Goal: Task Accomplishment & Management: Use online tool/utility

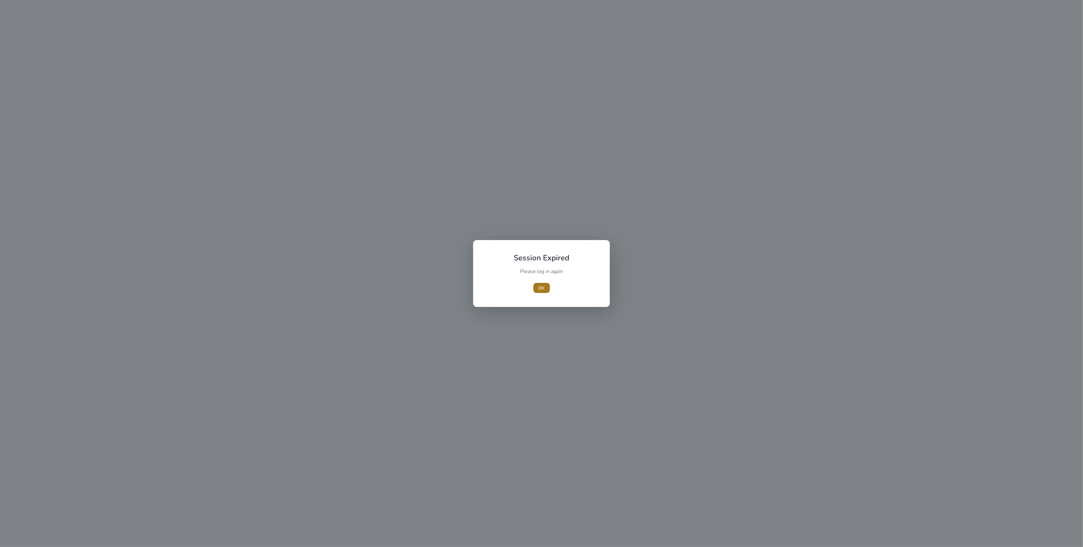
click at [539, 286] on span "OK" at bounding box center [541, 288] width 6 height 7
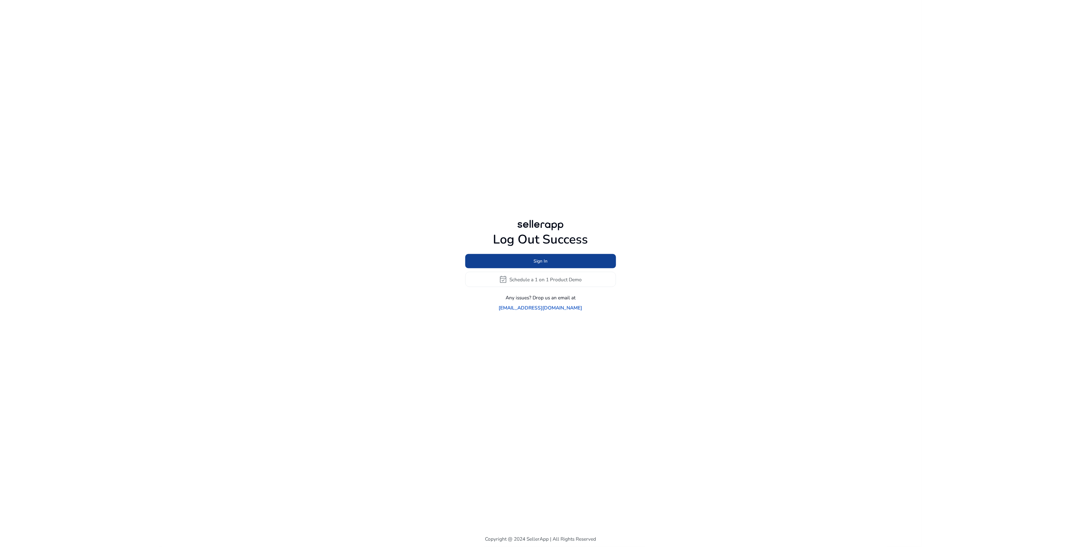
click at [544, 265] on span "Sign In" at bounding box center [540, 261] width 14 height 7
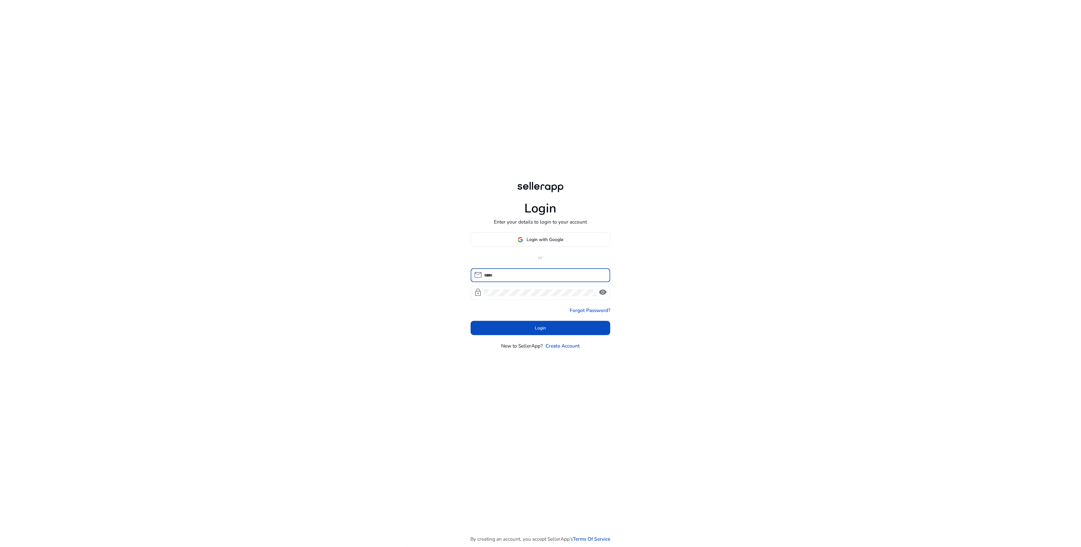
type input "**********"
click at [542, 332] on span at bounding box center [541, 327] width 140 height 15
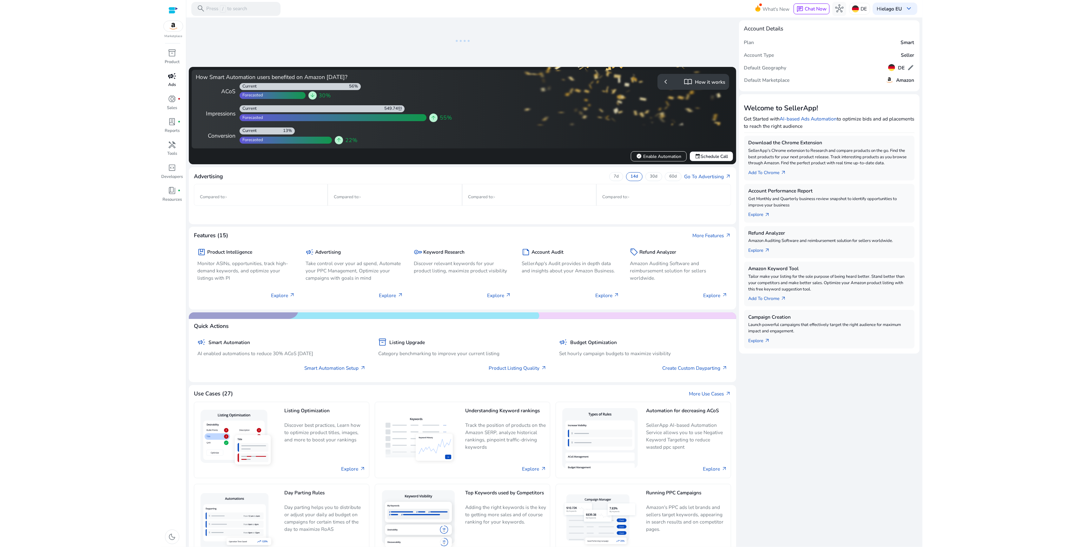
click at [171, 84] on p "Ads" at bounding box center [172, 85] width 8 height 6
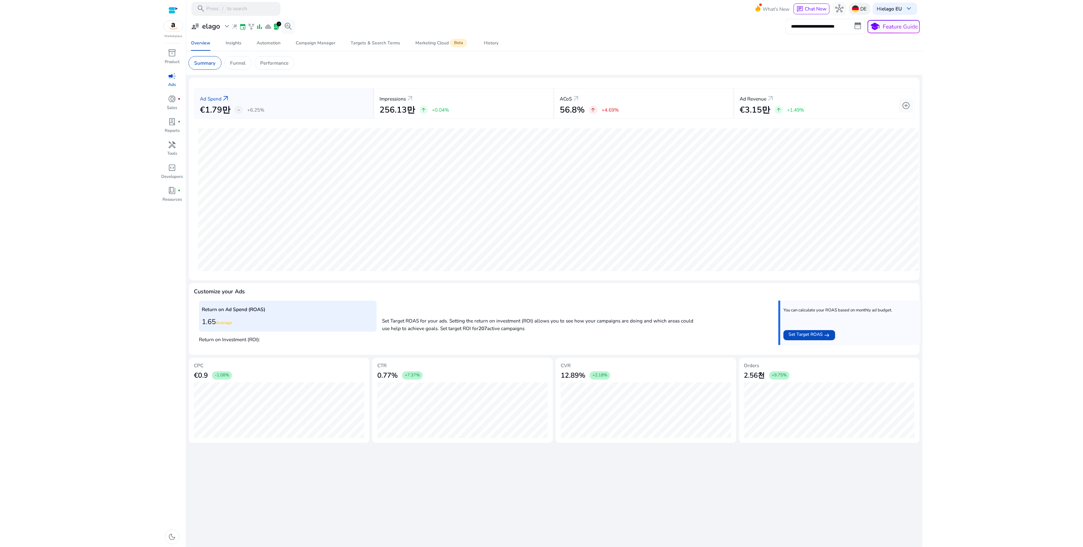
click at [865, 6] on p "DE" at bounding box center [863, 8] width 6 height 11
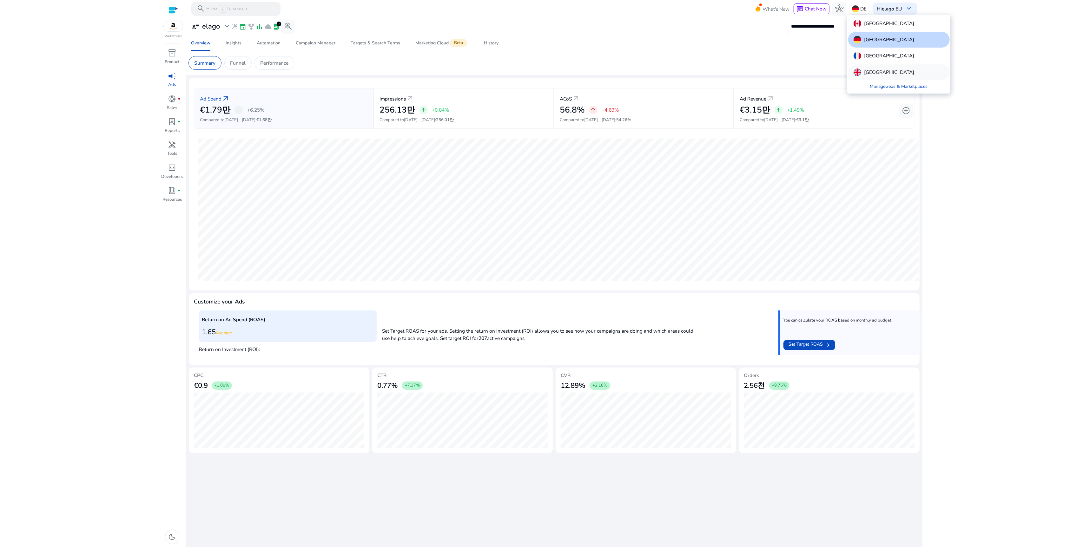
click at [872, 69] on p "[GEOGRAPHIC_DATA]" at bounding box center [889, 73] width 50 height 8
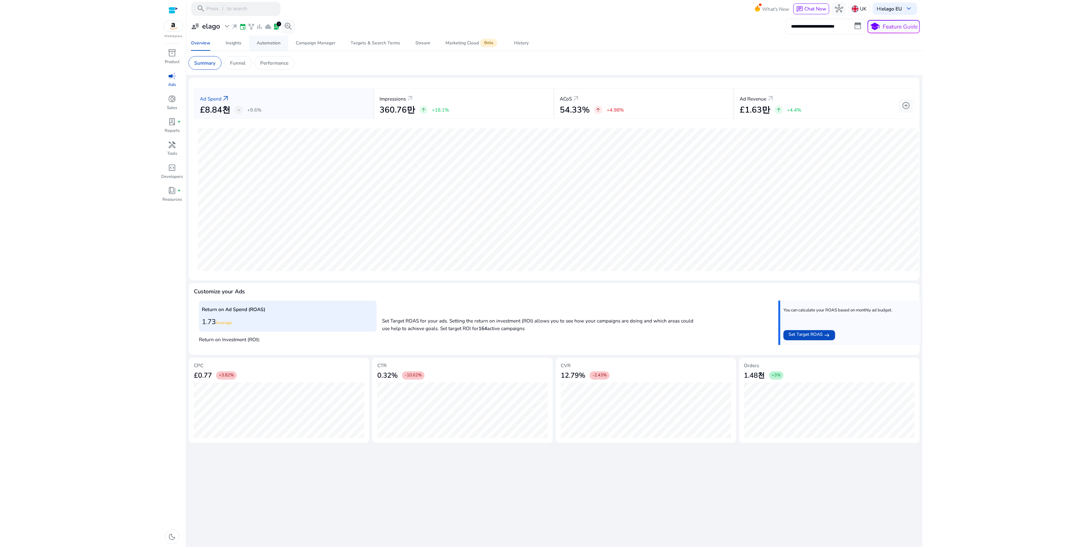
click at [269, 45] on div "Automation" at bounding box center [269, 43] width 24 height 4
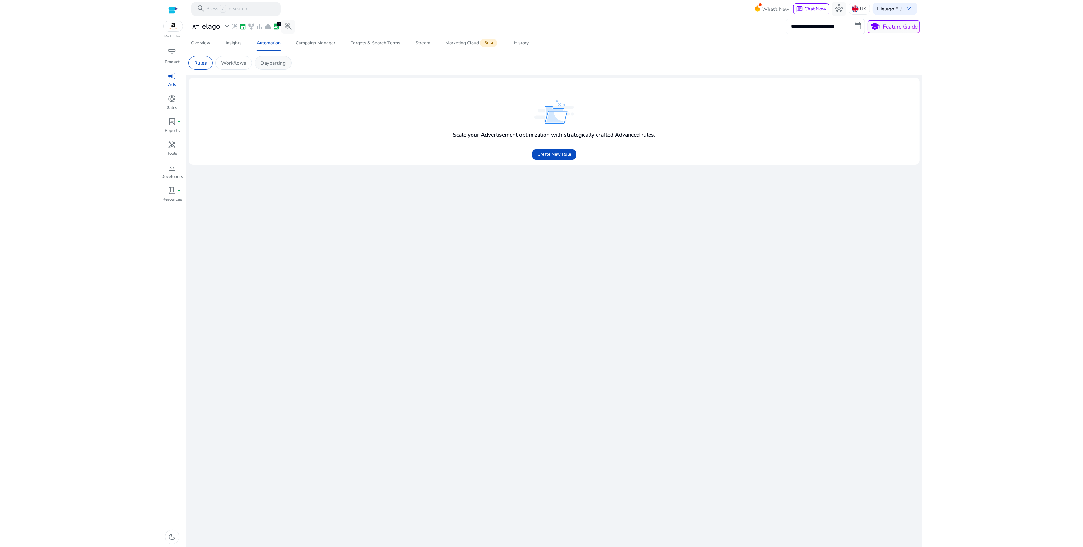
click at [274, 63] on p "Dayparting" at bounding box center [272, 62] width 25 height 7
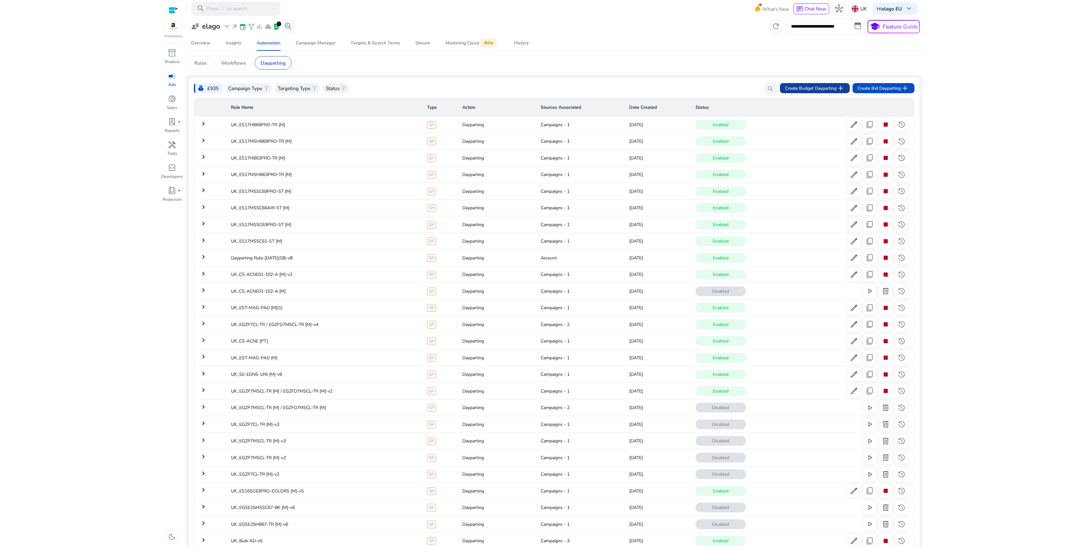
click at [822, 88] on span "Create Budget Dayparting add" at bounding box center [815, 88] width 60 height 8
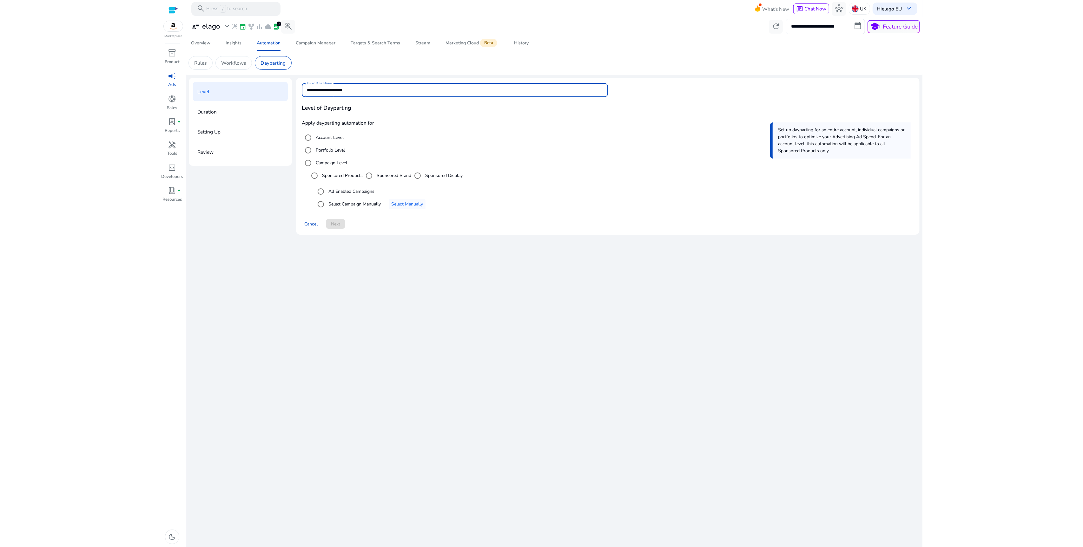
click at [467, 88] on input "**********" at bounding box center [455, 90] width 296 height 7
click at [317, 92] on input "**********" at bounding box center [455, 90] width 296 height 7
drag, startPoint x: 316, startPoint y: 90, endPoint x: 352, endPoint y: 92, distance: 35.3
click at [352, 92] on input "**********" at bounding box center [455, 90] width 296 height 7
click at [353, 89] on input "**********" at bounding box center [455, 90] width 296 height 7
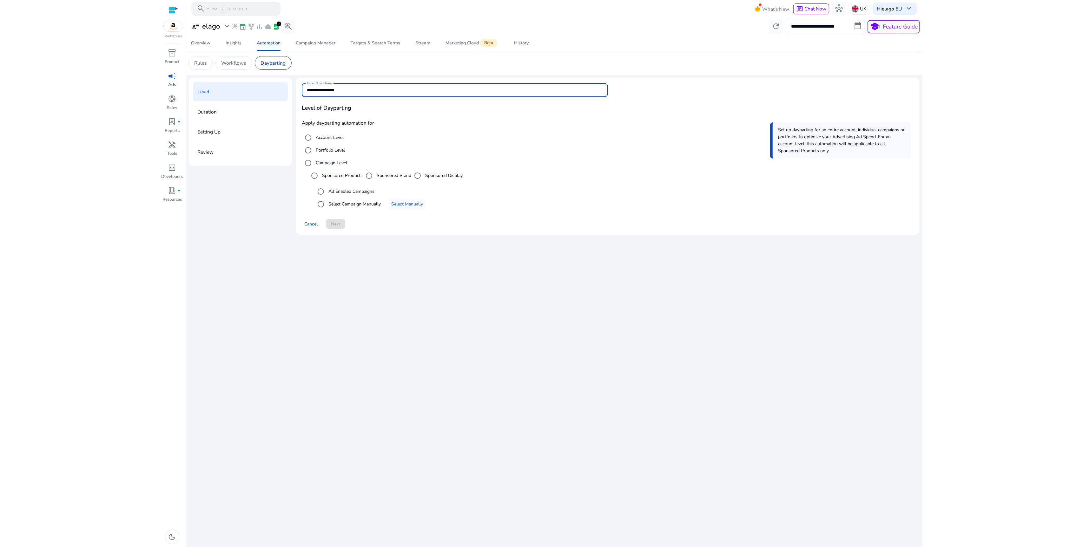
drag, startPoint x: 346, startPoint y: 91, endPoint x: 315, endPoint y: 91, distance: 31.1
click at [315, 91] on input "**********" at bounding box center [455, 90] width 296 height 7
type input "**********"
click at [359, 206] on label "Select Campaign Manually" at bounding box center [354, 204] width 54 height 7
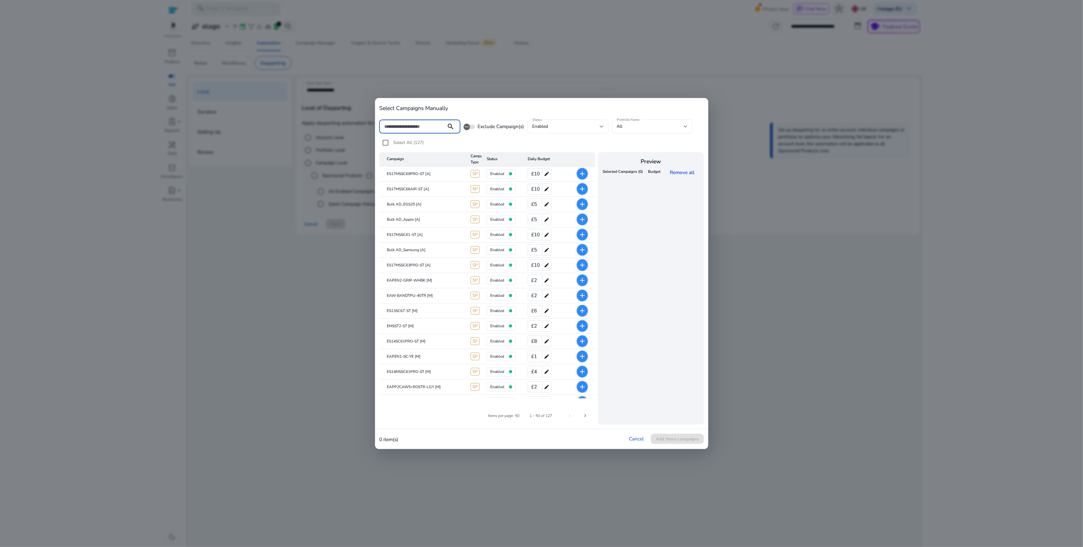
paste input "**********"
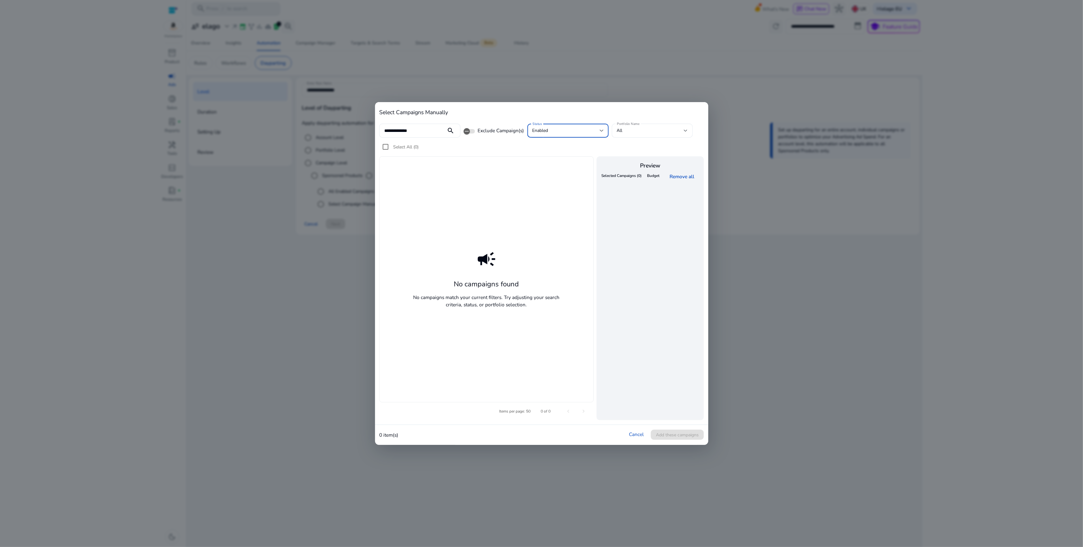
click at [570, 131] on div "enabled" at bounding box center [565, 130] width 67 height 7
click at [564, 149] on span "all" at bounding box center [567, 147] width 71 height 7
click at [418, 129] on div at bounding box center [541, 273] width 1083 height 547
click at [418, 129] on input "**********" at bounding box center [412, 130] width 57 height 7
type input "****"
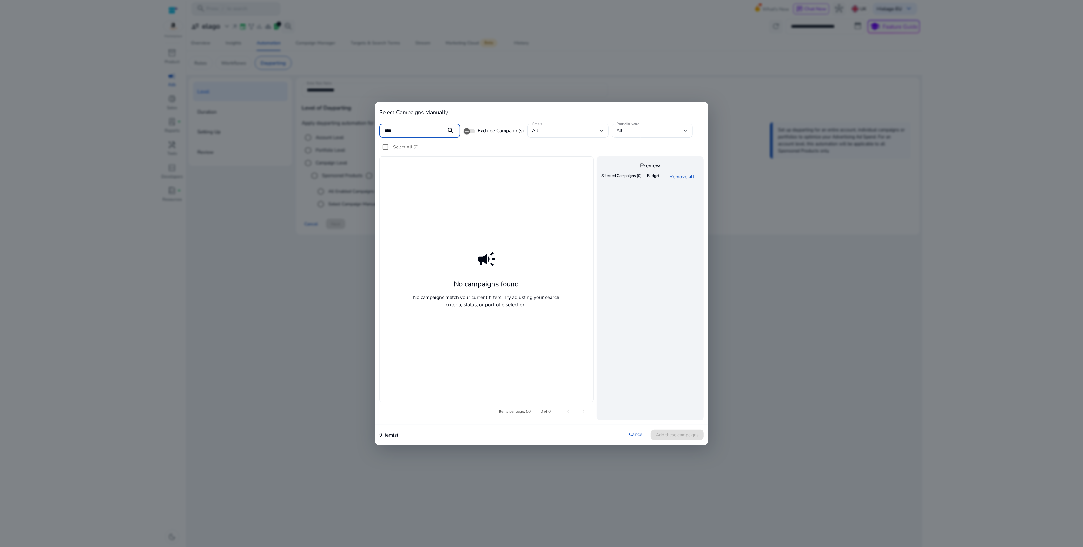
click at [825, 242] on div at bounding box center [541, 273] width 1083 height 547
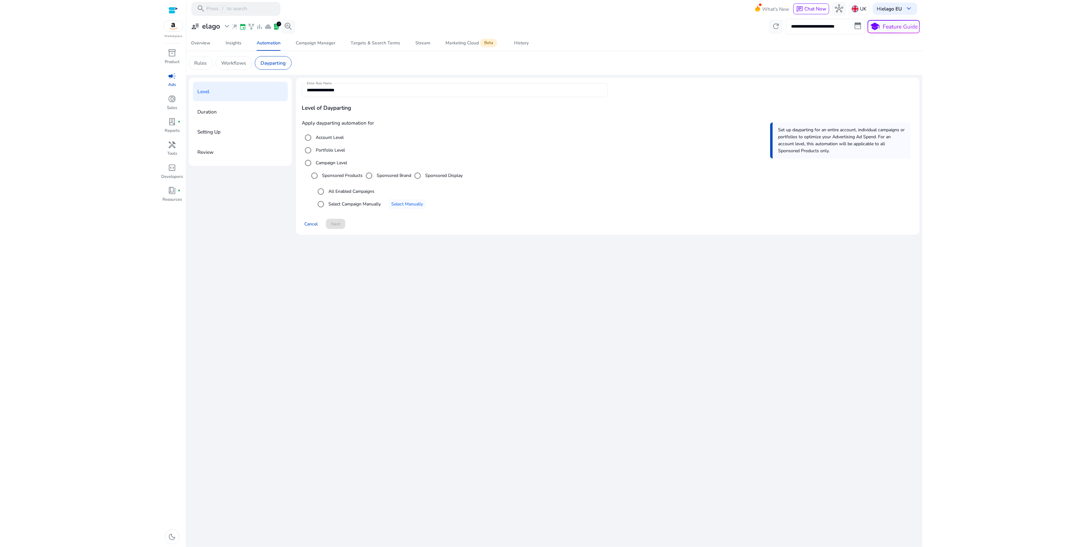
click at [399, 177] on label "Sponsored Brand" at bounding box center [393, 175] width 36 height 7
click at [415, 207] on span "Select Manually" at bounding box center [407, 204] width 32 height 7
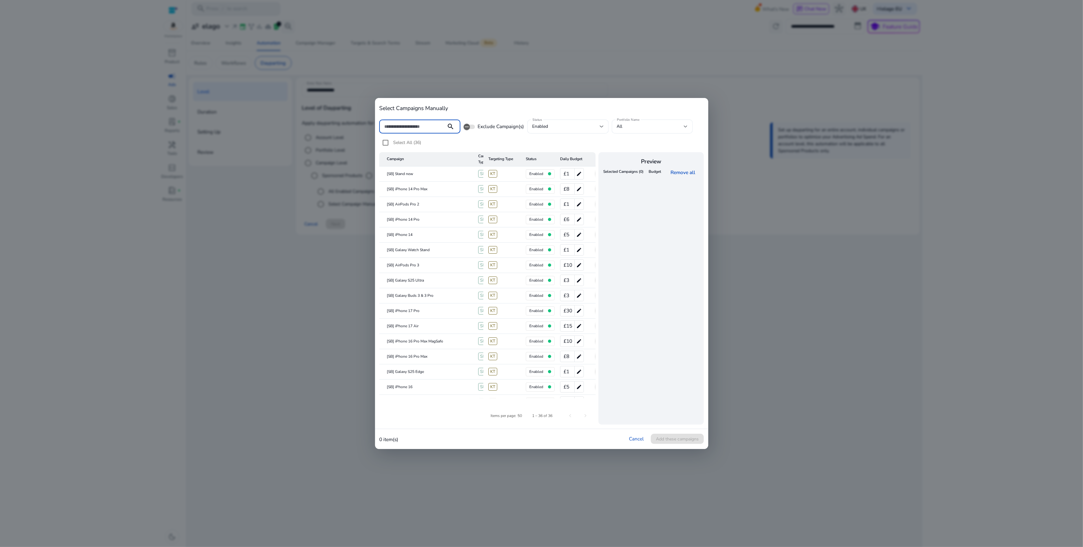
paste input "**********"
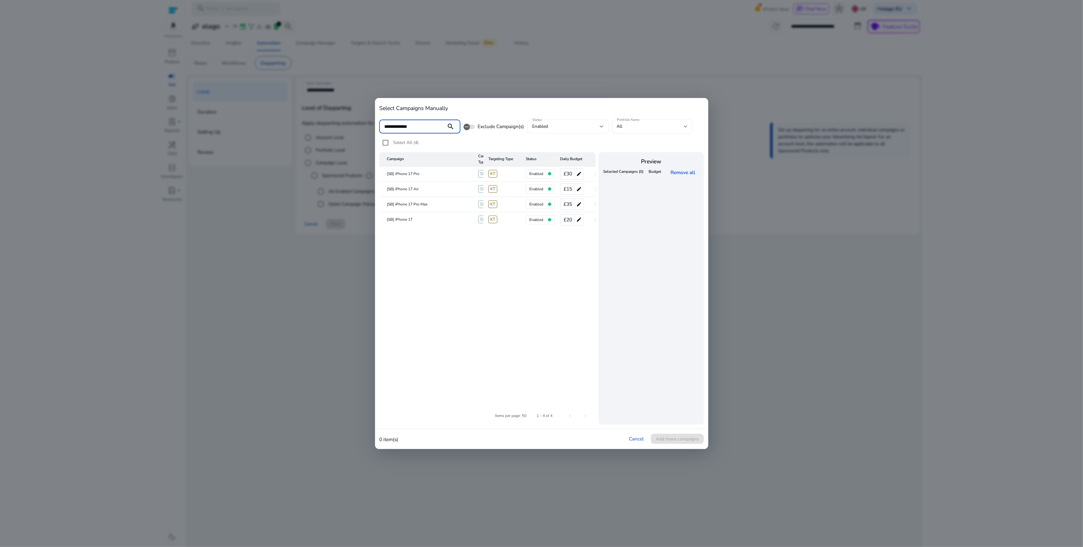
type input "**********"
click at [407, 220] on mat-cell "[SB] iPhone 17" at bounding box center [426, 219] width 94 height 15
click at [465, 219] on mat-cell "[SB] iPhone 17" at bounding box center [426, 219] width 94 height 15
click at [583, 222] on mat-icon "add" at bounding box center [583, 220] width 8 height 8
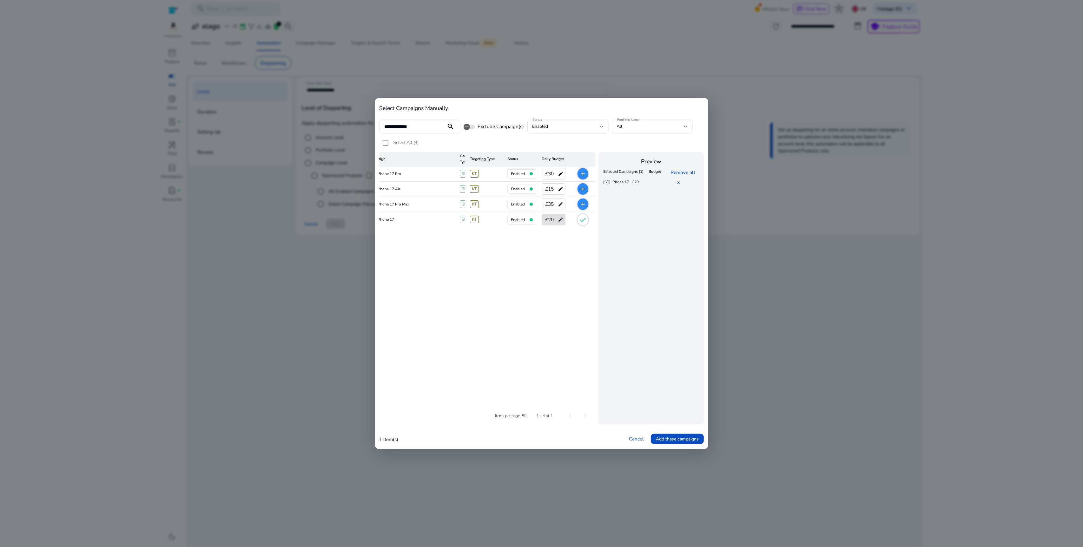
scroll to position [0, 0]
click at [672, 436] on span "Add these campaigns" at bounding box center [677, 439] width 43 height 7
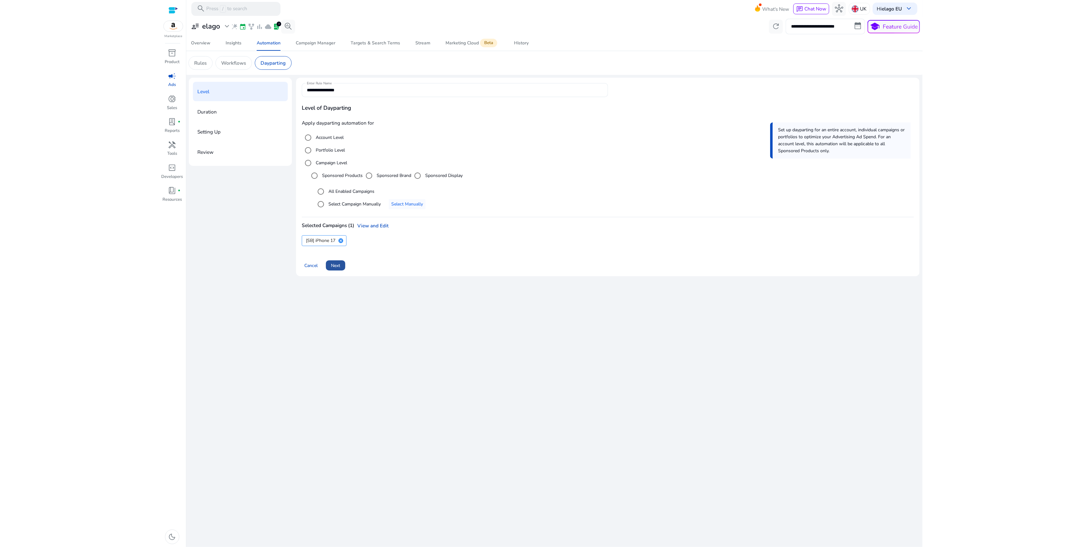
click at [339, 265] on span "Next" at bounding box center [335, 265] width 9 height 7
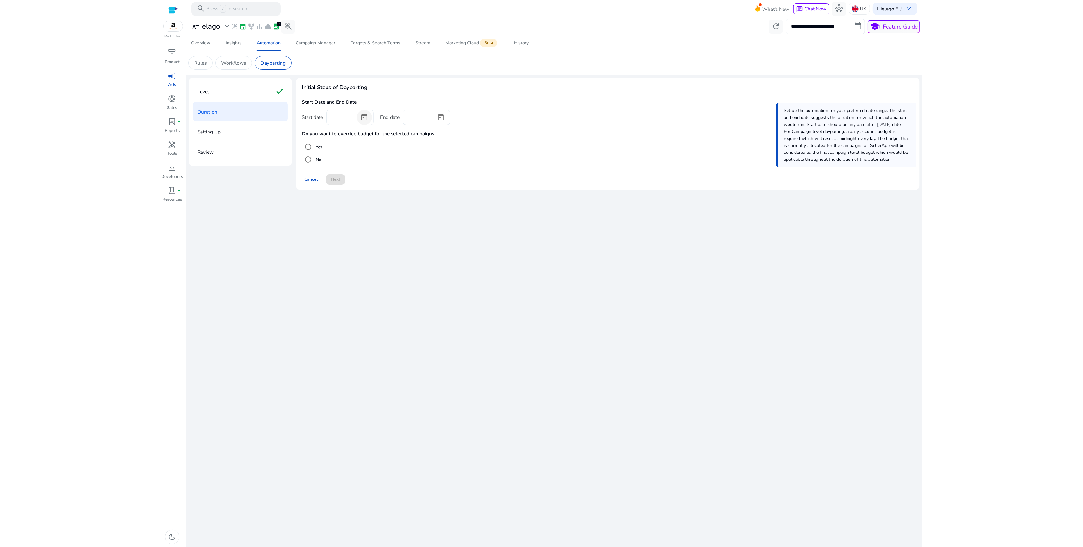
click at [372, 113] on span "Open calendar" at bounding box center [364, 117] width 15 height 15
click at [368, 115] on div at bounding box center [541, 273] width 1083 height 547
click at [369, 117] on span "Open calendar" at bounding box center [364, 117] width 15 height 15
click at [383, 194] on span "11" at bounding box center [386, 193] width 11 height 11
type input "*********"
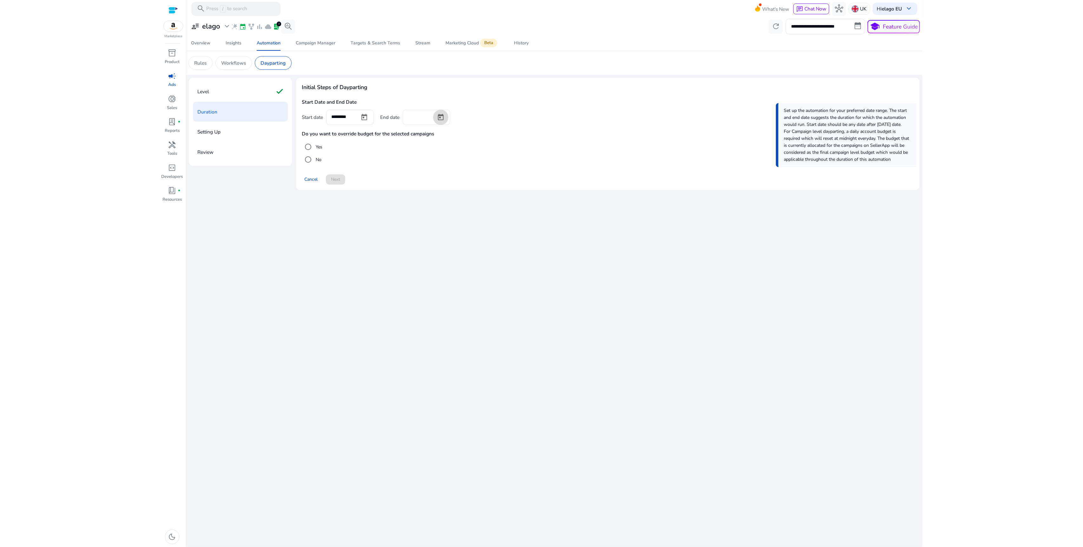
click at [445, 118] on span "Open calendar" at bounding box center [440, 117] width 15 height 15
click at [425, 137] on span "[DATE]" at bounding box center [417, 138] width 15 height 6
click at [486, 222] on span "2048" at bounding box center [484, 221] width 20 height 11
click at [488, 200] on span "DEC" at bounding box center [484, 196] width 20 height 11
click at [463, 233] on span "31" at bounding box center [462, 231] width 11 height 11
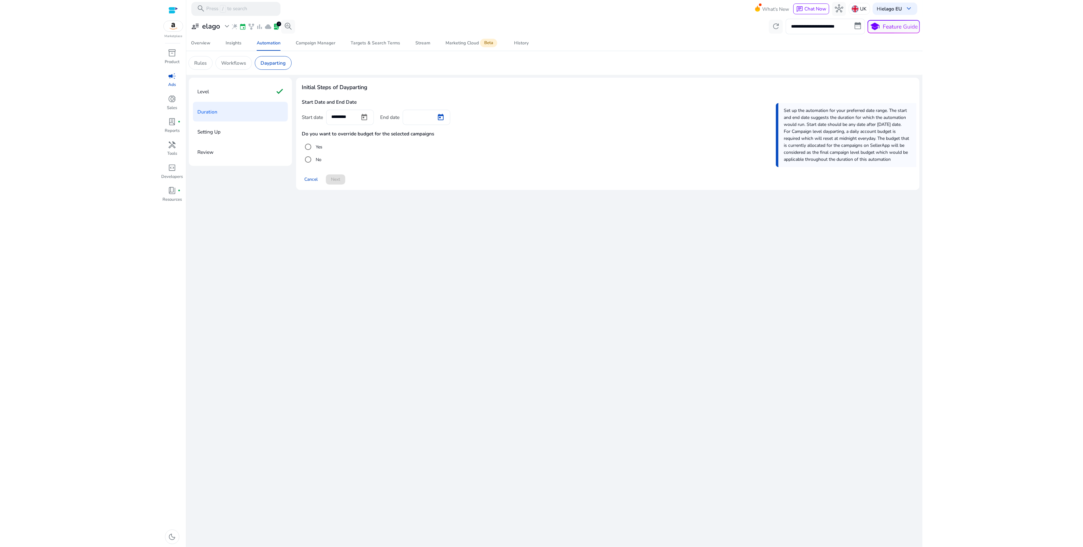
type input "**********"
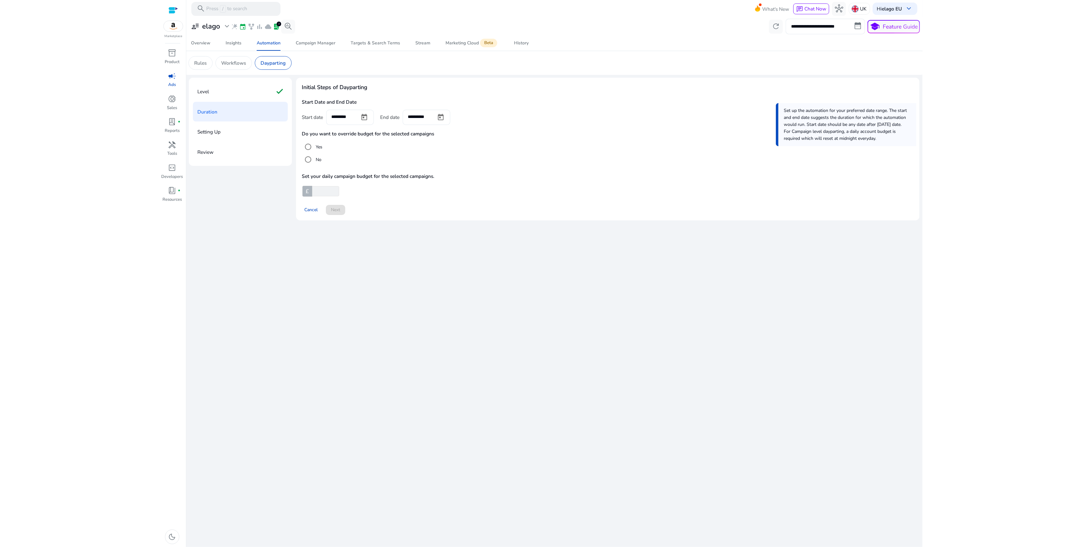
click at [328, 192] on input "number" at bounding box center [325, 191] width 28 height 10
type input "**"
click at [335, 208] on span "Next" at bounding box center [335, 210] width 9 height 7
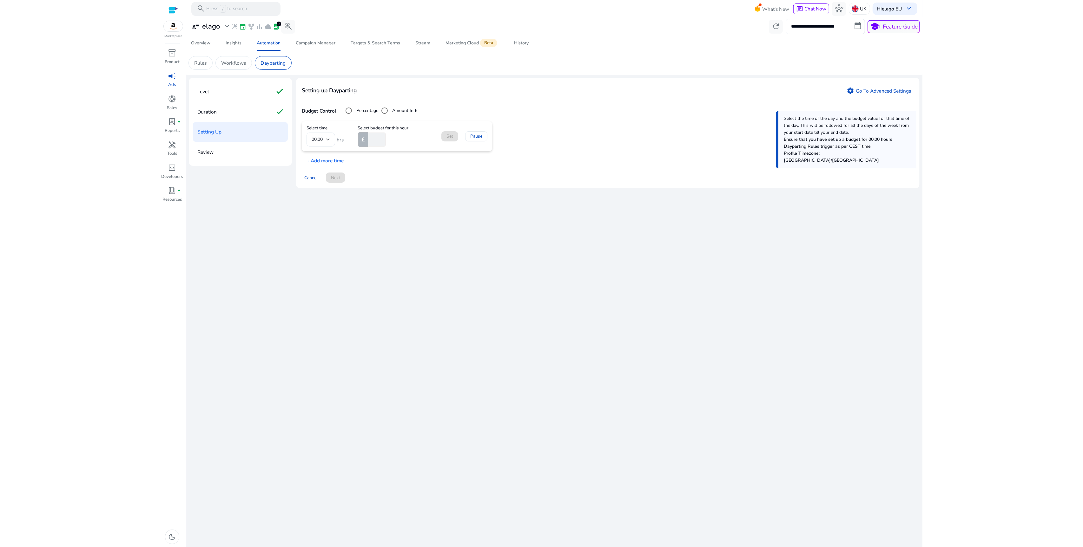
click at [372, 141] on input "number" at bounding box center [376, 140] width 19 height 14
type input "*"
click at [335, 161] on p "+ Add more time" at bounding box center [323, 159] width 42 height 10
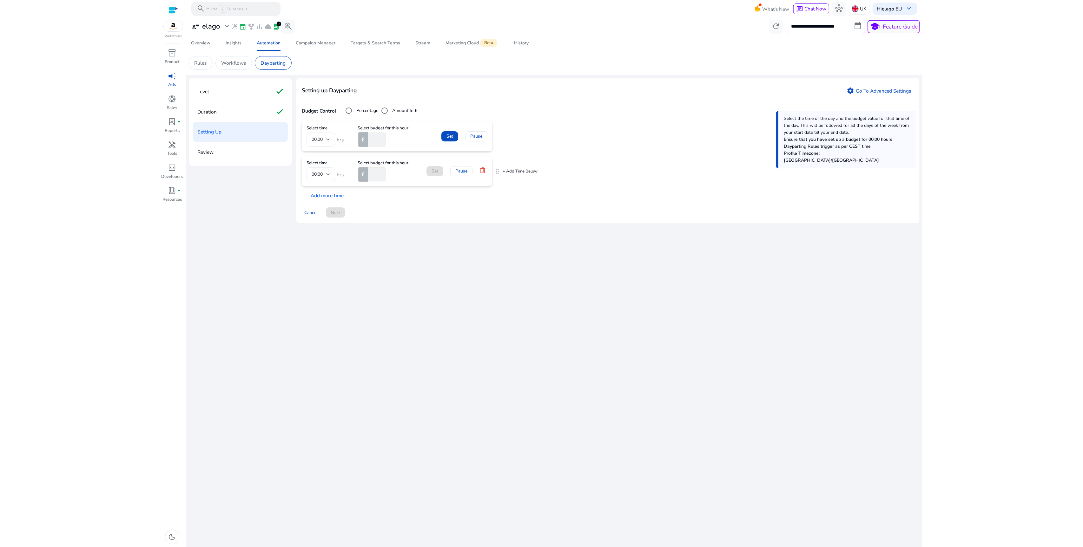
click at [329, 176] on div at bounding box center [328, 174] width 4 height 3
click at [322, 214] on span "13:00" at bounding box center [321, 215] width 18 height 7
click at [331, 196] on p "+ Add more time" at bounding box center [323, 194] width 42 height 10
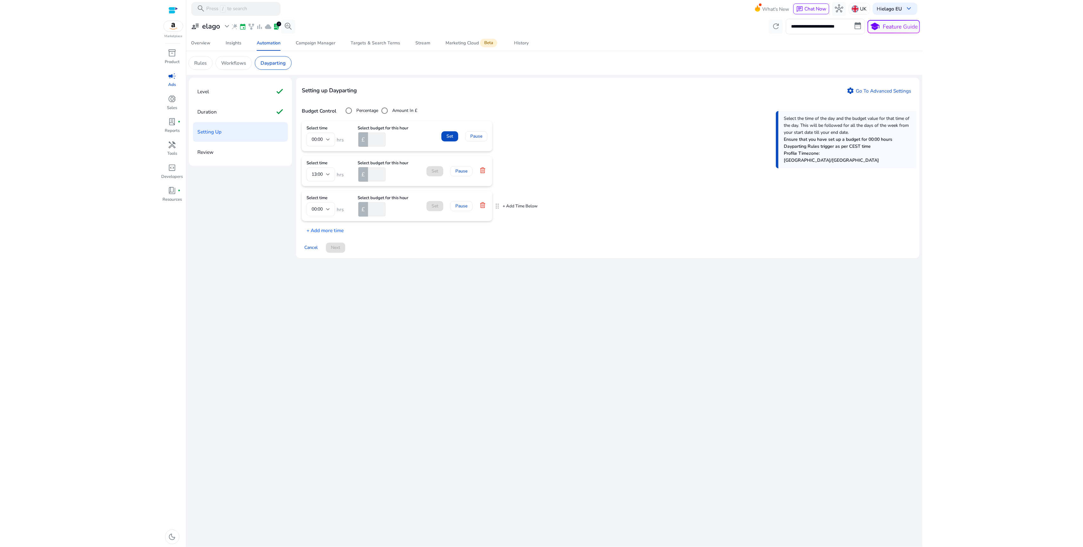
click at [332, 207] on div "00:00" at bounding box center [320, 209] width 29 height 14
click at [319, 270] on span "17:00" at bounding box center [321, 268] width 18 height 7
click at [328, 230] on p "+ Add more time" at bounding box center [323, 229] width 42 height 10
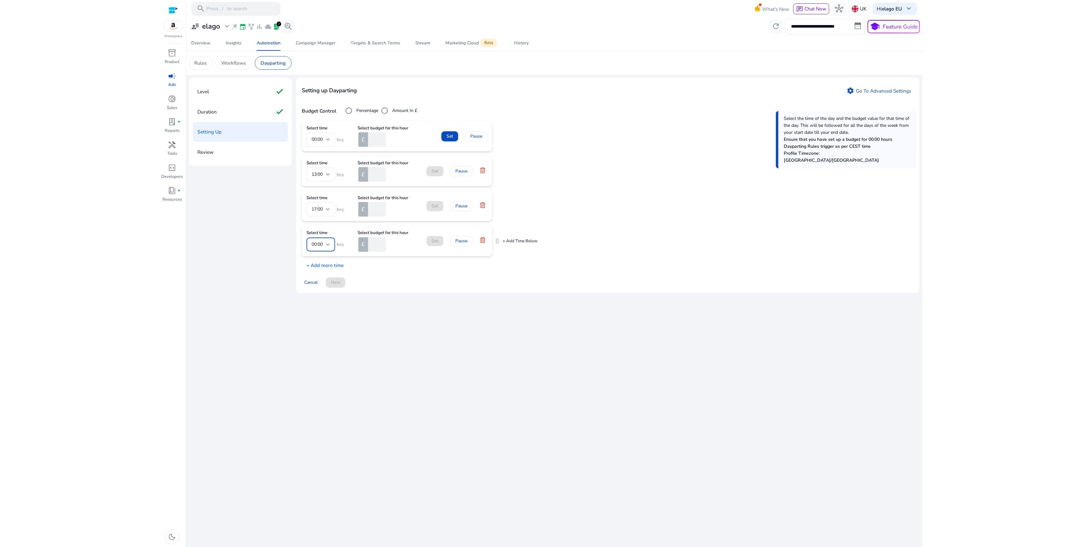
click at [326, 243] on div at bounding box center [328, 245] width 4 height 8
click at [322, 299] on span "20:00" at bounding box center [321, 298] width 18 height 7
click at [328, 267] on p "+ Add more time" at bounding box center [323, 264] width 42 height 10
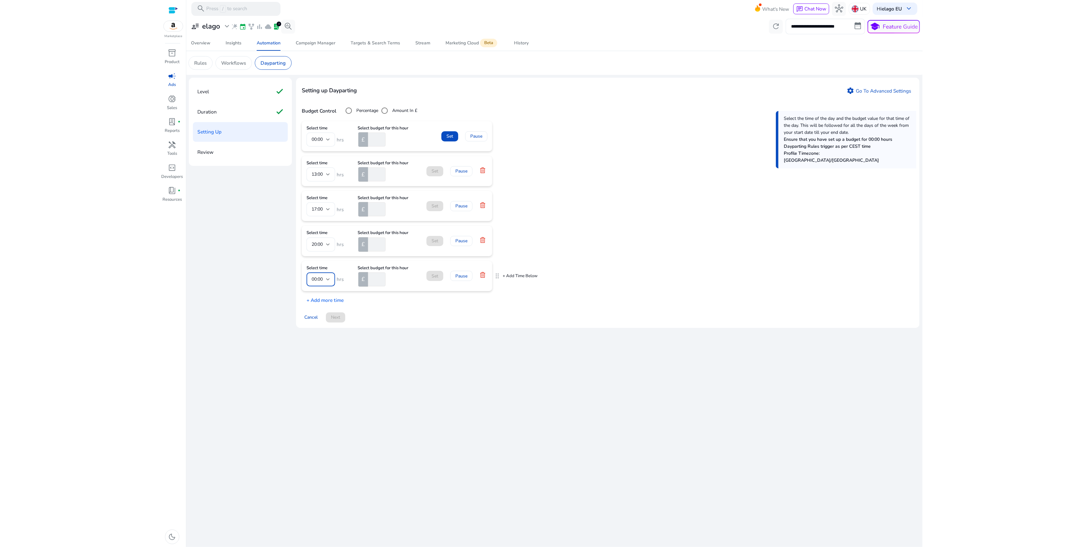
click at [326, 280] on div at bounding box center [328, 279] width 4 height 3
click at [317, 362] on span "23:00" at bounding box center [321, 364] width 18 height 7
click at [374, 283] on input "number" at bounding box center [376, 280] width 19 height 14
type input "*"
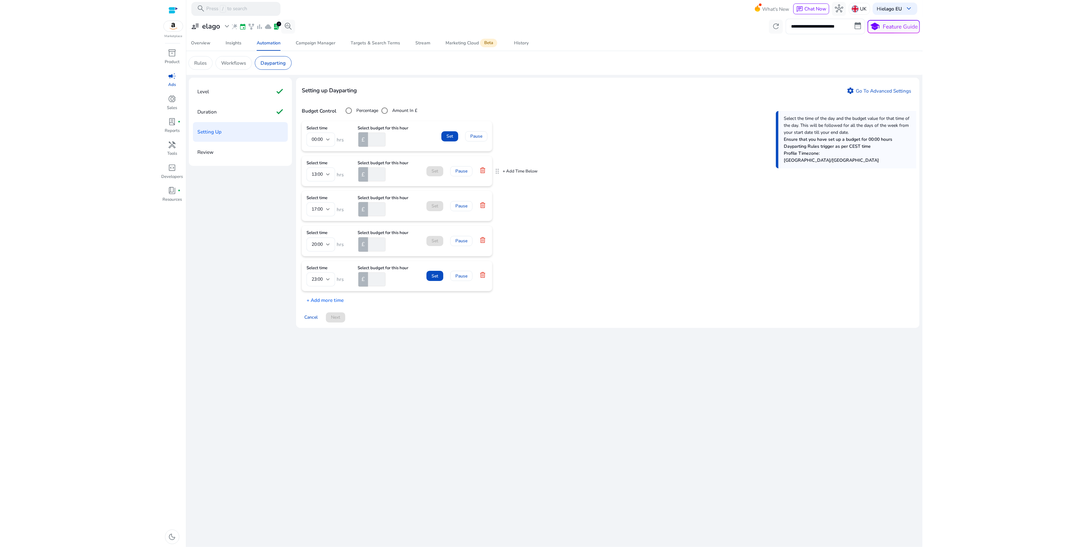
click at [378, 173] on input "number" at bounding box center [376, 175] width 19 height 14
type input "*"
click at [372, 213] on input "number" at bounding box center [376, 209] width 19 height 14
type input "**"
click at [374, 244] on input "number" at bounding box center [376, 245] width 19 height 14
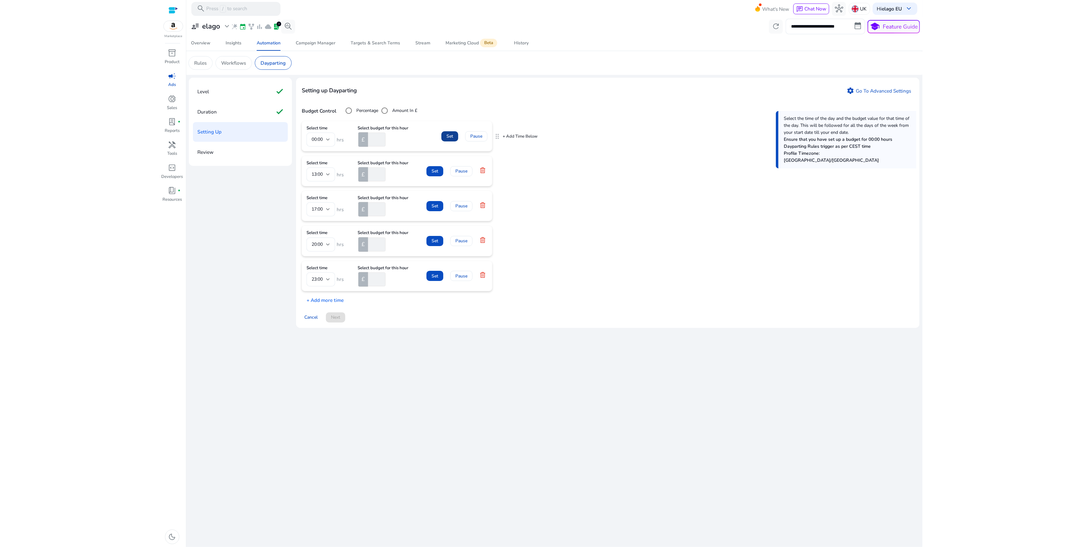
type input "**"
click at [446, 136] on span "Set" at bounding box center [449, 136] width 7 height 7
click at [438, 160] on span at bounding box center [434, 164] width 17 height 15
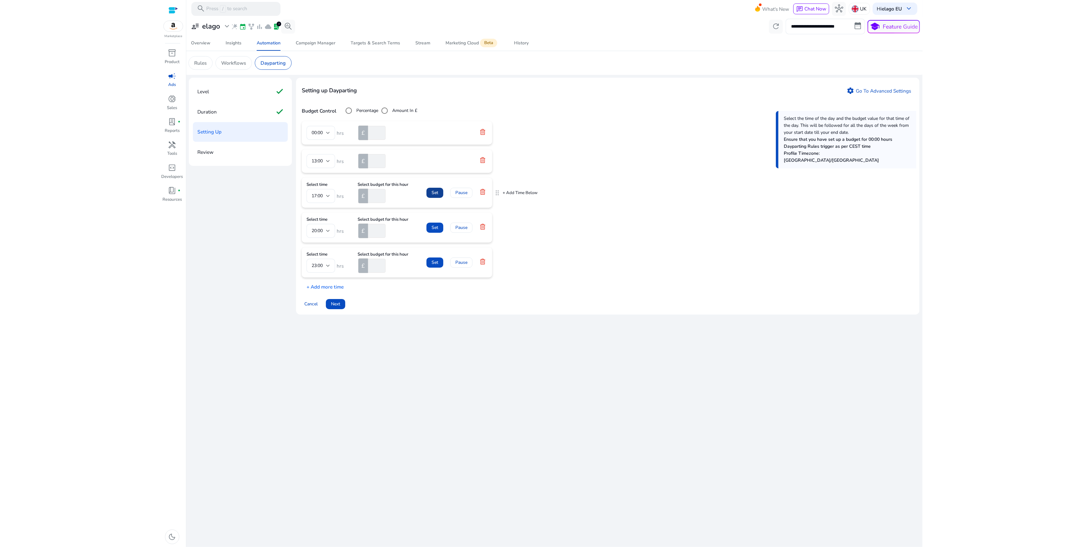
click at [433, 194] on span "Set" at bounding box center [435, 192] width 7 height 7
drag, startPoint x: 434, startPoint y: 222, endPoint x: 434, endPoint y: 253, distance: 30.1
click at [434, 222] on span "Set" at bounding box center [435, 221] width 7 height 7
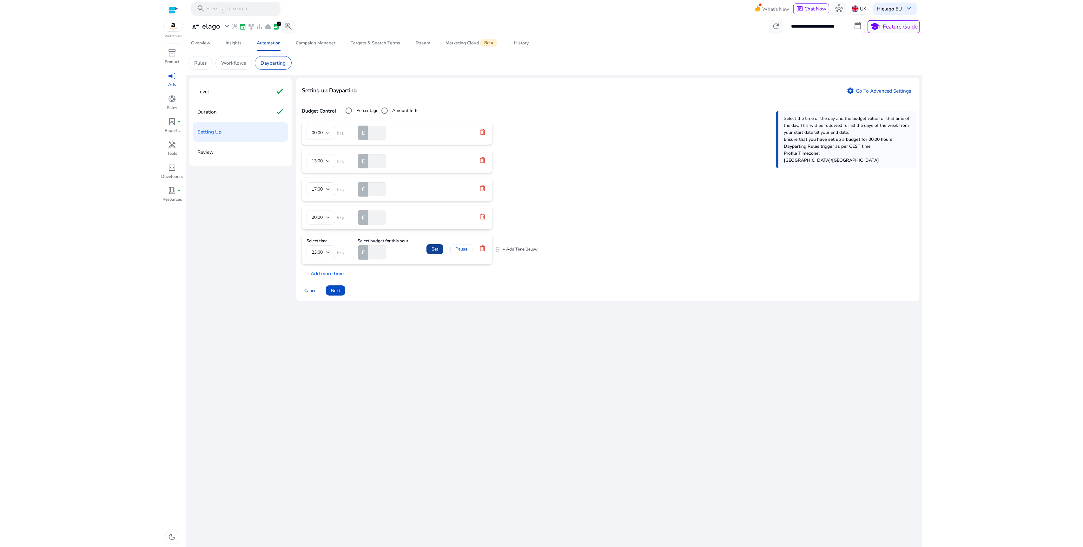
click at [434, 250] on span "Set" at bounding box center [435, 249] width 7 height 7
click at [338, 286] on span "Next" at bounding box center [335, 284] width 9 height 7
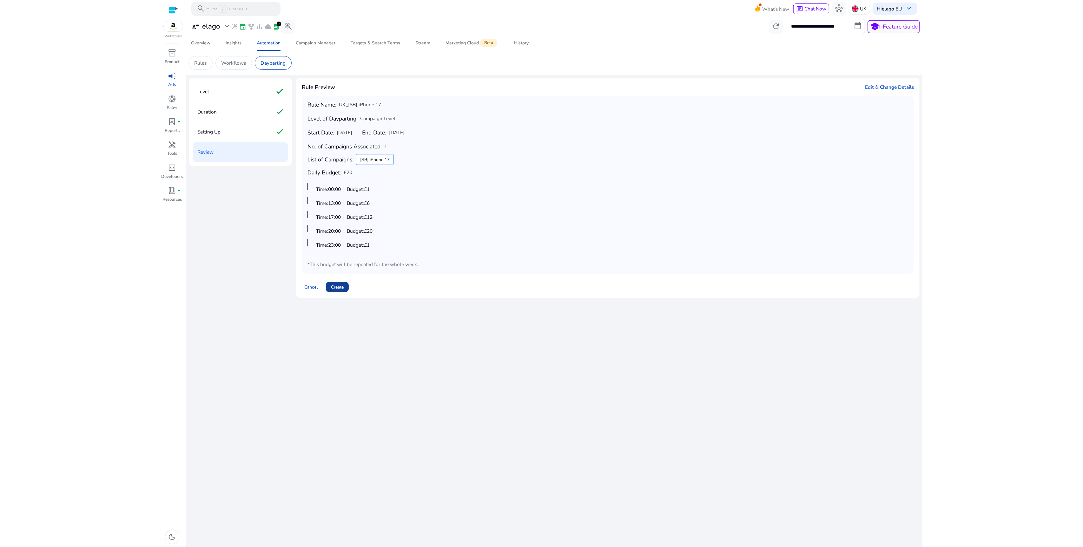
click at [337, 289] on span "Create" at bounding box center [337, 287] width 13 height 7
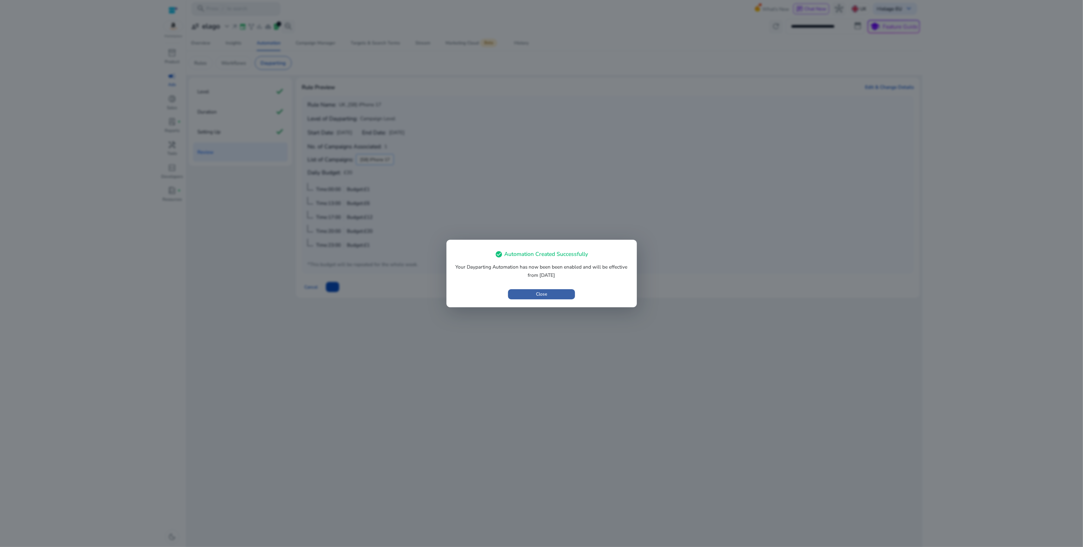
click at [544, 293] on span "Close" at bounding box center [541, 294] width 11 height 7
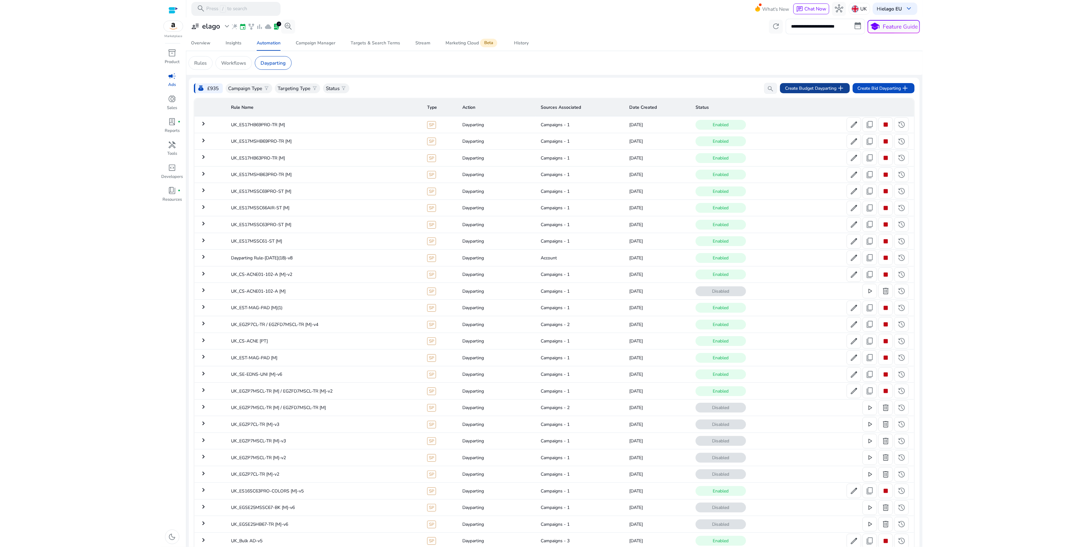
click at [816, 88] on span "Create Budget Dayparting add" at bounding box center [815, 88] width 60 height 8
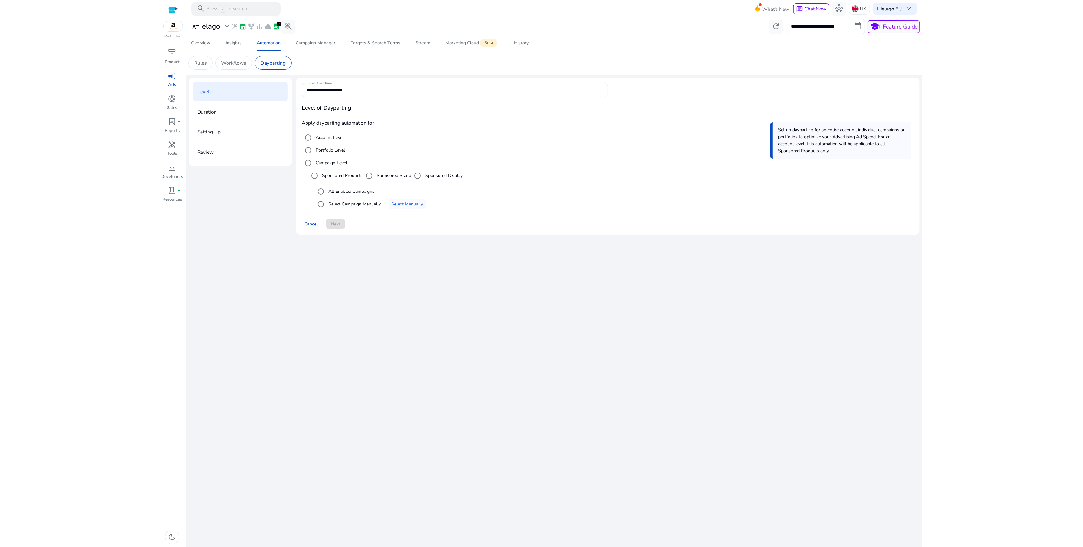
click at [405, 87] on input "**********" at bounding box center [455, 90] width 296 height 7
drag, startPoint x: 325, startPoint y: 90, endPoint x: 355, endPoint y: 90, distance: 29.8
click at [328, 90] on input "**********" at bounding box center [455, 90] width 296 height 7
drag, startPoint x: 380, startPoint y: 91, endPoint x: 316, endPoint y: 89, distance: 64.1
click at [316, 89] on input "**********" at bounding box center [455, 90] width 296 height 7
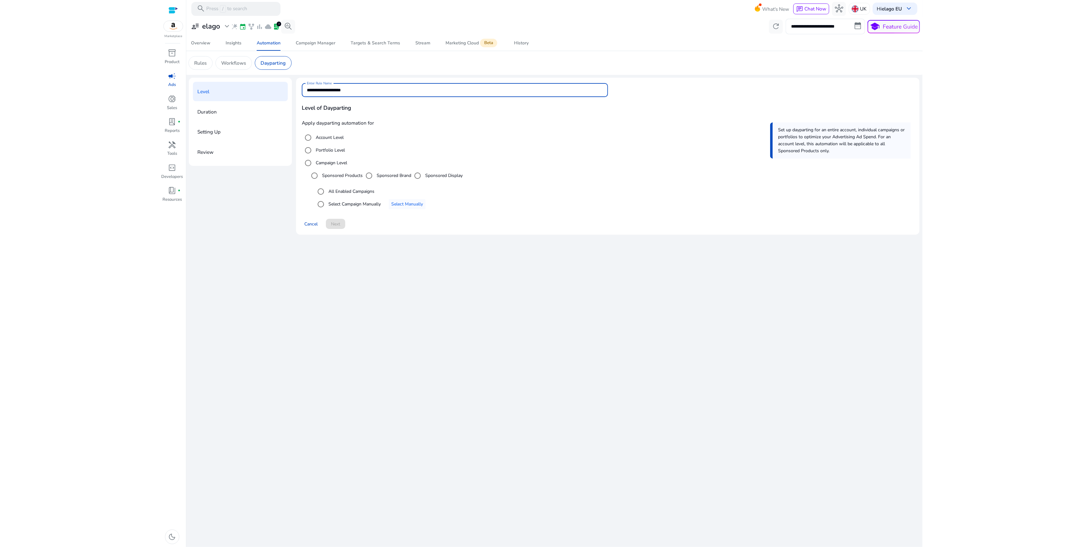
click at [321, 91] on input "**********" at bounding box center [455, 90] width 296 height 7
drag, startPoint x: 315, startPoint y: 92, endPoint x: 362, endPoint y: 91, distance: 47.0
click at [362, 91] on input "**********" at bounding box center [455, 90] width 296 height 7
type input "**********"
click at [391, 209] on span "Select an option" at bounding box center [407, 204] width 37 height 15
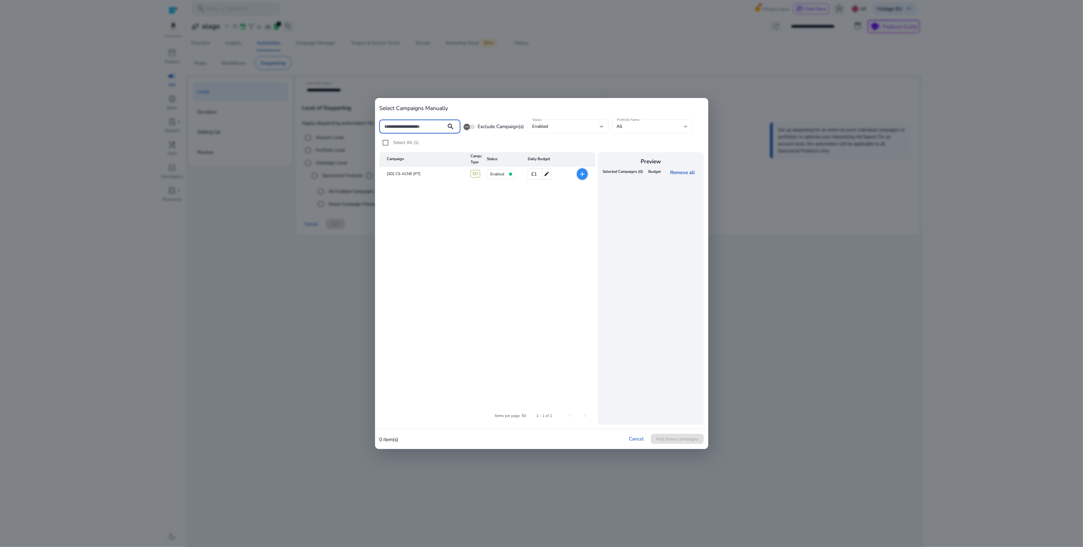
paste input "**********"
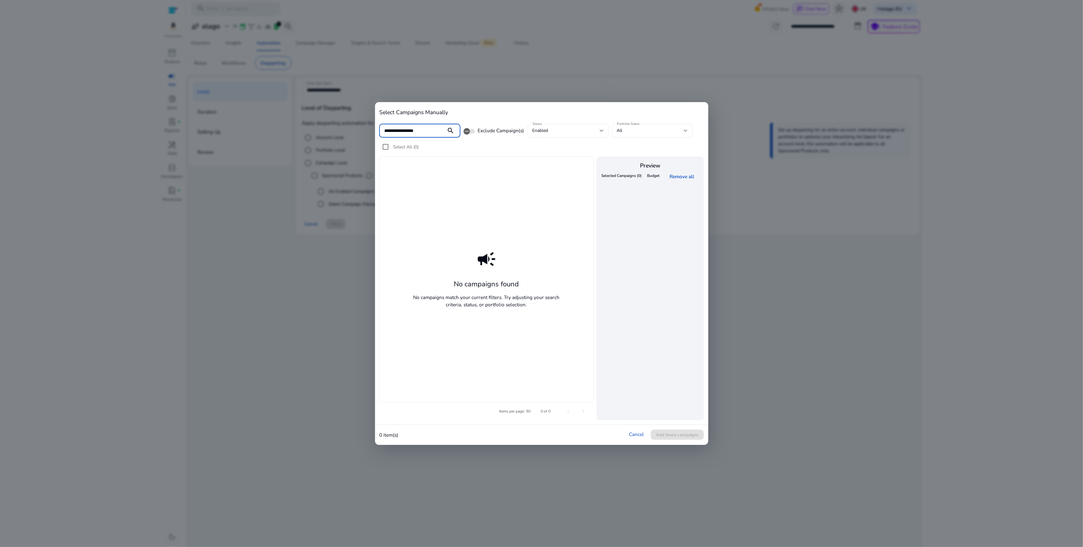
type input "**********"
click at [287, 206] on div at bounding box center [541, 273] width 1083 height 547
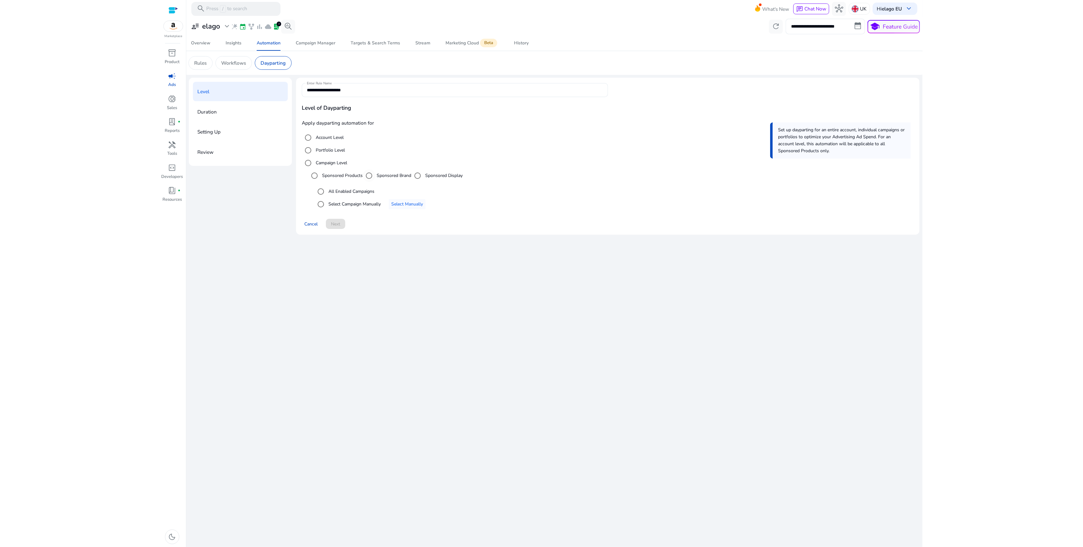
click at [401, 180] on div "Sponsored Brand" at bounding box center [387, 175] width 49 height 13
click at [401, 177] on label "Sponsored Brand" at bounding box center [393, 175] width 36 height 7
click at [405, 207] on span "Select Manually" at bounding box center [407, 204] width 32 height 7
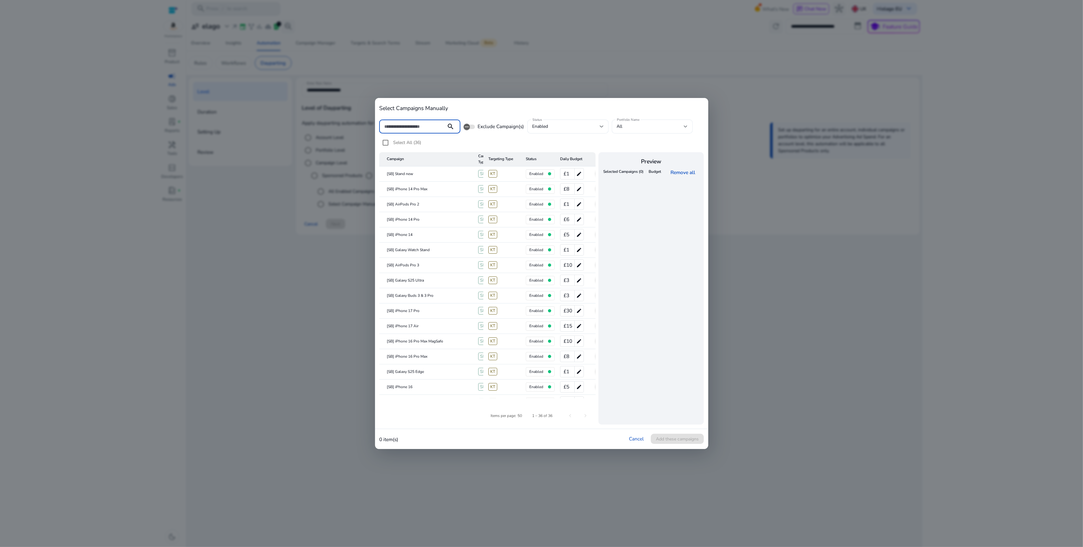
paste input "**********"
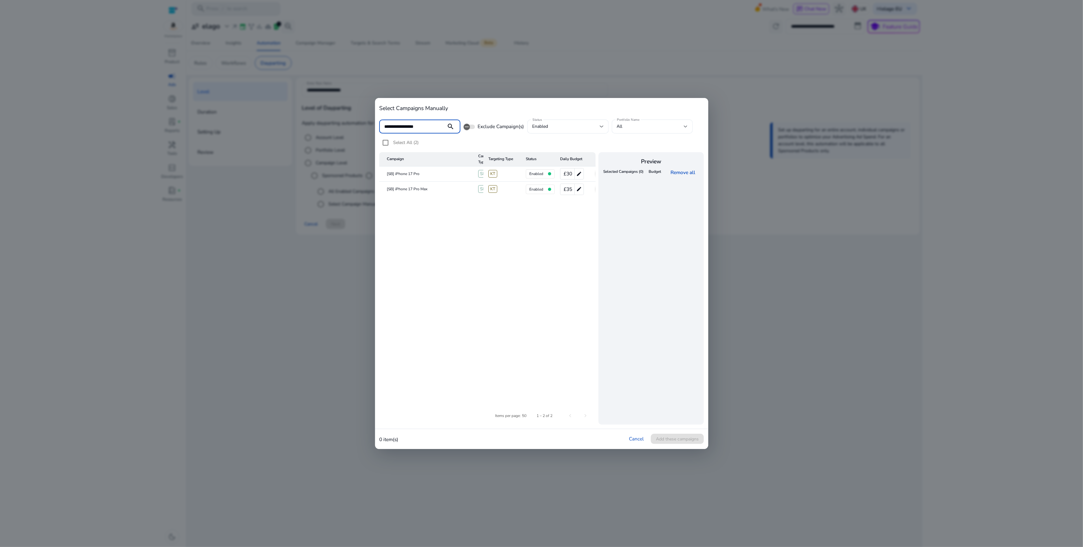
type input "**********"
click at [582, 175] on mat-icon "add" at bounding box center [583, 174] width 8 height 8
click at [666, 437] on span "Add these campaigns" at bounding box center [677, 439] width 43 height 7
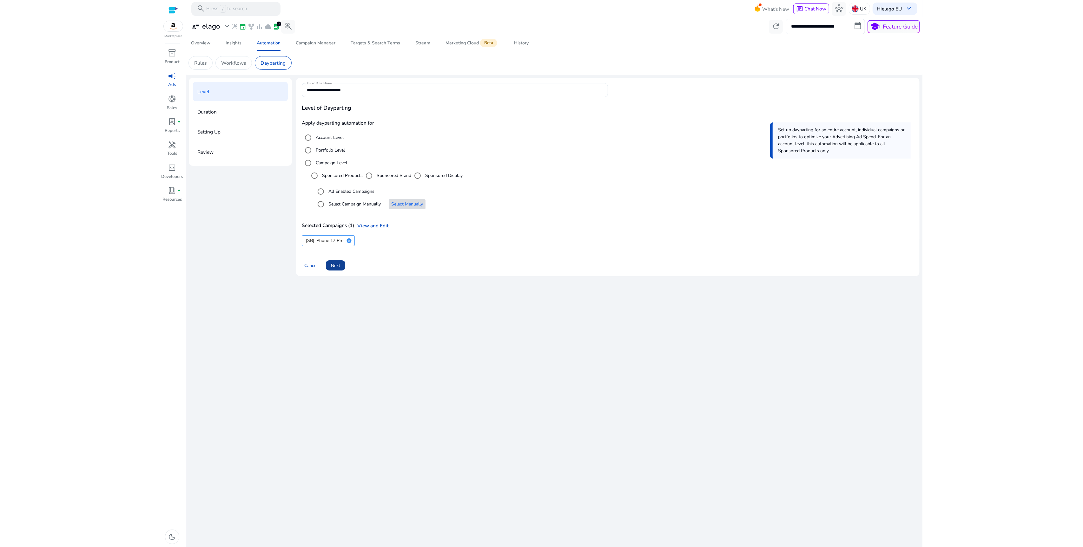
click at [340, 269] on span "Next" at bounding box center [335, 265] width 9 height 7
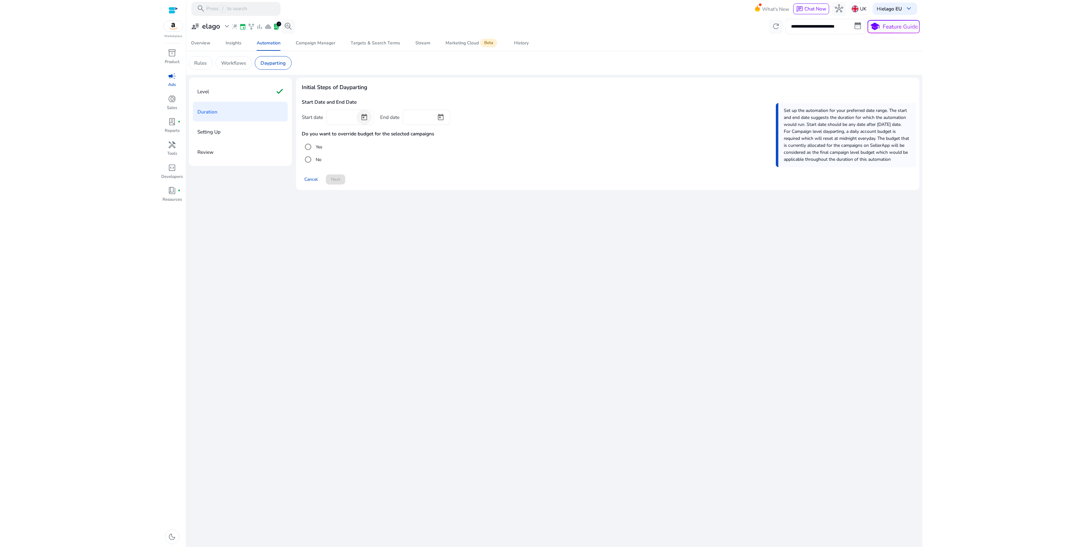
click at [359, 114] on span "Open calendar" at bounding box center [364, 117] width 15 height 15
drag, startPoint x: 387, startPoint y: 194, endPoint x: 433, endPoint y: 113, distance: 92.9
click at [387, 194] on span "11" at bounding box center [386, 193] width 11 height 11
type input "*********"
click at [438, 115] on span "Open calendar" at bounding box center [440, 117] width 15 height 15
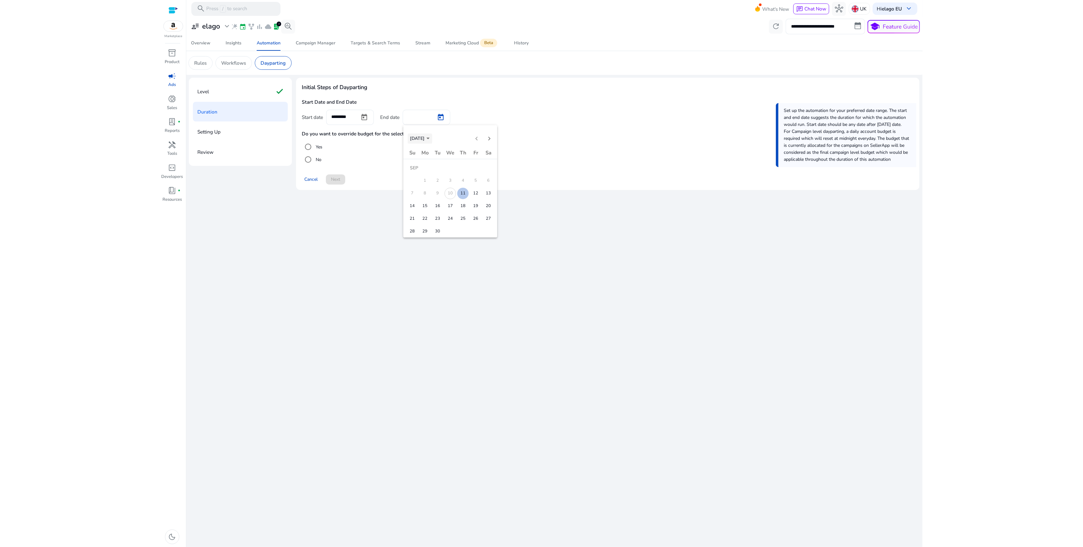
click at [425, 140] on span "[DATE]" at bounding box center [417, 138] width 15 height 6
click at [487, 227] on span "2048" at bounding box center [484, 221] width 20 height 11
click at [476, 194] on span "DEC" at bounding box center [484, 196] width 20 height 11
click at [466, 226] on span "31" at bounding box center [462, 231] width 11 height 11
type input "**********"
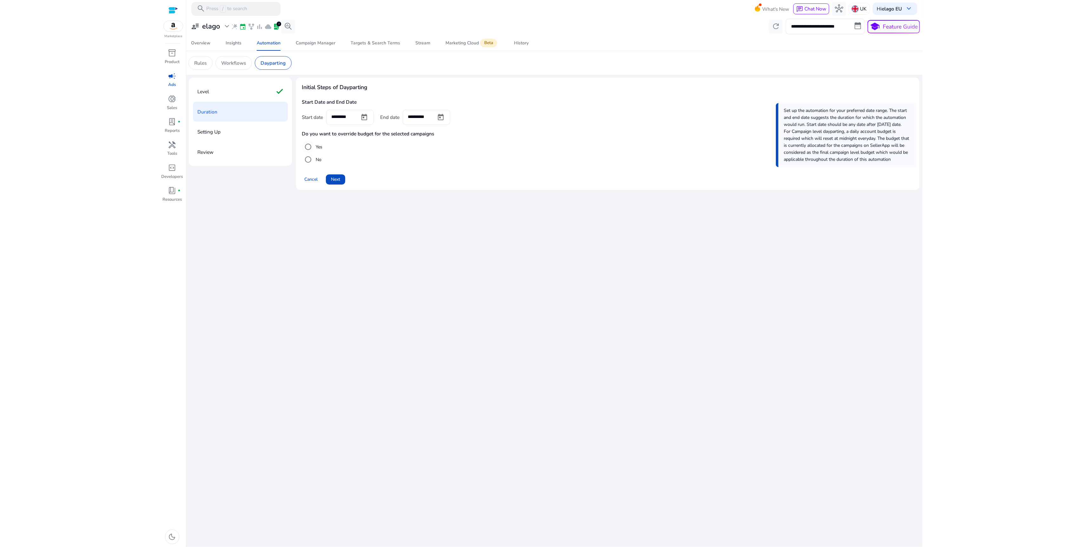
click at [318, 144] on label "Yes" at bounding box center [318, 147] width 8 height 7
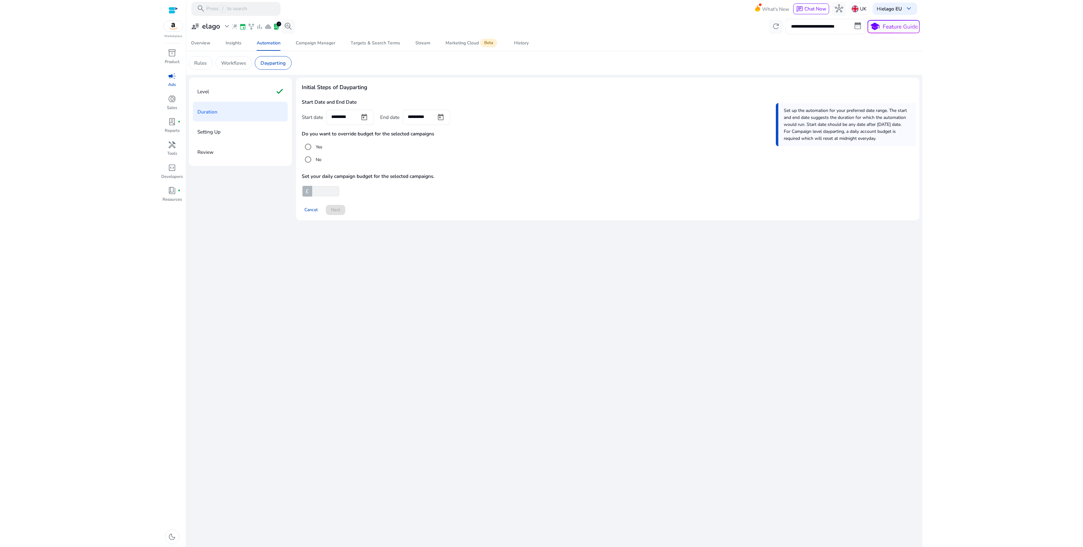
click at [325, 194] on input "number" at bounding box center [325, 191] width 28 height 10
type input "**"
click at [340, 212] on span "Next" at bounding box center [335, 210] width 9 height 7
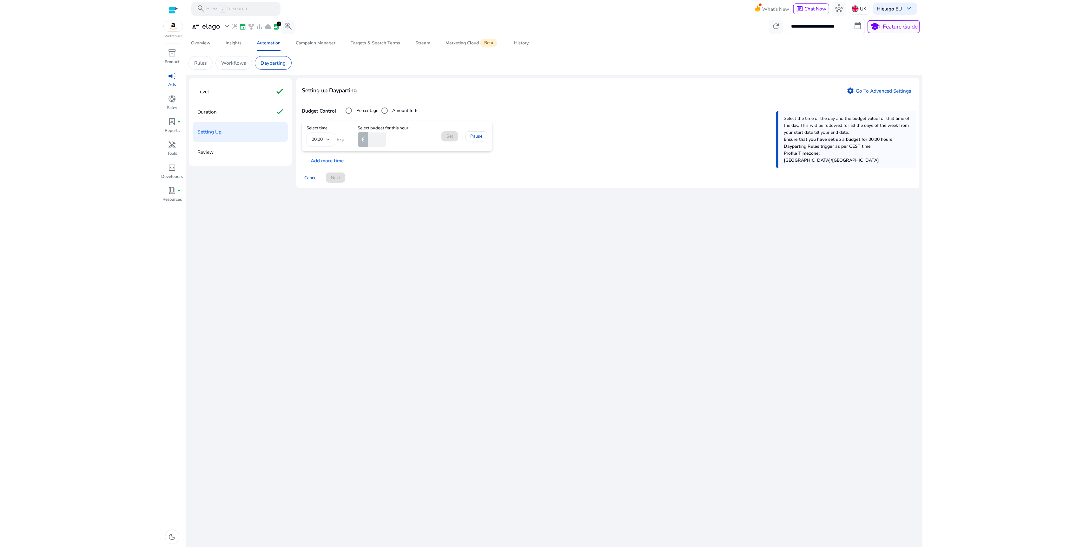
click at [377, 141] on input "number" at bounding box center [376, 140] width 19 height 14
type input "*"
click at [330, 158] on p "+ Add more time" at bounding box center [323, 159] width 42 height 10
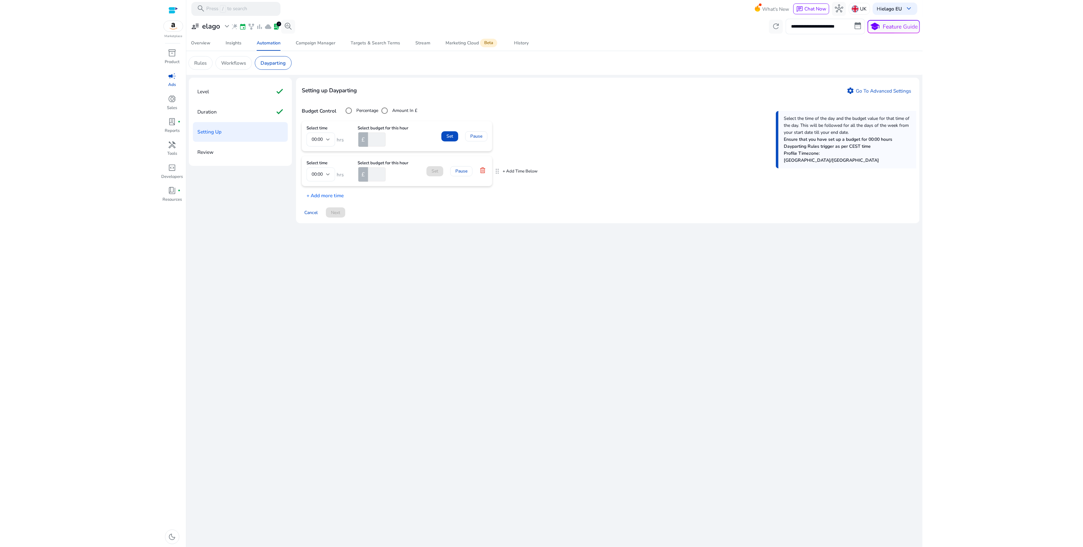
click at [332, 176] on div "00:00" at bounding box center [320, 175] width 29 height 14
click at [319, 235] on span "13:00" at bounding box center [321, 235] width 18 height 7
click at [326, 194] on p "+ Add more time" at bounding box center [323, 194] width 42 height 10
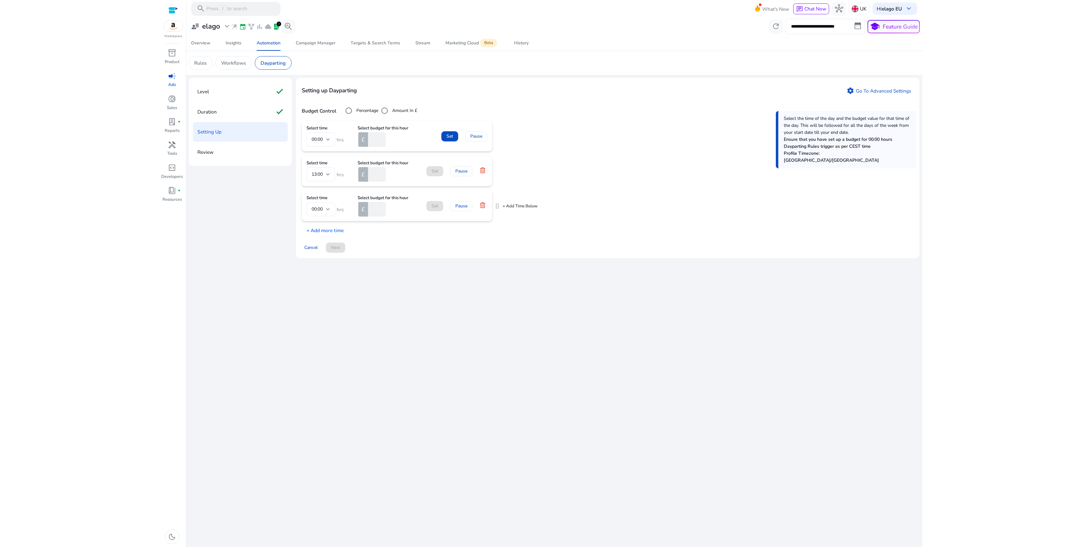
click at [326, 211] on div at bounding box center [328, 209] width 4 height 3
click at [318, 257] on span "17:00" at bounding box center [321, 256] width 18 height 7
click at [324, 228] on p "+ Add more time" at bounding box center [323, 229] width 42 height 10
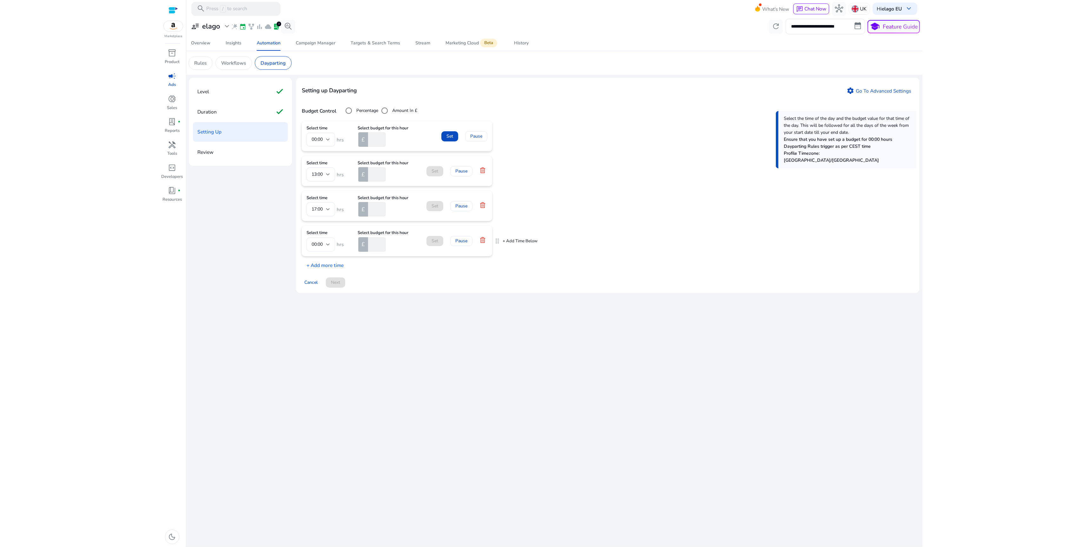
click at [329, 250] on div "00:00" at bounding box center [321, 245] width 18 height 14
click at [324, 288] on mat-option "20:00" at bounding box center [320, 283] width 29 height 15
click at [327, 265] on p "+ Add more time" at bounding box center [323, 264] width 42 height 10
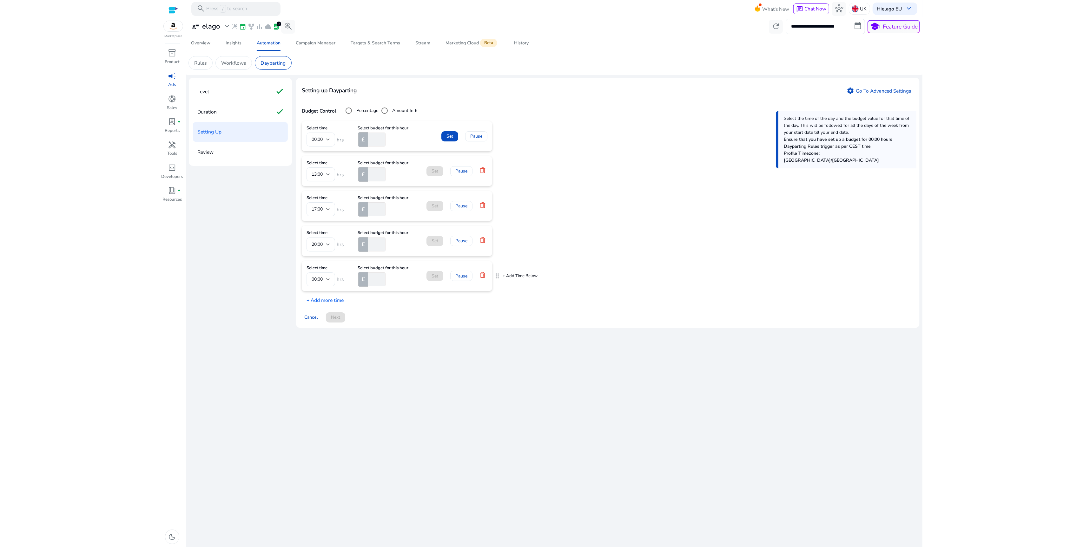
click at [328, 283] on div at bounding box center [328, 280] width 4 height 8
click at [320, 365] on span "23:00" at bounding box center [321, 364] width 18 height 7
click at [376, 176] on input "number" at bounding box center [376, 175] width 19 height 14
type input "**"
click at [374, 209] on input "number" at bounding box center [376, 209] width 19 height 14
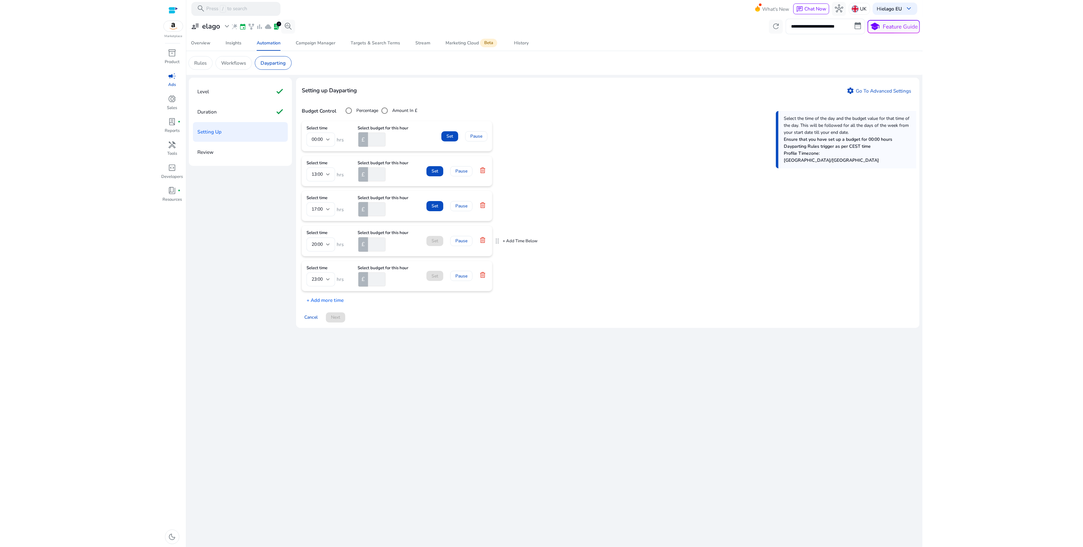
type input "**"
click at [374, 243] on input "number" at bounding box center [376, 245] width 19 height 14
type input "**"
click at [375, 280] on input "number" at bounding box center [376, 280] width 19 height 14
type input "*"
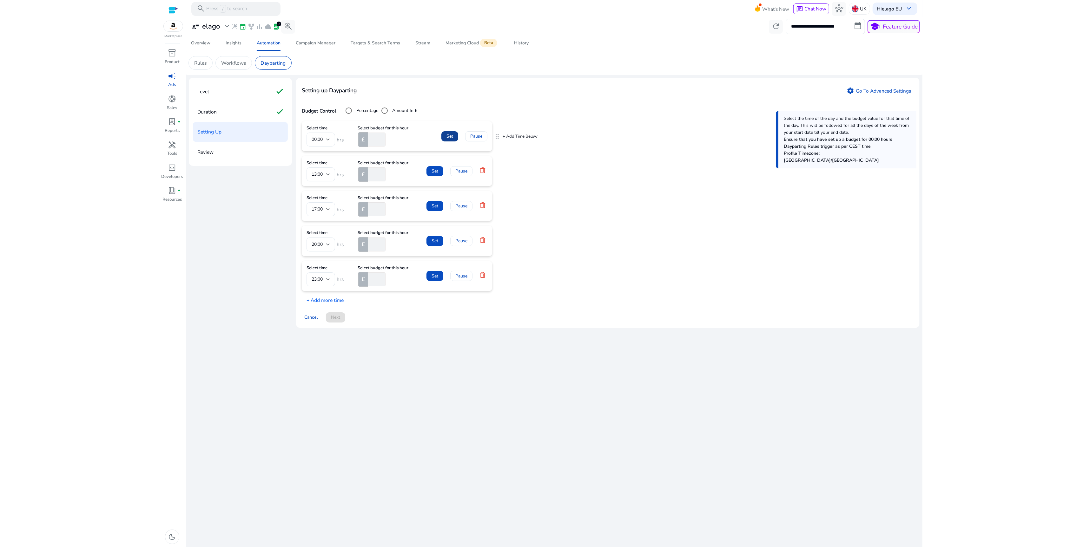
click at [448, 135] on span "Set" at bounding box center [449, 136] width 7 height 7
click at [433, 170] on span at bounding box center [434, 164] width 17 height 15
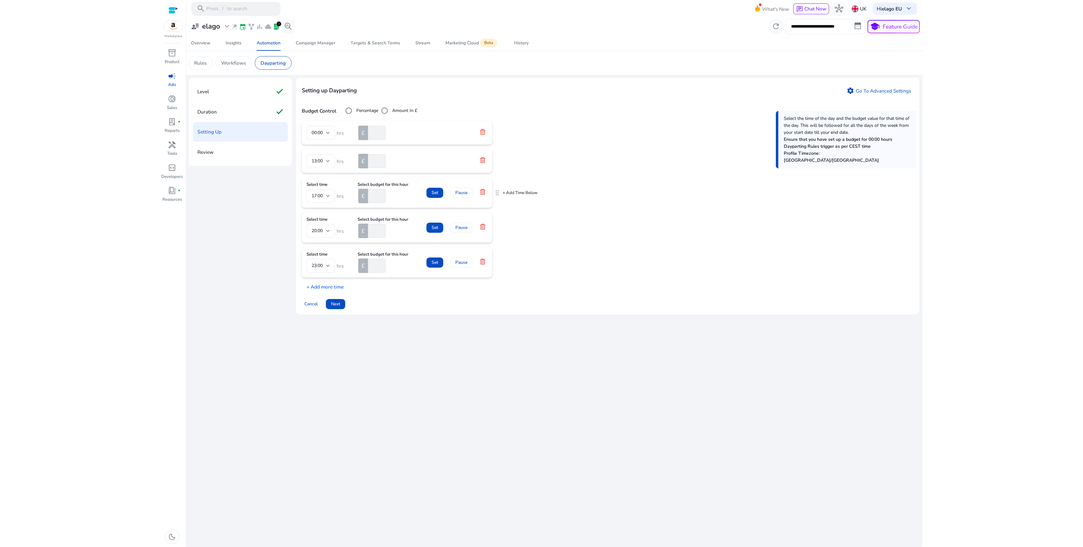
drag, startPoint x: 434, startPoint y: 187, endPoint x: 435, endPoint y: 190, distance: 3.5
click at [435, 188] on span at bounding box center [434, 192] width 17 height 15
drag, startPoint x: 434, startPoint y: 221, endPoint x: 438, endPoint y: 243, distance: 22.5
click at [435, 221] on span "Set" at bounding box center [435, 221] width 7 height 7
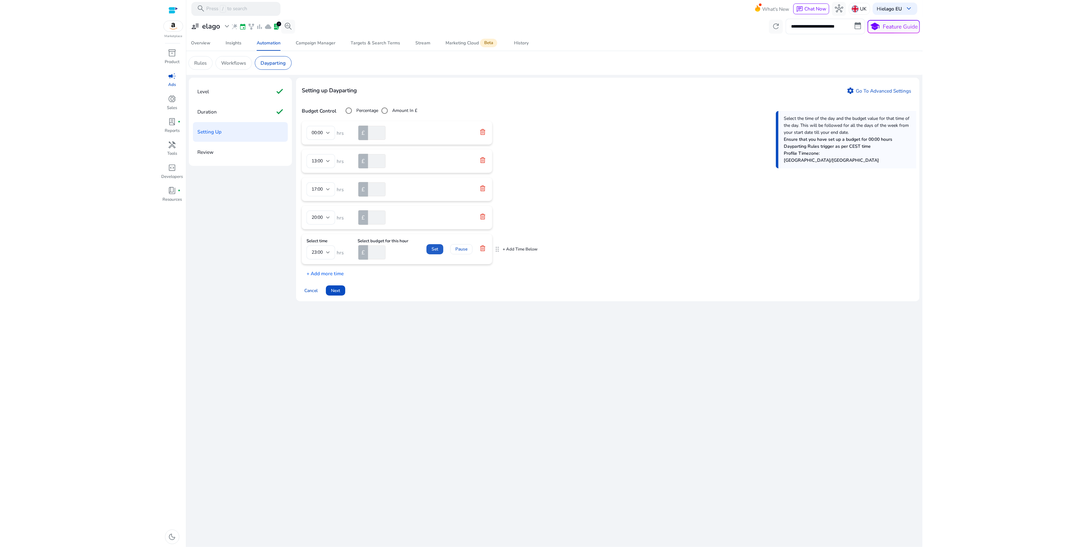
drag, startPoint x: 438, startPoint y: 256, endPoint x: 438, endPoint y: 252, distance: 4.8
click at [438, 256] on span at bounding box center [434, 249] width 17 height 15
click at [341, 280] on body "**********" at bounding box center [541, 273] width 761 height 547
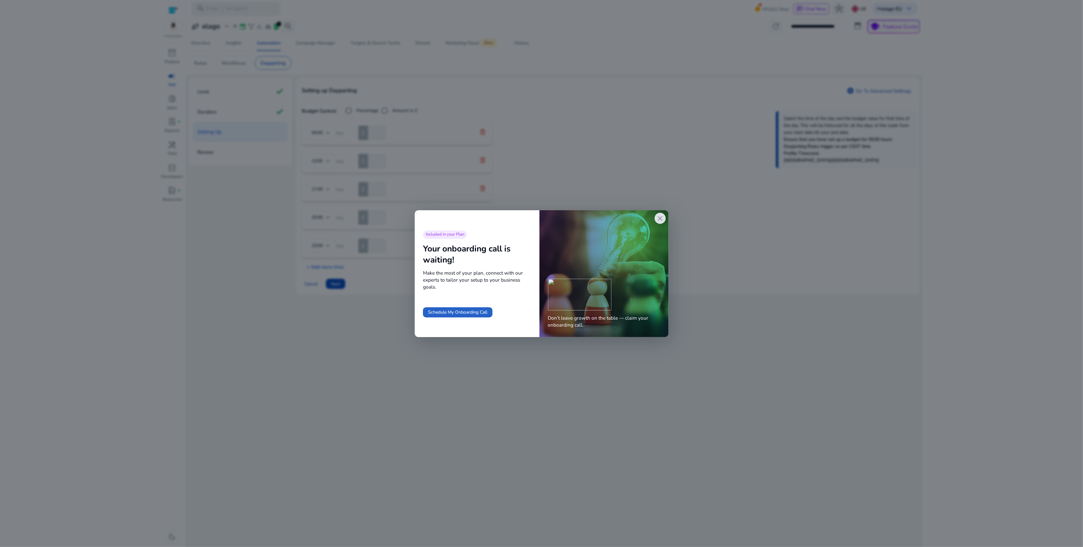
click at [659, 216] on span "close" at bounding box center [660, 218] width 8 height 8
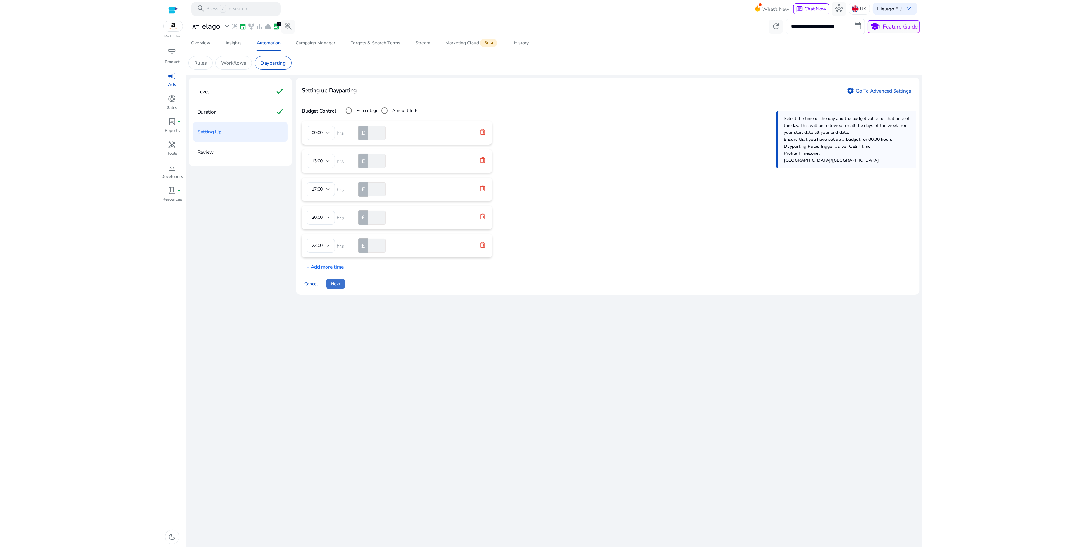
click at [338, 283] on span "Next" at bounding box center [335, 284] width 9 height 7
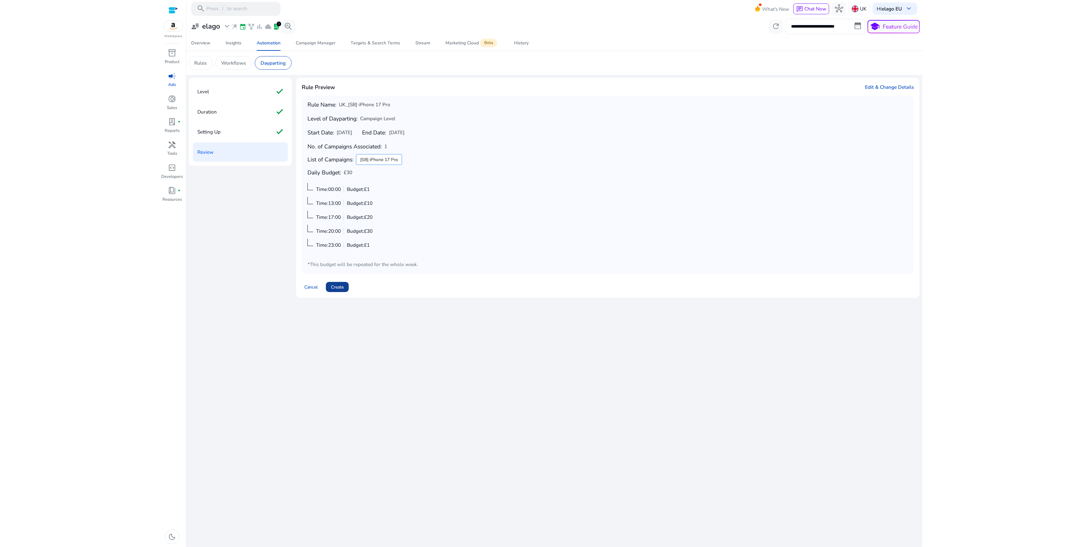
click at [330, 284] on span at bounding box center [337, 287] width 23 height 15
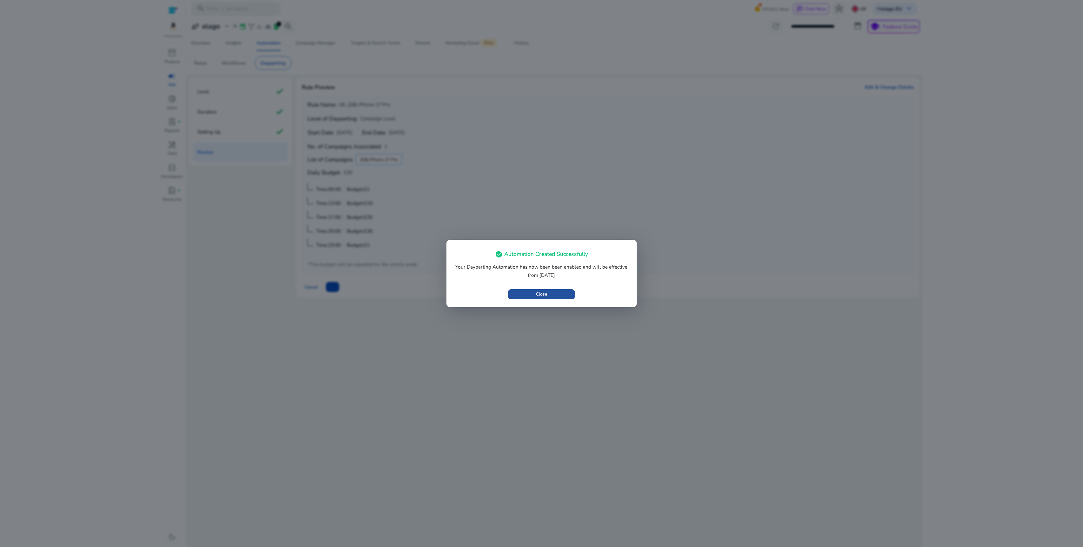
click at [529, 297] on span "button" at bounding box center [541, 294] width 67 height 15
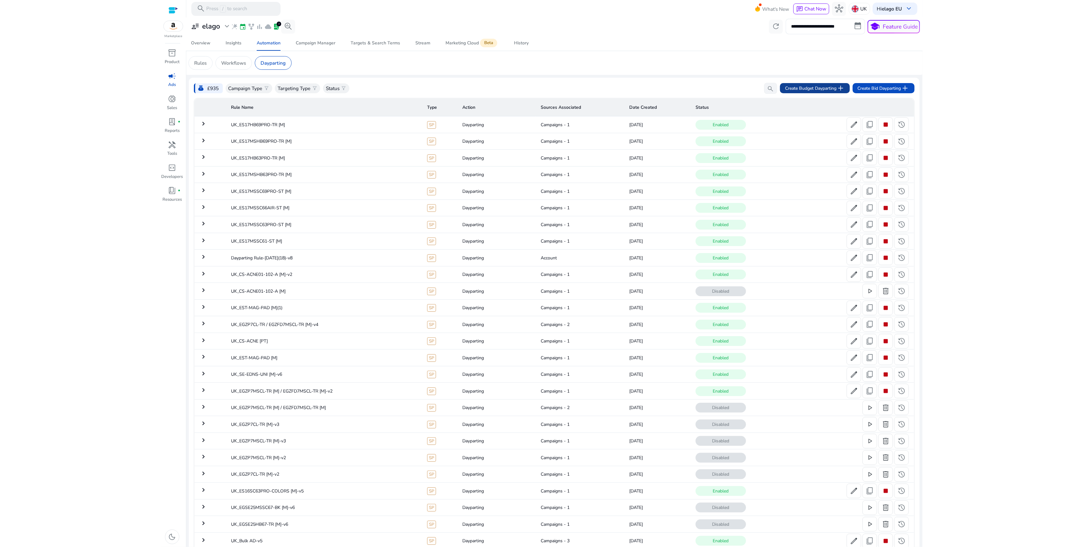
click at [822, 89] on span "Create Budget Dayparting add" at bounding box center [815, 88] width 60 height 8
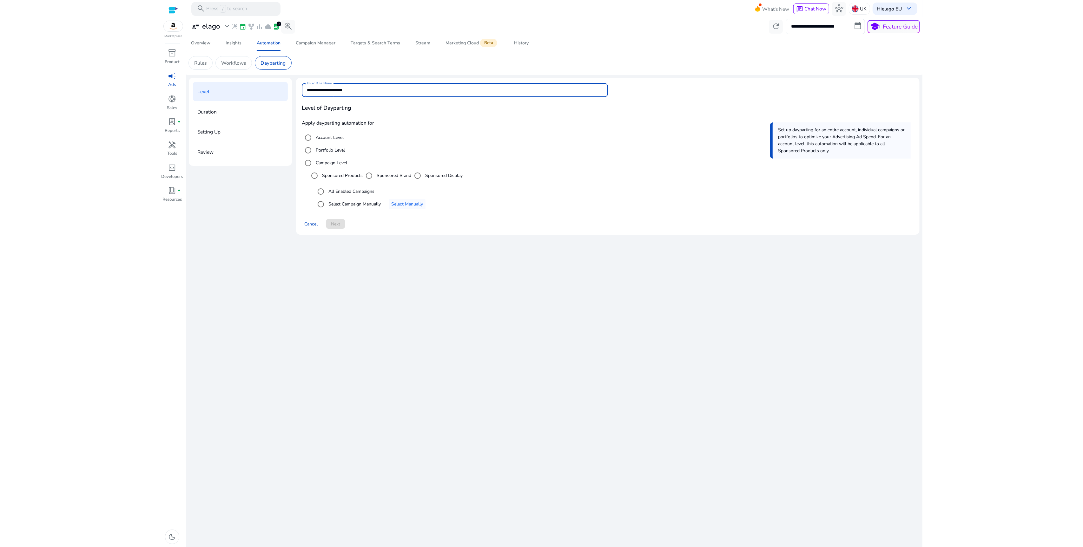
click at [357, 93] on input "**********" at bounding box center [455, 90] width 296 height 7
type input "*"
drag, startPoint x: 356, startPoint y: 90, endPoint x: 315, endPoint y: 90, distance: 40.9
click at [315, 90] on input "**********" at bounding box center [455, 90] width 296 height 7
type input "**********"
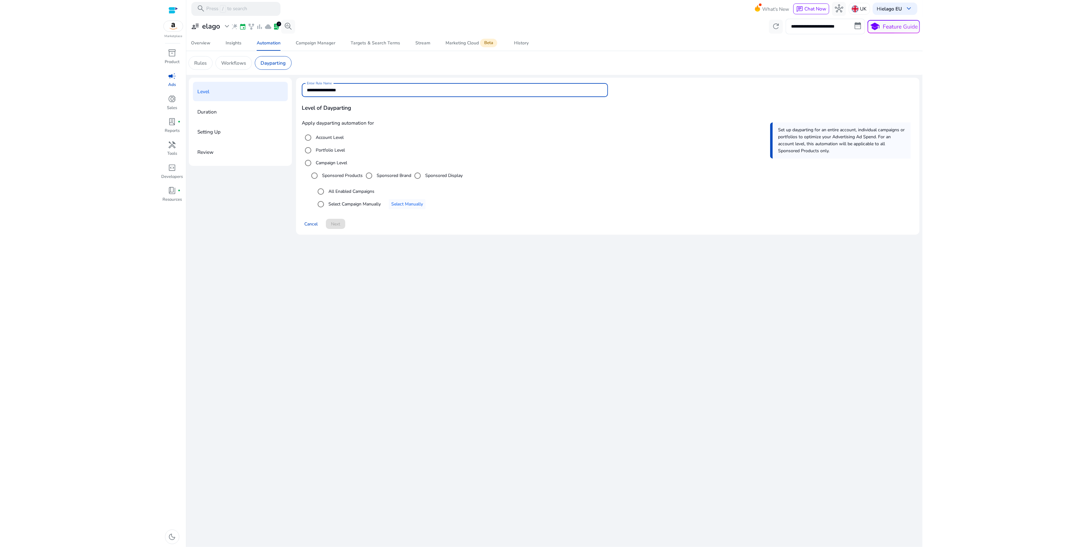
click at [398, 178] on label "Sponsored Brand" at bounding box center [393, 175] width 36 height 7
click at [379, 203] on label "Select Campaign Manually" at bounding box center [354, 204] width 54 height 7
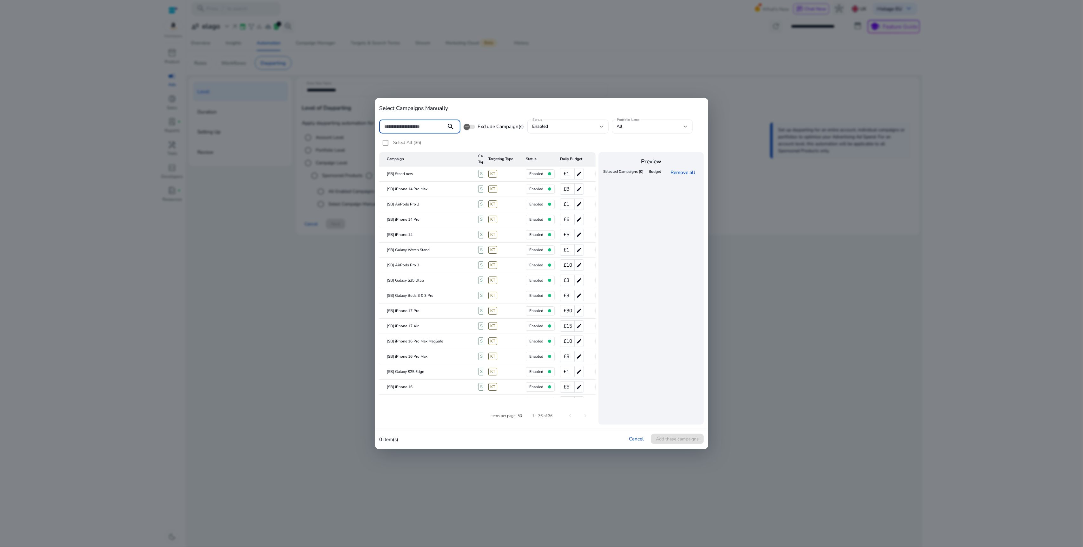
paste input "**********"
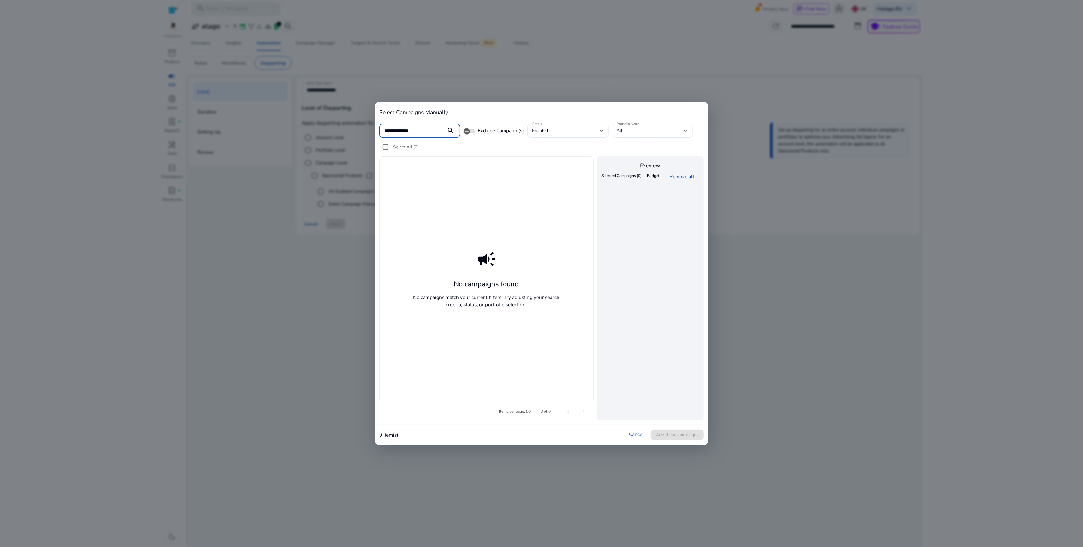
type input "**********"
drag, startPoint x: 307, startPoint y: 121, endPoint x: 311, endPoint y: 122, distance: 3.2
click at [307, 121] on div at bounding box center [541, 273] width 1083 height 547
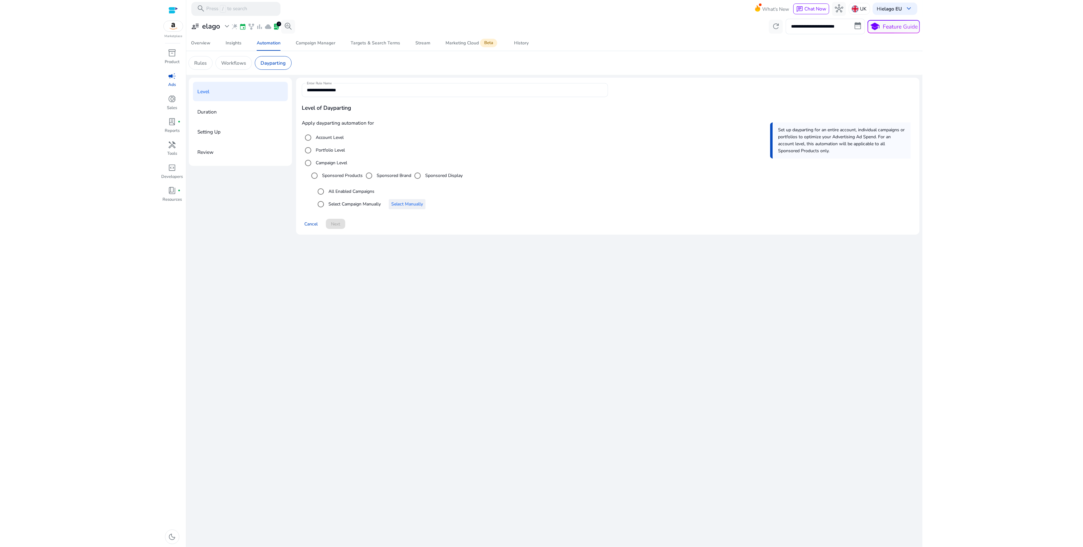
click at [406, 203] on span "Select Manually" at bounding box center [407, 204] width 32 height 7
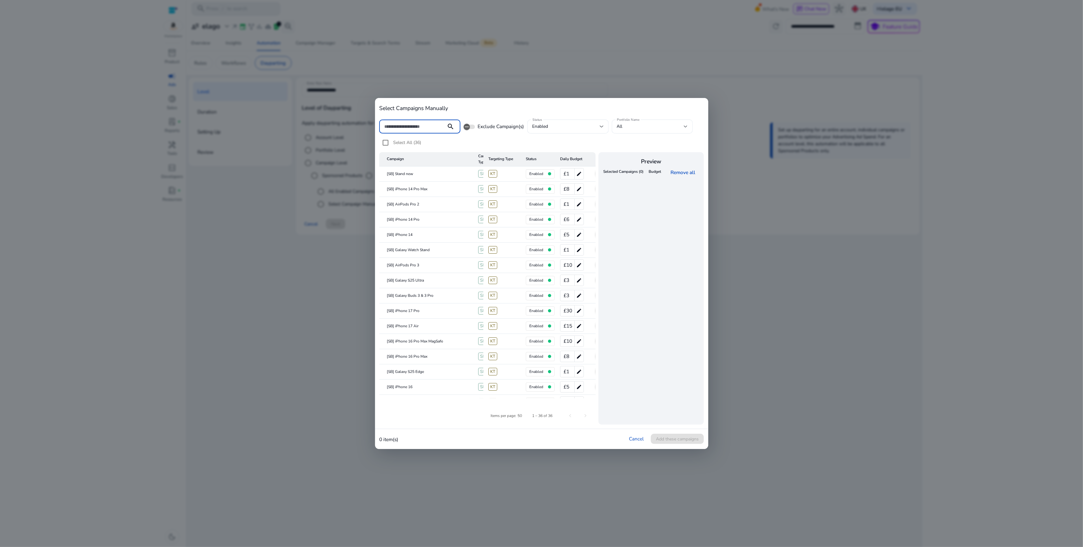
paste input "**********"
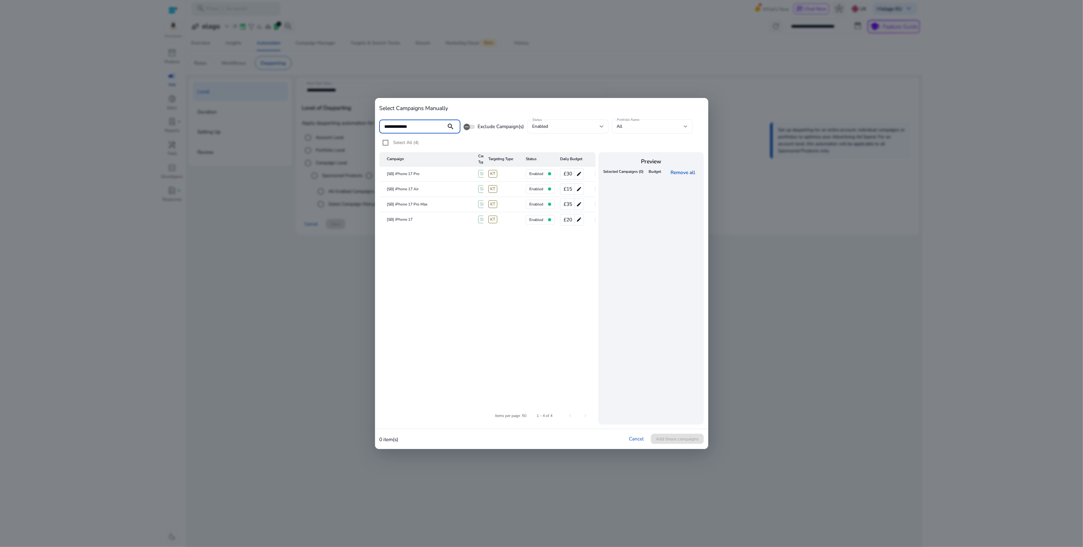
scroll to position [0, 18]
type input "**********"
click at [583, 189] on mat-icon "add" at bounding box center [583, 189] width 8 height 8
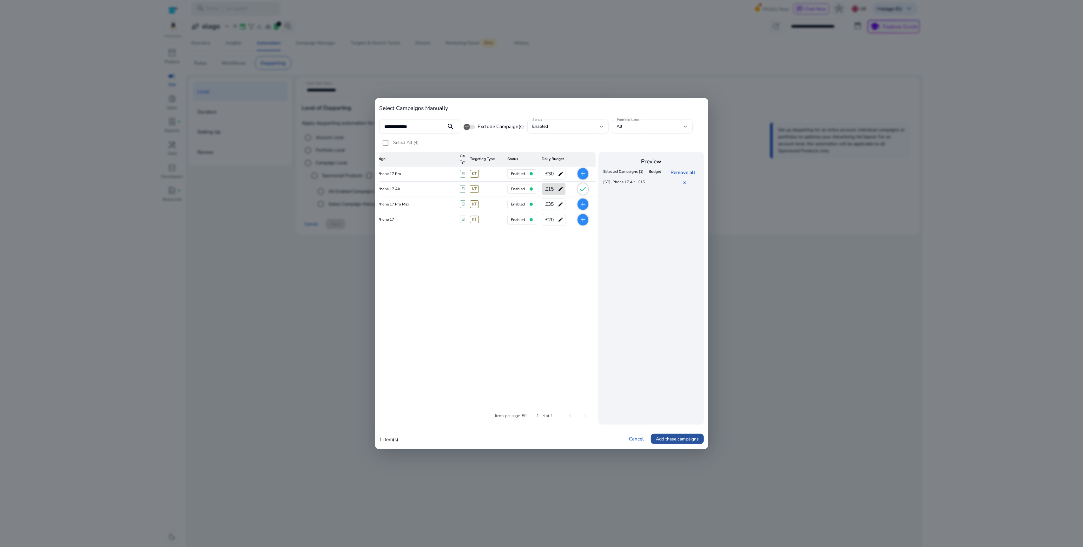
click at [694, 440] on span "Add these campaigns" at bounding box center [677, 439] width 43 height 7
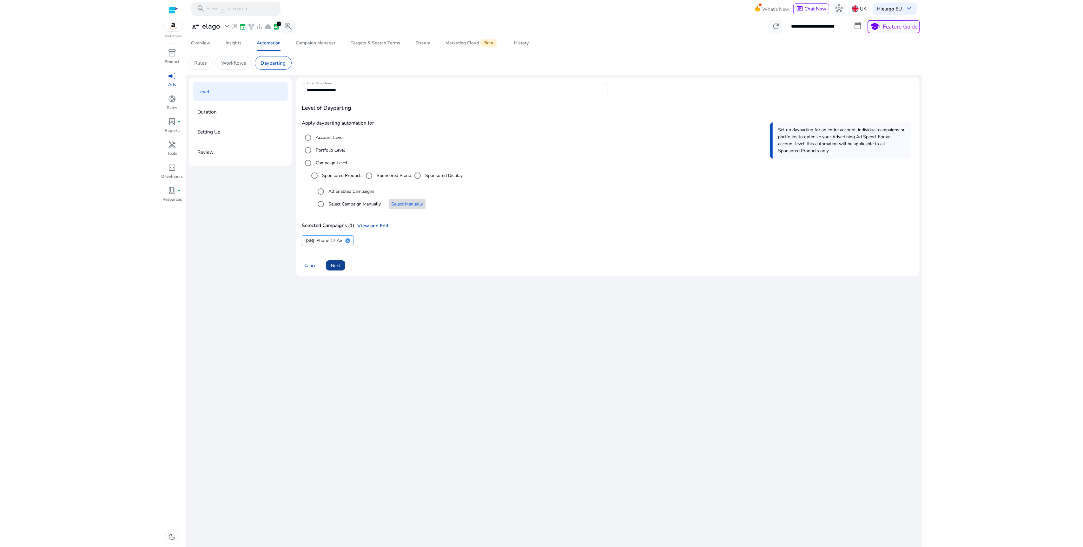
click at [338, 268] on span "Next" at bounding box center [335, 265] width 9 height 7
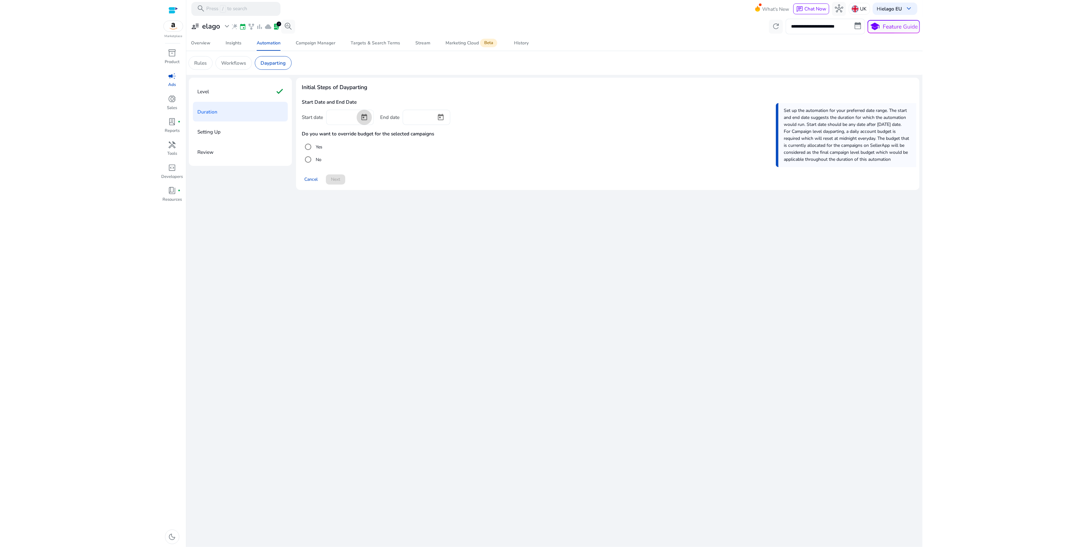
click at [361, 117] on span "Open calendar" at bounding box center [364, 117] width 15 height 15
click at [384, 190] on span "11" at bounding box center [386, 193] width 11 height 11
type input "*********"
click at [444, 120] on span "Open calendar" at bounding box center [440, 117] width 15 height 15
click at [431, 143] on span "Choose month and year" at bounding box center [420, 138] width 24 height 15
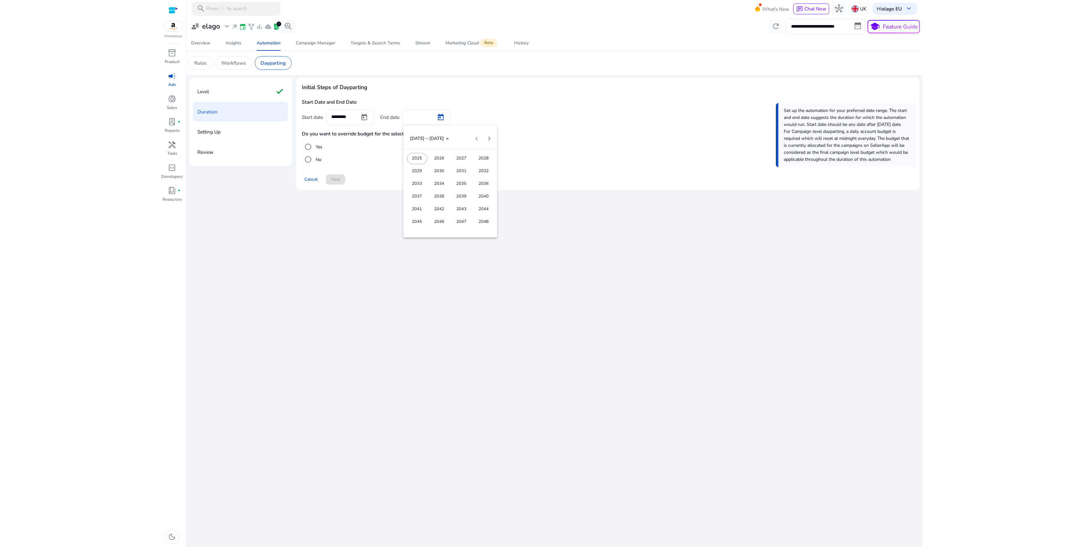
click at [481, 223] on span "2048" at bounding box center [484, 221] width 20 height 11
click at [478, 195] on span "DEC" at bounding box center [484, 196] width 20 height 11
click at [461, 228] on span "31" at bounding box center [462, 231] width 11 height 11
type input "**********"
drag, startPoint x: 319, startPoint y: 145, endPoint x: 332, endPoint y: 165, distance: 24.0
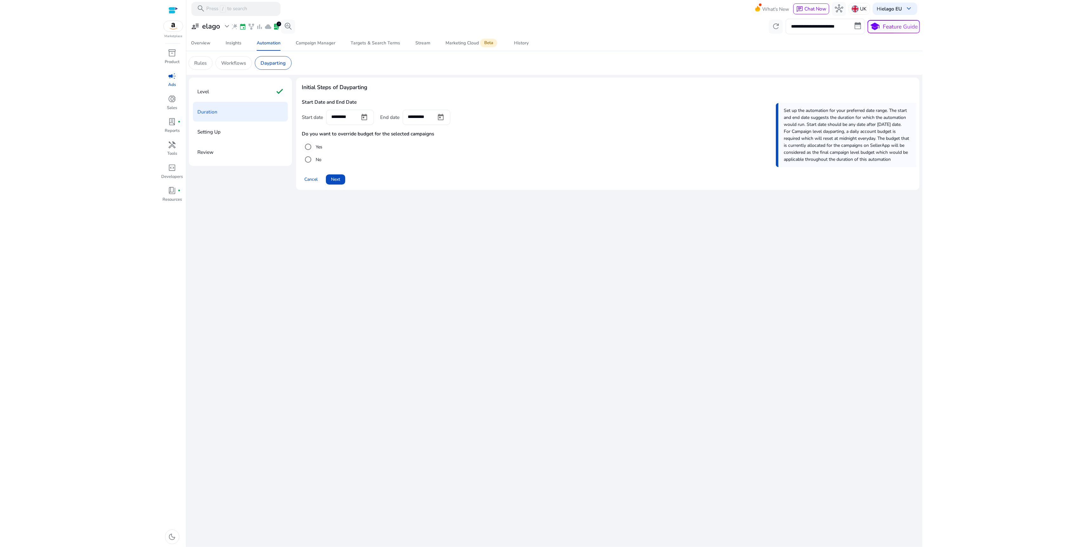
click at [319, 145] on label "Yes" at bounding box center [318, 147] width 8 height 7
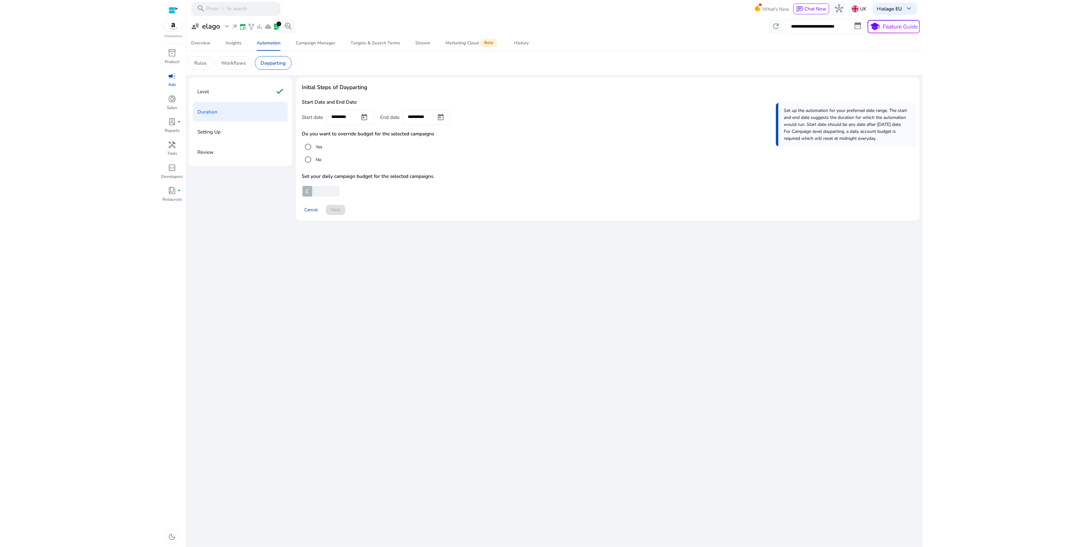
click at [326, 192] on input "number" at bounding box center [325, 191] width 28 height 10
click at [353, 189] on app-ppc-custom-prefix-input "£ **" at bounding box center [608, 191] width 612 height 10
drag, startPoint x: 325, startPoint y: 191, endPoint x: 313, endPoint y: 191, distance: 12.1
click at [313, 191] on input "**" at bounding box center [325, 191] width 28 height 10
type input "**"
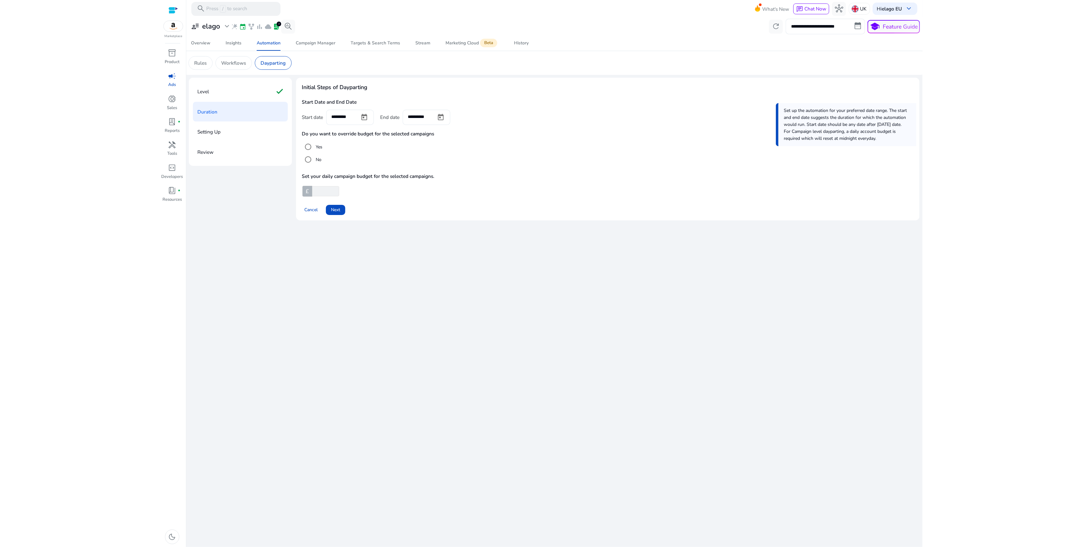
drag, startPoint x: 375, startPoint y: 200, endPoint x: 353, endPoint y: 207, distance: 22.8
click at [375, 200] on div "Cancel Next" at bounding box center [608, 207] width 612 height 16
click at [335, 211] on span "Next" at bounding box center [335, 210] width 9 height 7
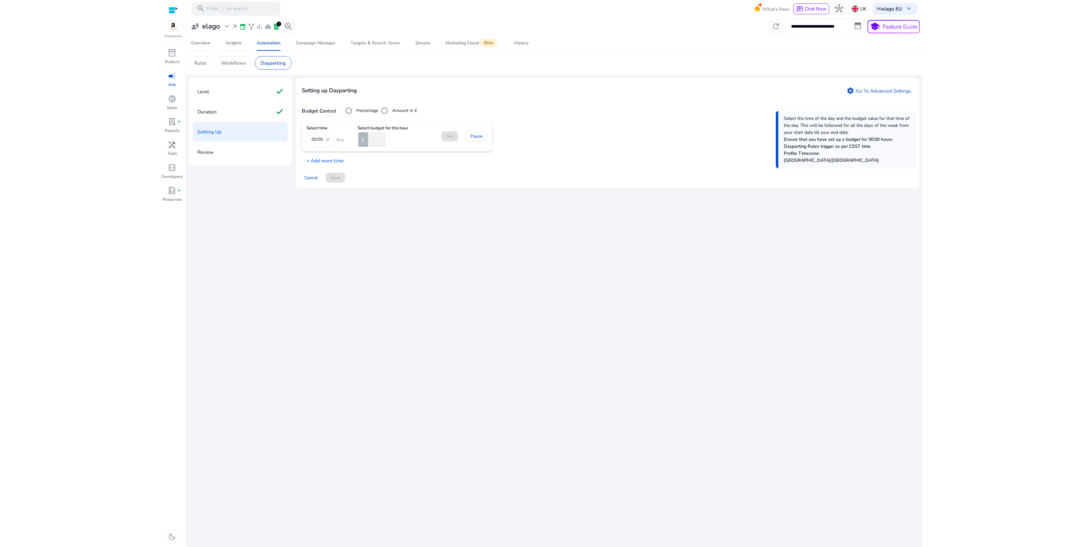
click at [379, 141] on input "number" at bounding box center [376, 140] width 19 height 14
type input "*"
click at [327, 156] on p "+ Add more time" at bounding box center [323, 159] width 42 height 10
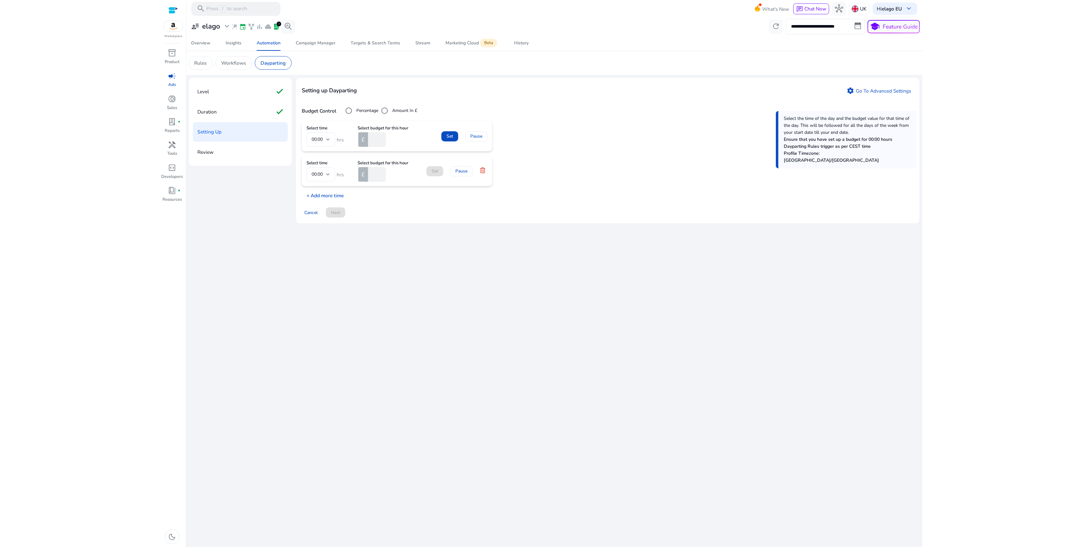
click at [325, 195] on p "+ Add more time" at bounding box center [323, 194] width 42 height 10
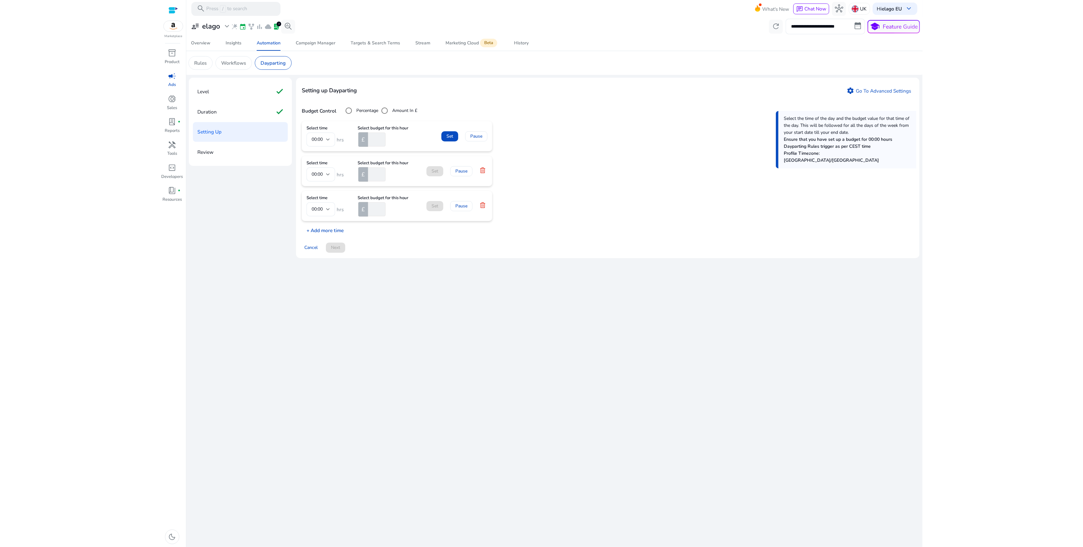
click at [329, 234] on p "+ Add more time" at bounding box center [323, 229] width 42 height 10
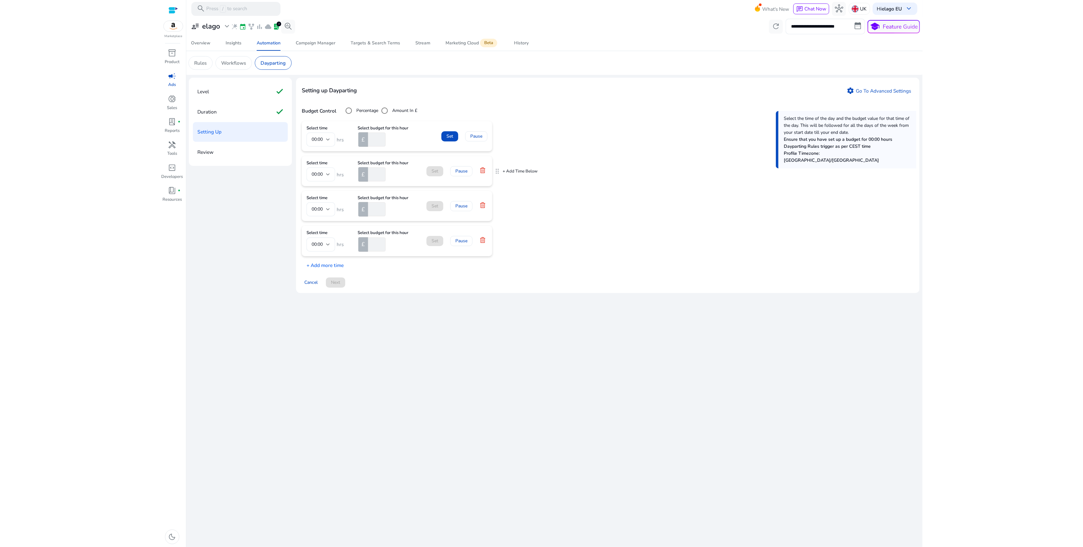
click at [325, 173] on div "00:00" at bounding box center [319, 174] width 15 height 7
click at [322, 248] on mat-option "13:00" at bounding box center [320, 242] width 29 height 15
click at [329, 206] on div at bounding box center [328, 210] width 4 height 8
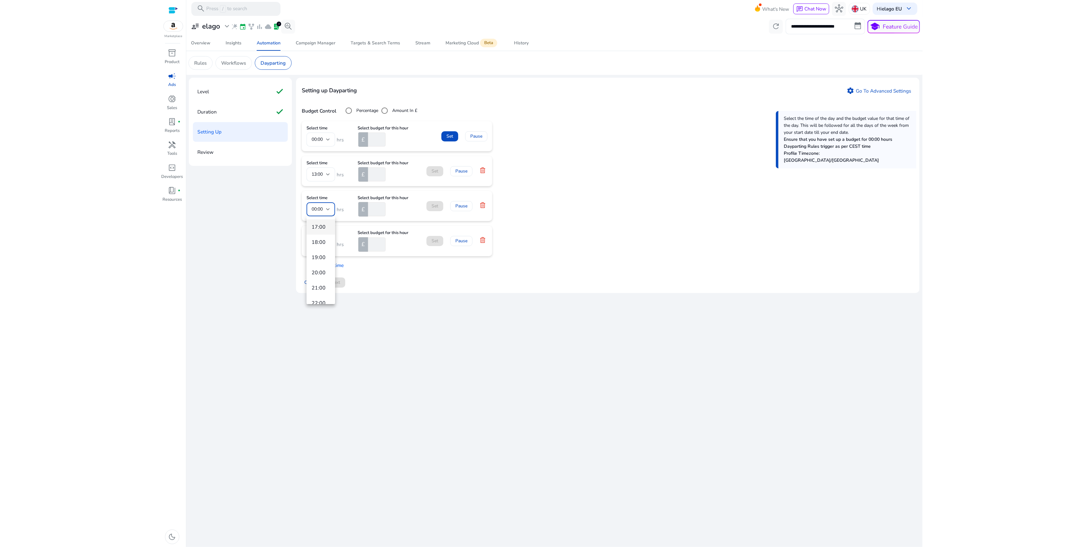
click at [321, 228] on span "17:00" at bounding box center [321, 227] width 18 height 7
click at [322, 247] on span "00:00" at bounding box center [317, 244] width 11 height 6
click at [321, 282] on span "20:00" at bounding box center [321, 283] width 18 height 7
click at [376, 176] on input "number" at bounding box center [376, 175] width 19 height 14
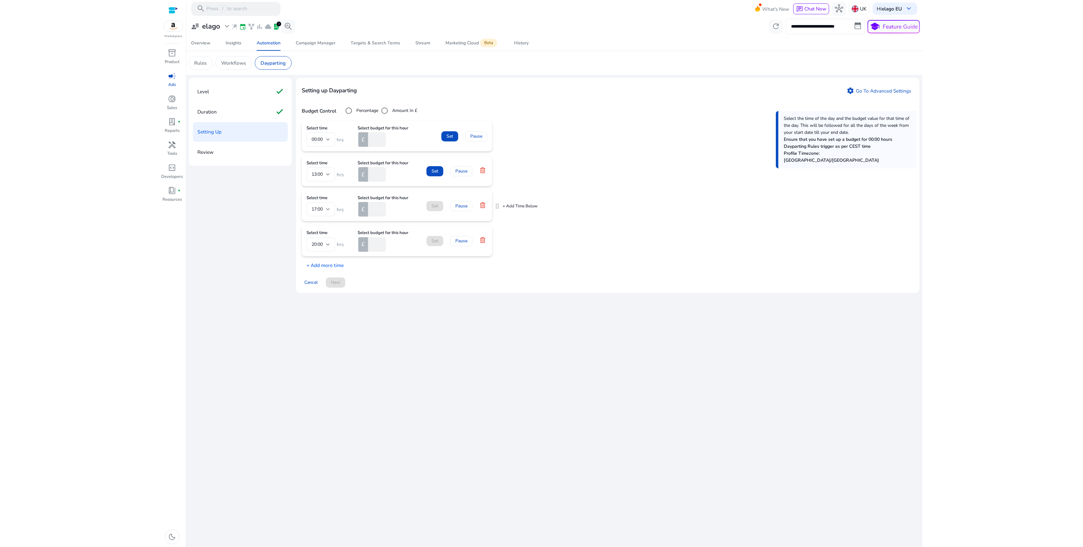
type input "**"
click at [375, 212] on input "number" at bounding box center [376, 209] width 19 height 14
drag, startPoint x: 376, startPoint y: 174, endPoint x: 360, endPoint y: 174, distance: 15.6
click at [360, 174] on div "£ **" at bounding box center [377, 175] width 38 height 14
click at [372, 210] on input "number" at bounding box center [376, 209] width 19 height 14
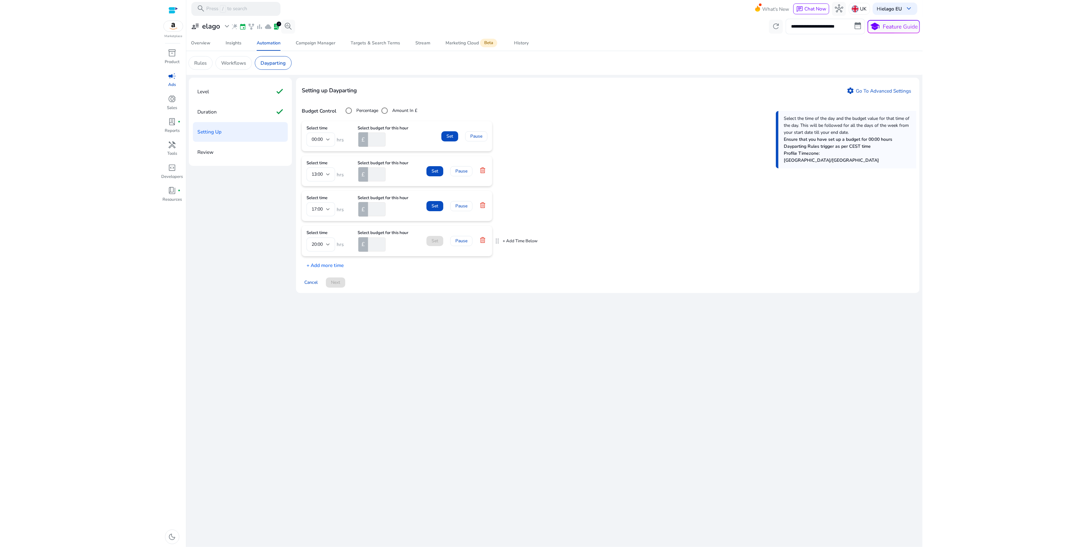
type input "**"
click at [368, 245] on input "number" at bounding box center [376, 245] width 19 height 14
type input "**"
click at [328, 268] on p "+ Add more time" at bounding box center [323, 264] width 42 height 10
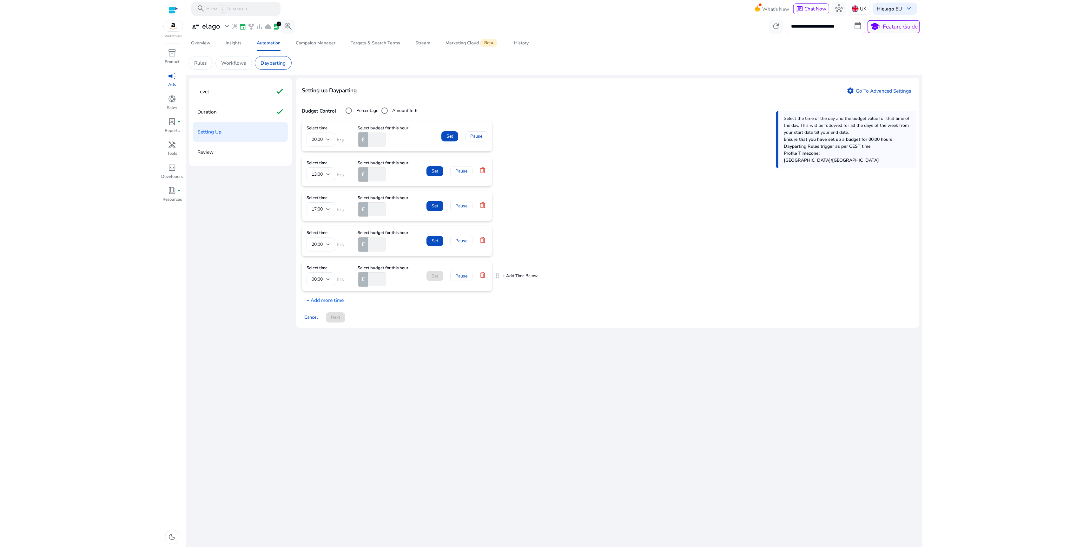
click at [328, 276] on div "00:00" at bounding box center [321, 280] width 18 height 14
click at [321, 363] on span "23:00" at bounding box center [321, 364] width 18 height 7
click at [378, 282] on input "number" at bounding box center [376, 280] width 19 height 14
type input "*"
click at [451, 138] on span "Set" at bounding box center [449, 136] width 7 height 7
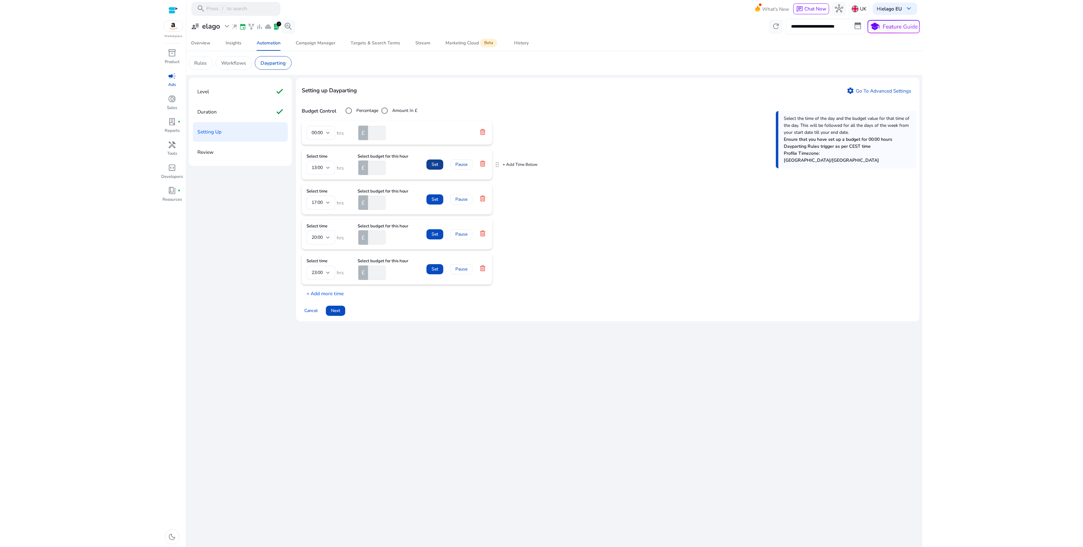
click at [433, 168] on span "Set" at bounding box center [435, 164] width 7 height 7
click at [428, 196] on span at bounding box center [434, 192] width 17 height 15
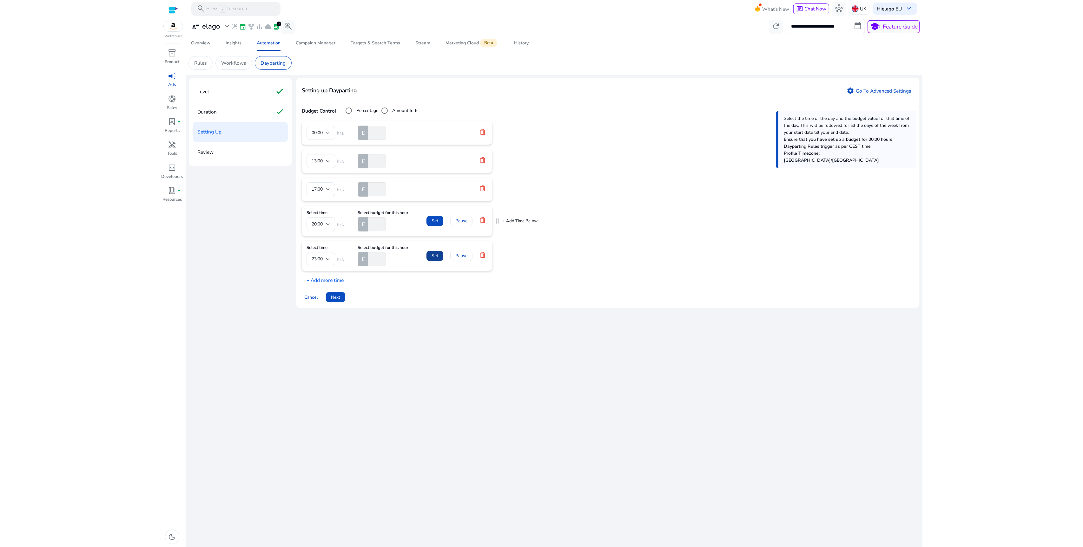
drag, startPoint x: 433, startPoint y: 223, endPoint x: 434, endPoint y: 244, distance: 21.0
click at [433, 223] on span "Set" at bounding box center [435, 221] width 7 height 7
click at [433, 257] on span at bounding box center [434, 249] width 17 height 15
click at [327, 290] on span at bounding box center [335, 283] width 19 height 15
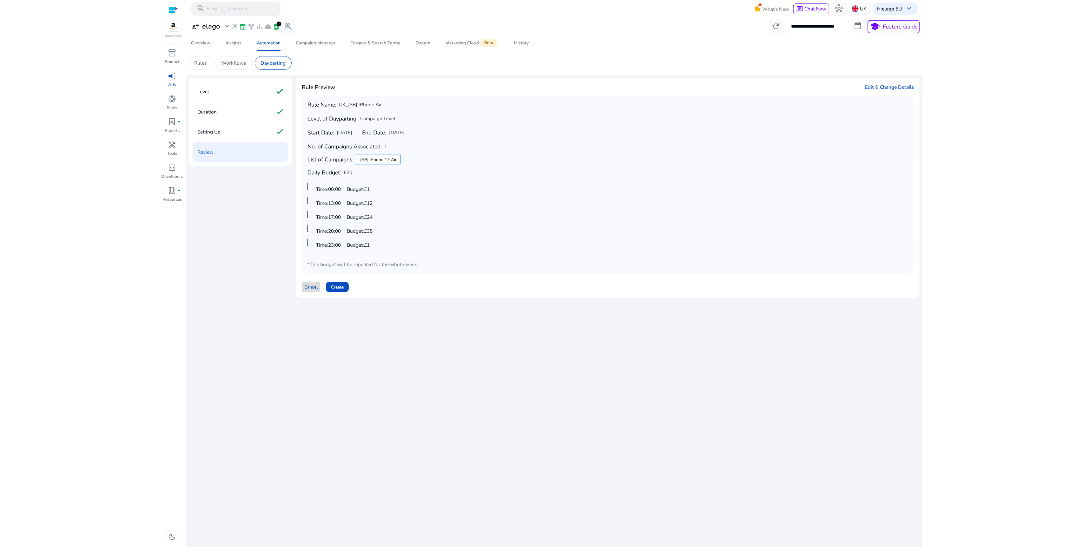
click at [313, 285] on span "Cancel" at bounding box center [310, 287] width 13 height 7
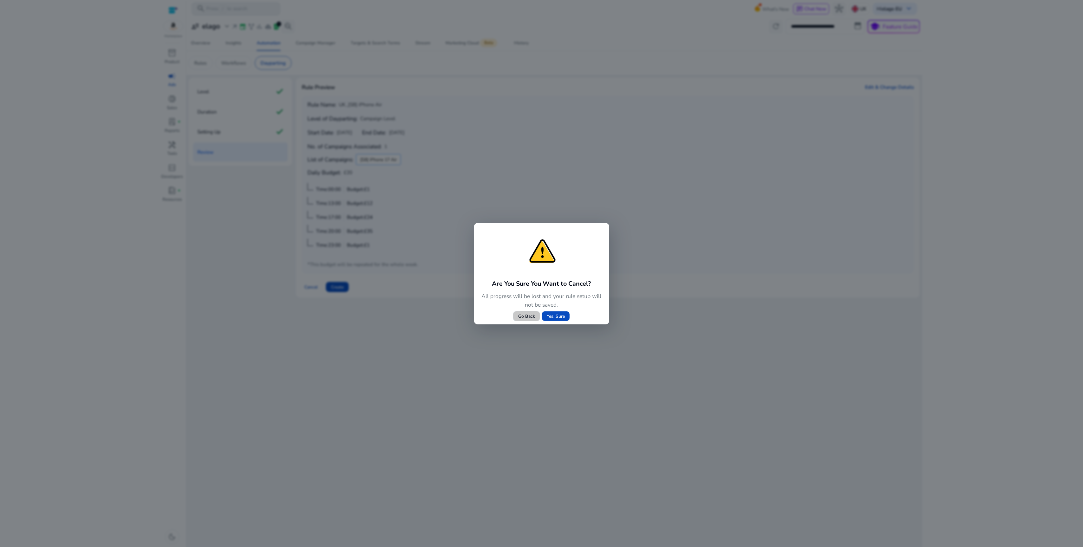
click at [524, 314] on span "Go Back" at bounding box center [526, 316] width 17 height 7
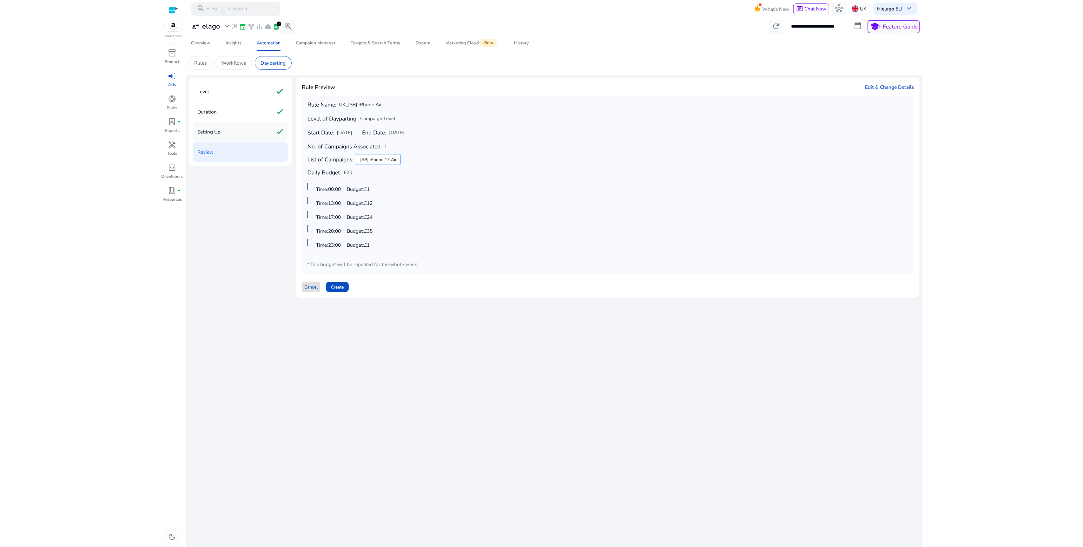
click at [245, 131] on div "Setting Up check" at bounding box center [240, 132] width 95 height 20
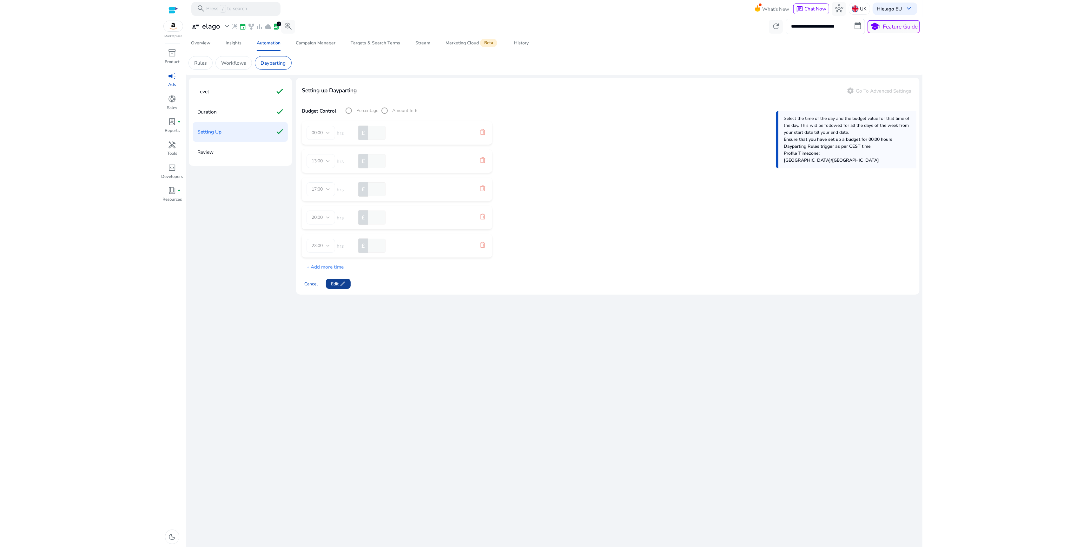
click at [337, 284] on span "Edit edit" at bounding box center [338, 284] width 15 height 7
click at [483, 162] on icon at bounding box center [482, 160] width 5 height 6
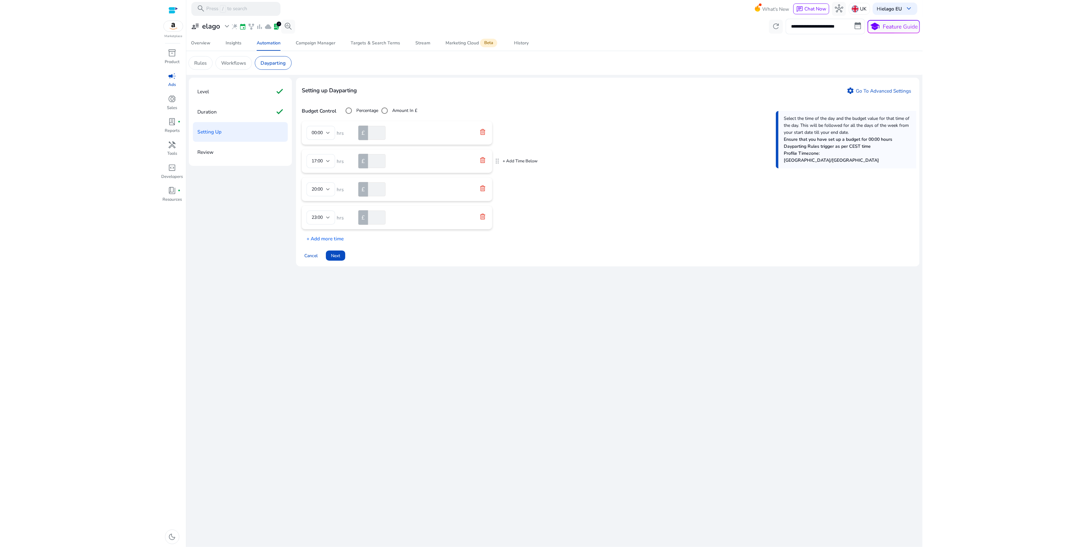
click at [483, 162] on icon at bounding box center [482, 160] width 5 height 6
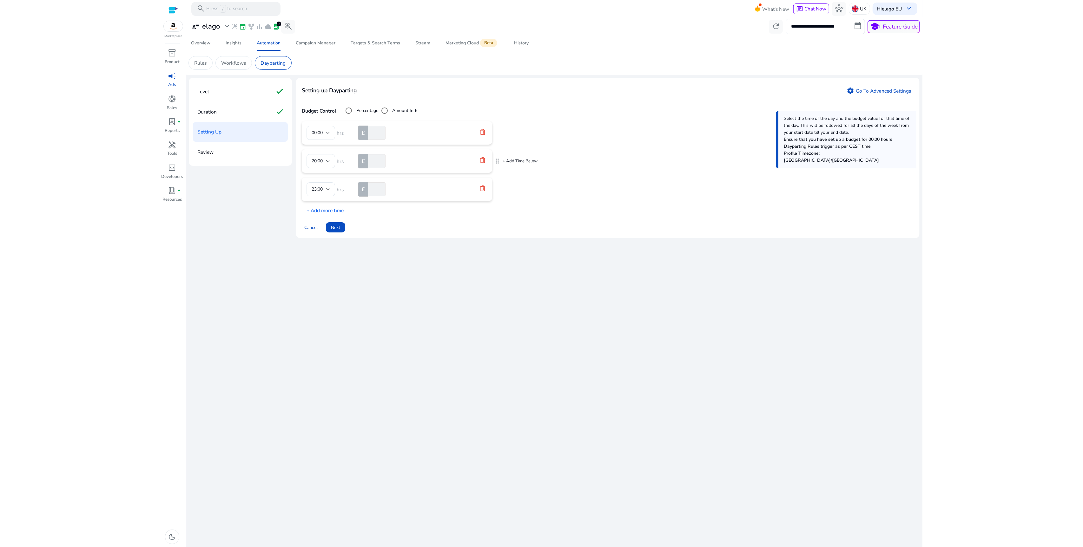
click at [483, 162] on icon at bounding box center [482, 160] width 5 height 6
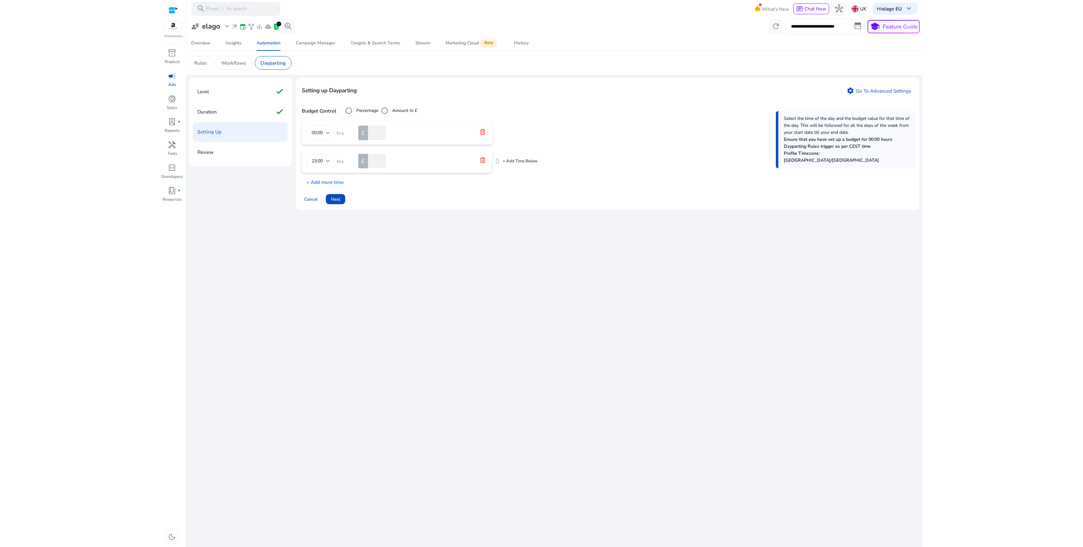
click at [483, 162] on icon at bounding box center [482, 160] width 5 height 6
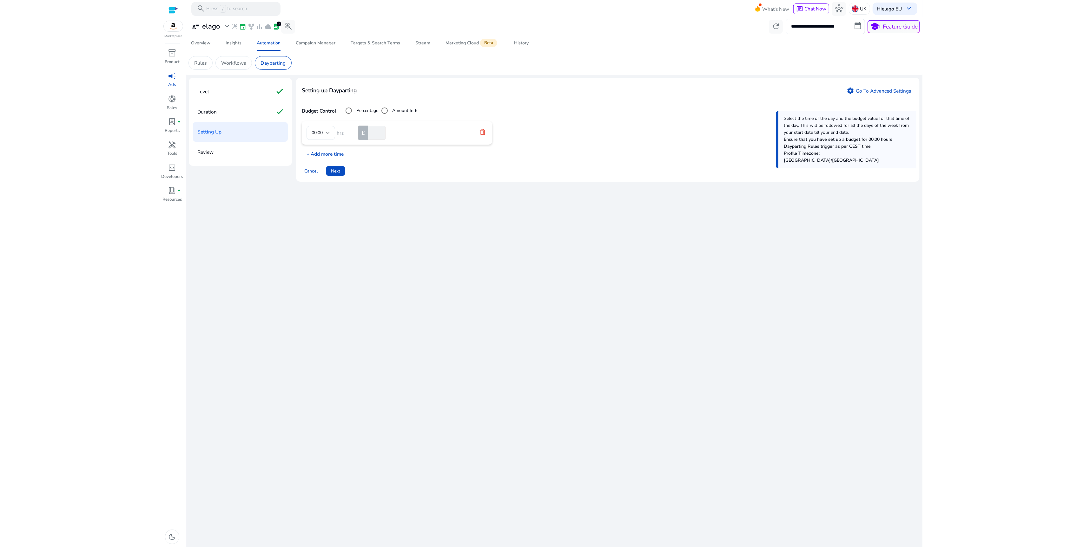
click at [332, 153] on p "+ Add more time" at bounding box center [323, 152] width 42 height 10
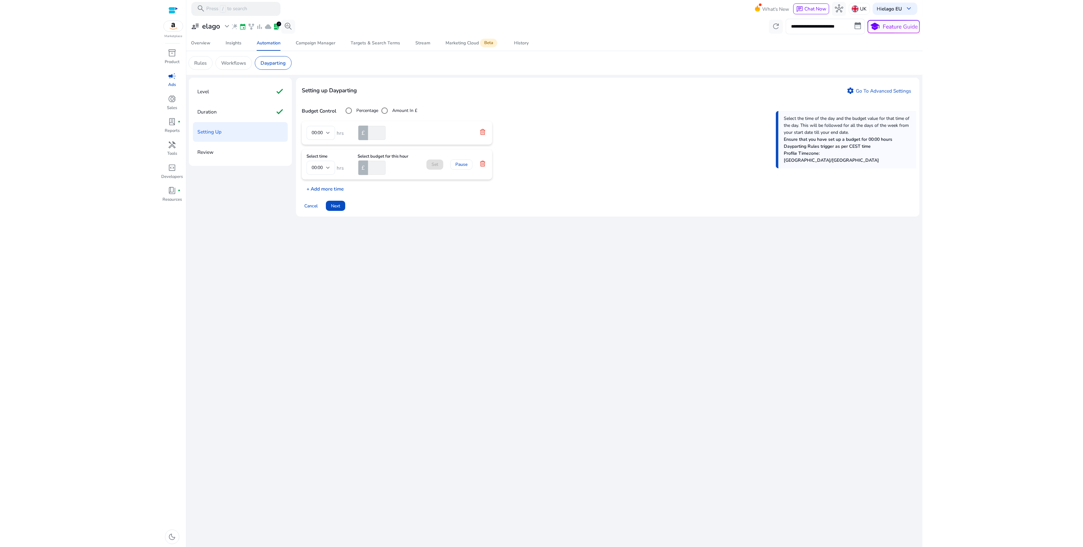
click at [329, 188] on p "+ Add more time" at bounding box center [323, 187] width 42 height 10
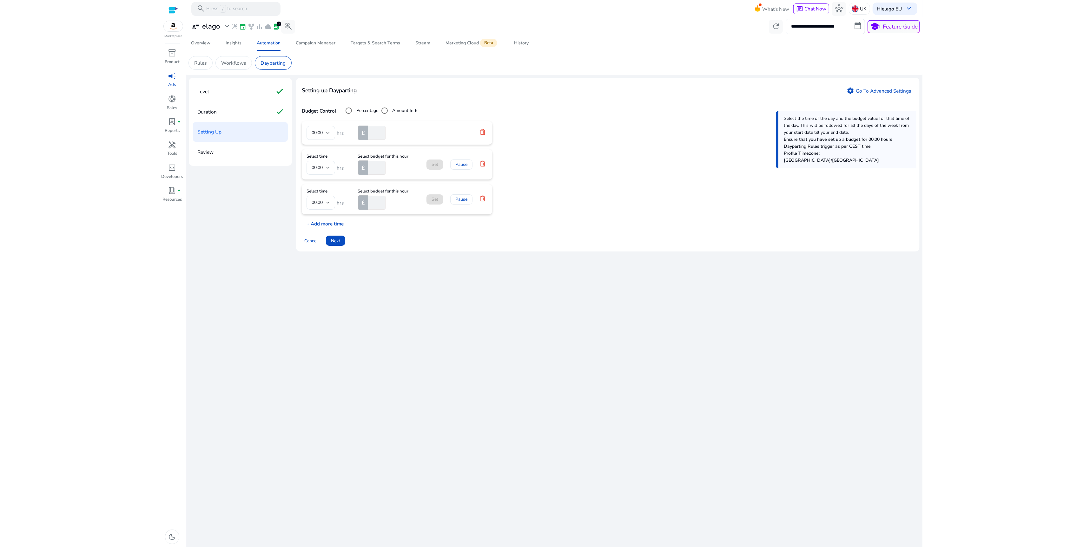
click at [330, 226] on p "+ Add more time" at bounding box center [323, 222] width 42 height 10
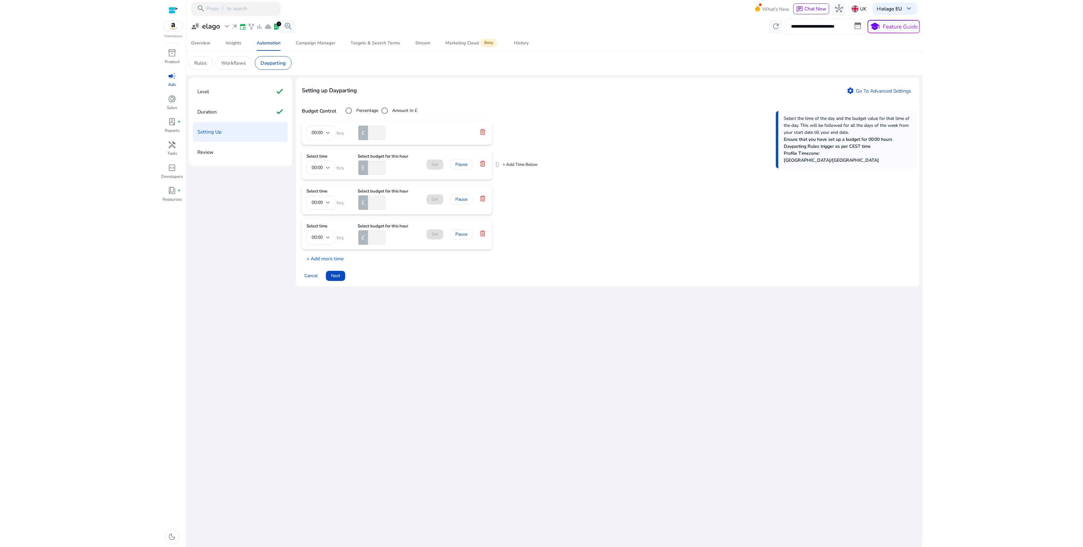
drag, startPoint x: 327, startPoint y: 166, endPoint x: 327, endPoint y: 172, distance: 5.7
click at [327, 166] on div at bounding box center [328, 168] width 4 height 8
click at [320, 246] on span "17:00" at bounding box center [321, 246] width 18 height 7
click at [321, 206] on span "00:00" at bounding box center [317, 203] width 11 height 6
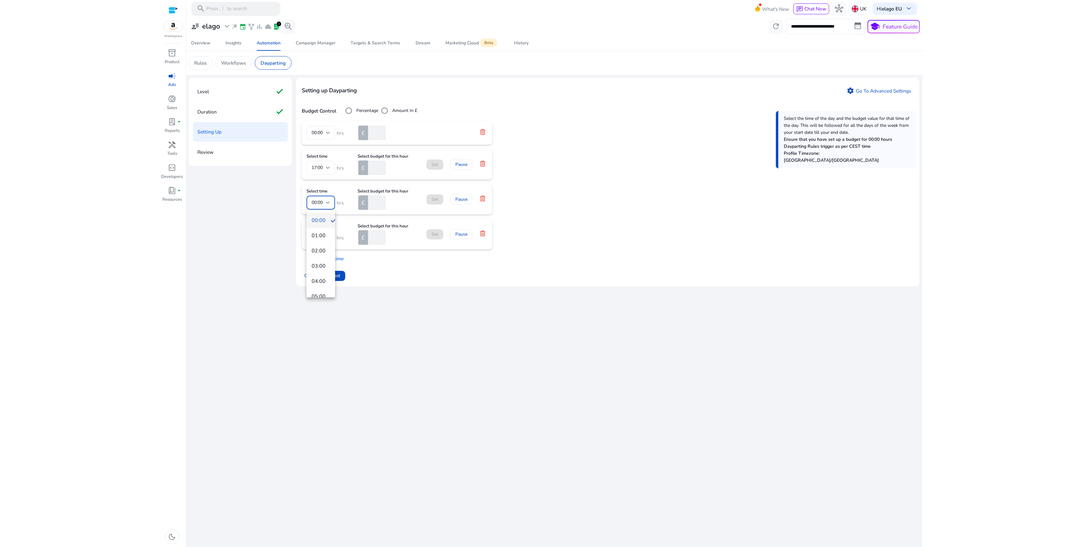
click at [322, 165] on div at bounding box center [541, 273] width 1083 height 547
drag, startPoint x: 498, startPoint y: 164, endPoint x: 498, endPoint y: 193, distance: 29.2
click at [326, 168] on div "00:00" at bounding box center [319, 167] width 15 height 7
click at [322, 242] on span "13:00" at bounding box center [321, 243] width 18 height 7
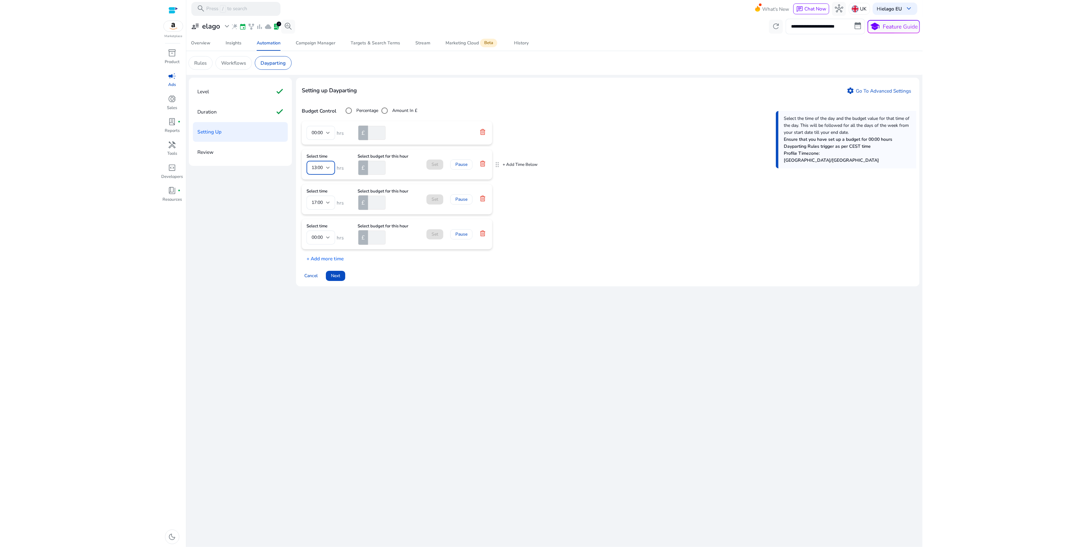
click at [376, 163] on input "number" at bounding box center [376, 168] width 19 height 14
type input "*"
click at [376, 199] on input "number" at bounding box center [376, 203] width 19 height 14
type input "**"
click at [324, 241] on div "00:00" at bounding box center [319, 237] width 15 height 7
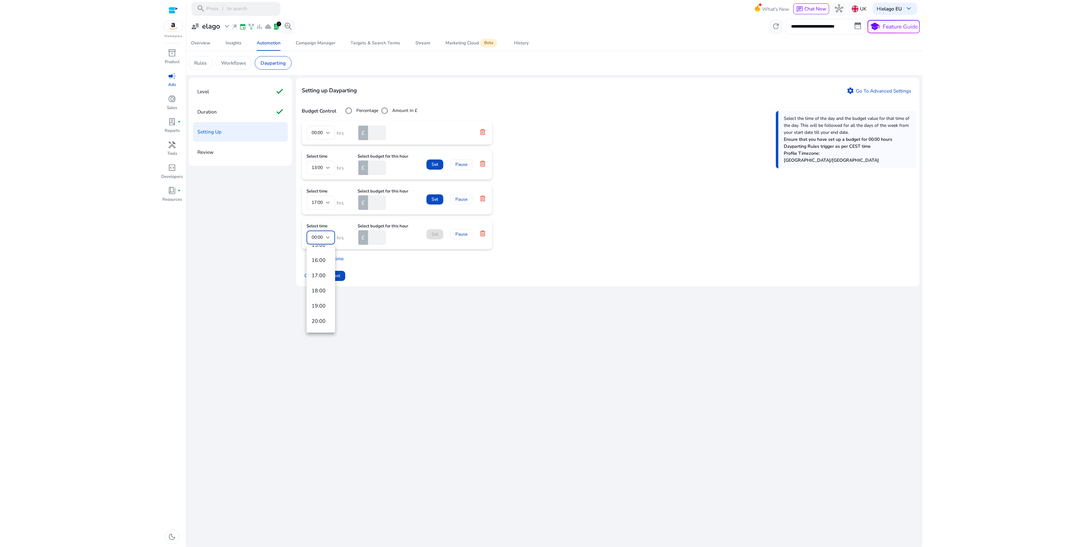
scroll to position [283, 0]
click at [320, 282] on mat-option "20:00" at bounding box center [320, 277] width 29 height 15
click at [374, 237] on input "number" at bounding box center [376, 238] width 19 height 14
type input "**"
click at [336, 256] on p "+ Add more time" at bounding box center [323, 257] width 42 height 10
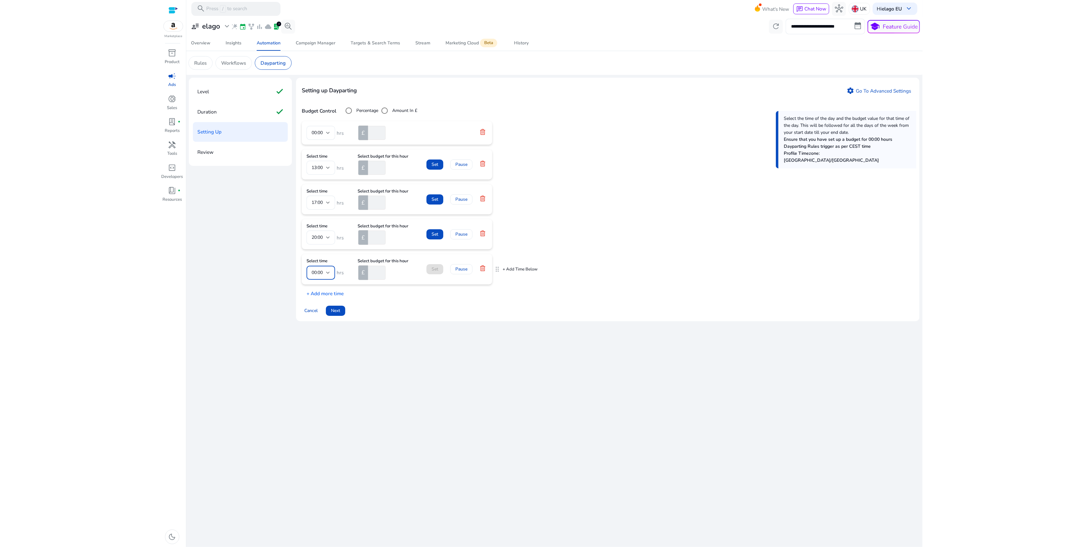
click at [326, 277] on div at bounding box center [328, 273] width 4 height 8
click at [320, 353] on mat-option "23:00" at bounding box center [320, 357] width 29 height 15
click at [374, 278] on input "number" at bounding box center [376, 273] width 19 height 14
type input "*"
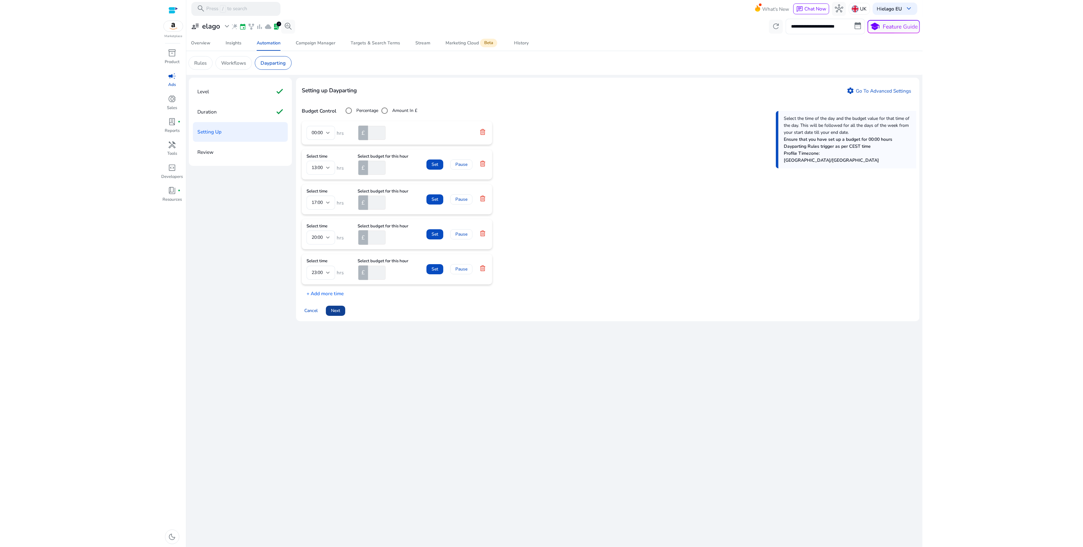
drag, startPoint x: 385, startPoint y: 314, endPoint x: 339, endPoint y: 313, distance: 45.7
click at [384, 314] on div "Cancel Next" at bounding box center [608, 308] width 612 height 16
click at [430, 166] on span at bounding box center [434, 164] width 17 height 15
click at [432, 192] on span "Set" at bounding box center [435, 192] width 7 height 7
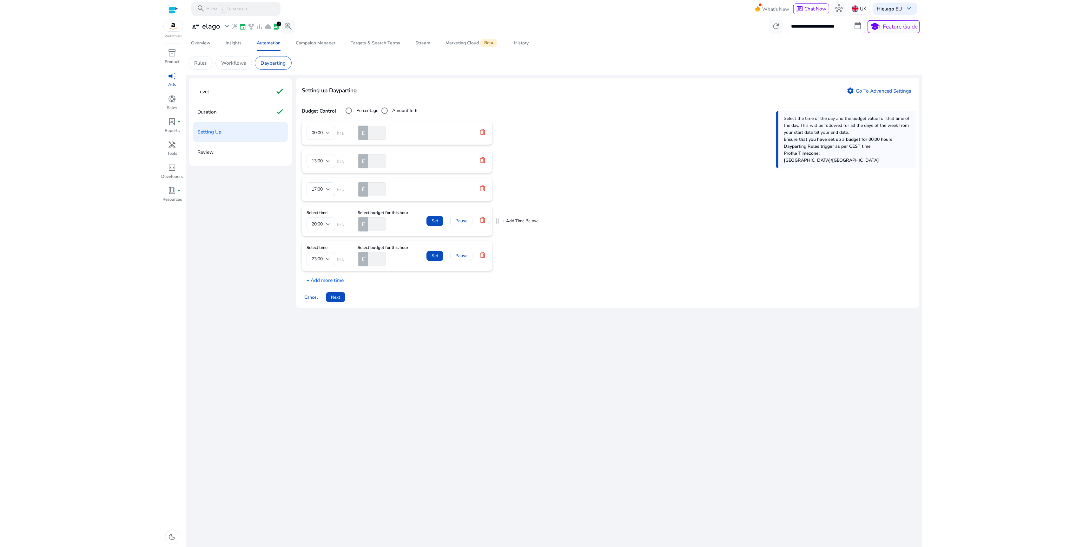
drag, startPoint x: 432, startPoint y: 218, endPoint x: 435, endPoint y: 240, distance: 22.5
click at [432, 219] on button "Set" at bounding box center [434, 221] width 17 height 10
drag, startPoint x: 434, startPoint y: 244, endPoint x: 437, endPoint y: 256, distance: 12.2
click at [435, 245] on span at bounding box center [434, 249] width 17 height 15
drag, startPoint x: 337, startPoint y: 286, endPoint x: 332, endPoint y: 285, distance: 4.8
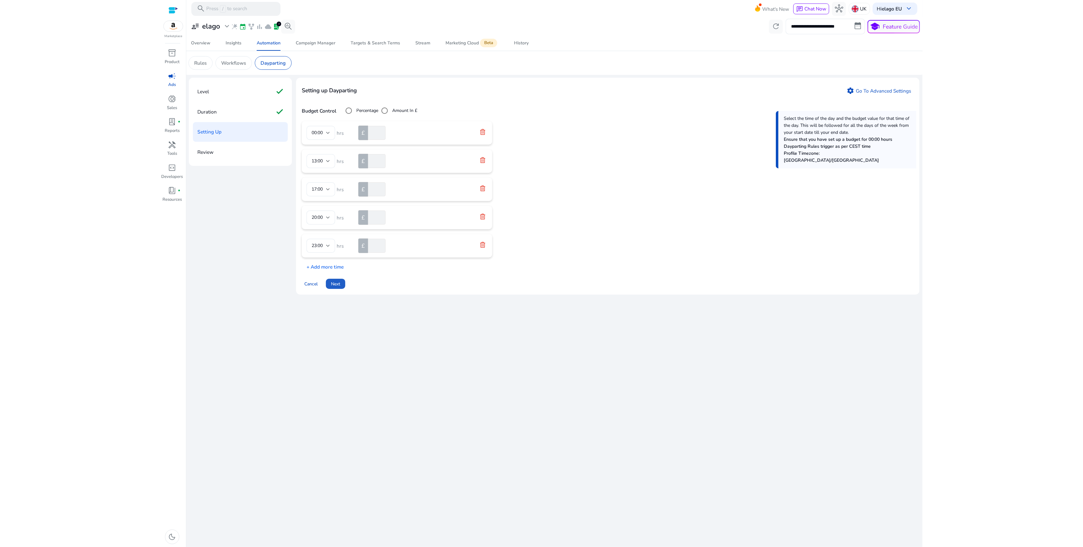
click at [336, 286] on span "Next" at bounding box center [335, 284] width 9 height 7
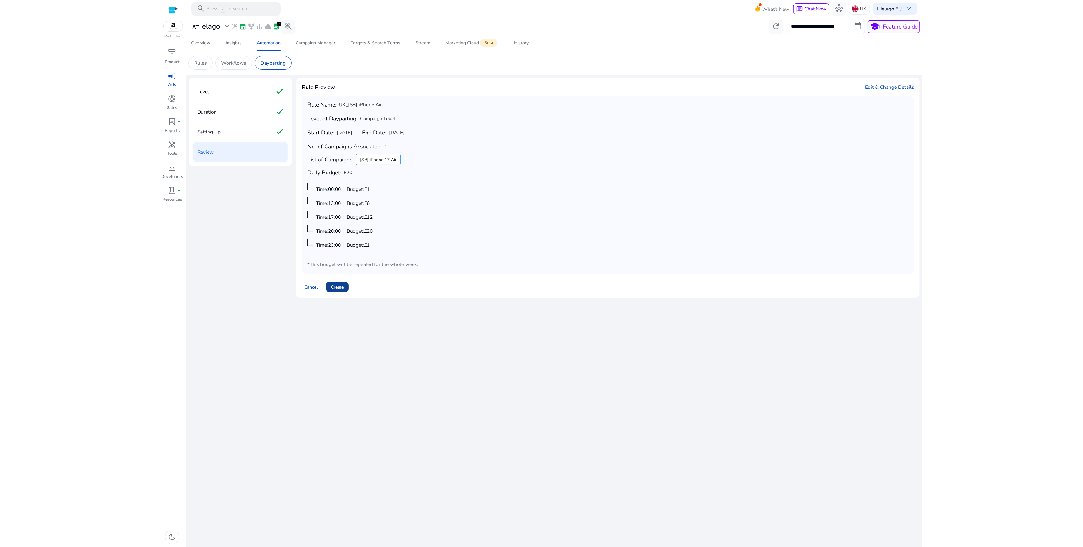
click at [335, 287] on span "Create" at bounding box center [337, 287] width 13 height 7
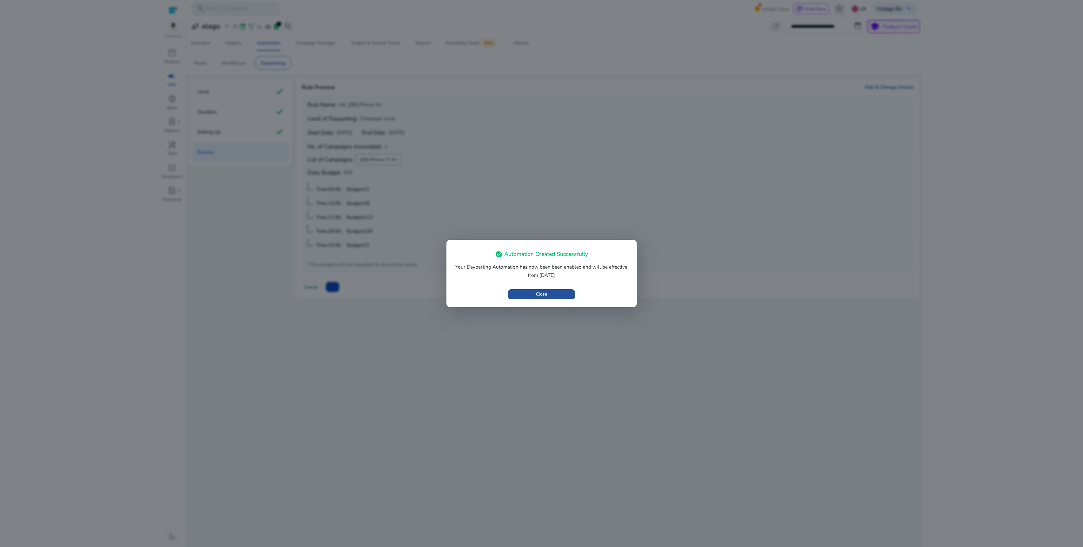
click at [518, 295] on span "button" at bounding box center [541, 294] width 67 height 15
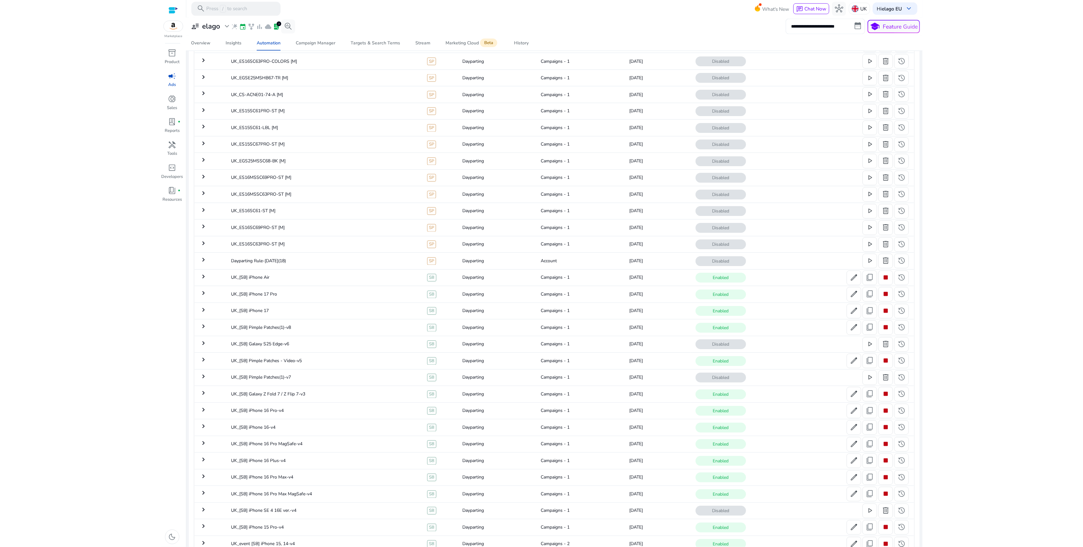
scroll to position [1581, 0]
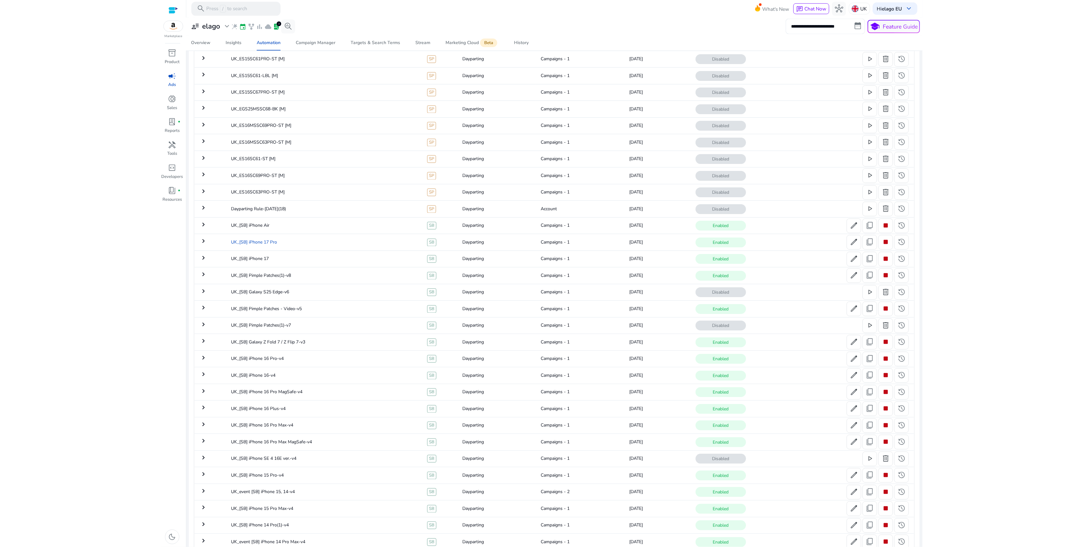
click at [296, 250] on td "UK_[SB] iPhone 17 Pro" at bounding box center [324, 242] width 196 height 16
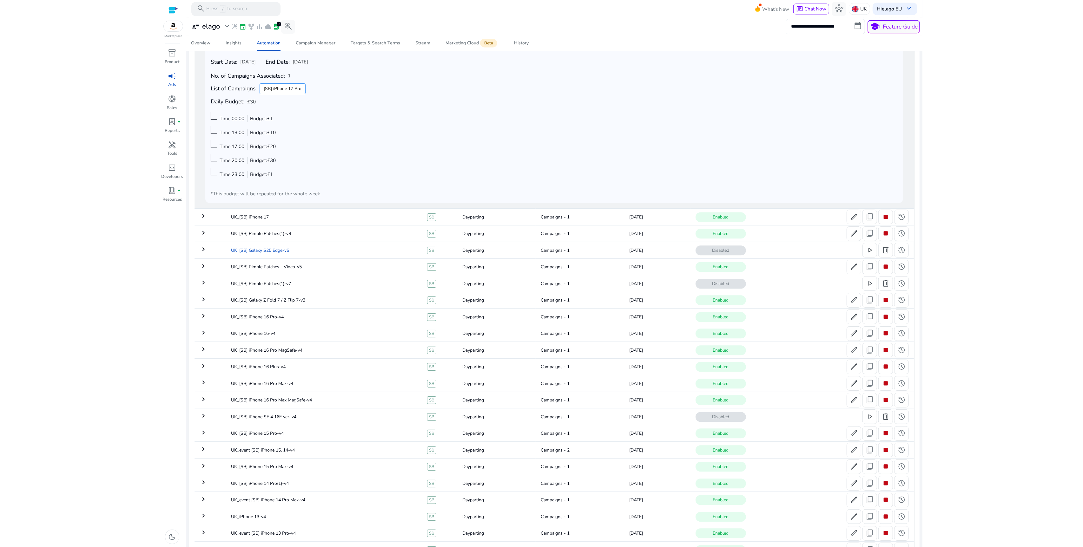
scroll to position [1821, 0]
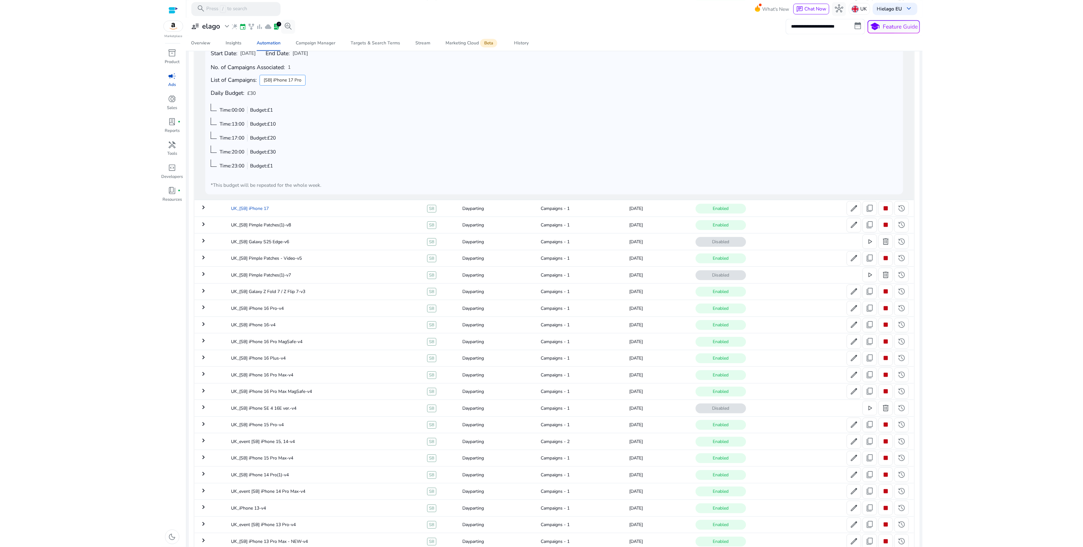
click at [296, 214] on td "UK_[SB] iPhone 17" at bounding box center [324, 208] width 196 height 16
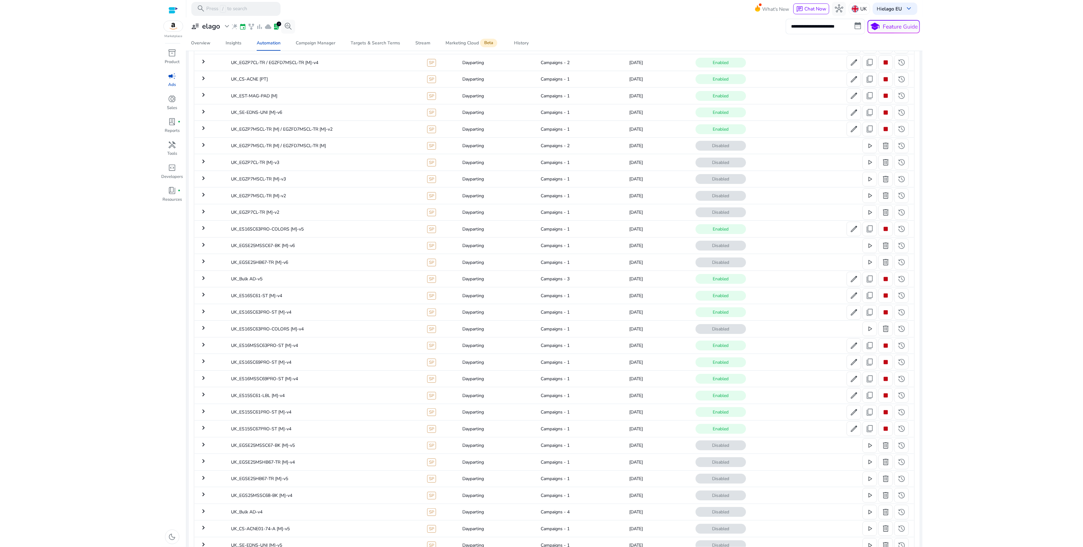
scroll to position [0, 0]
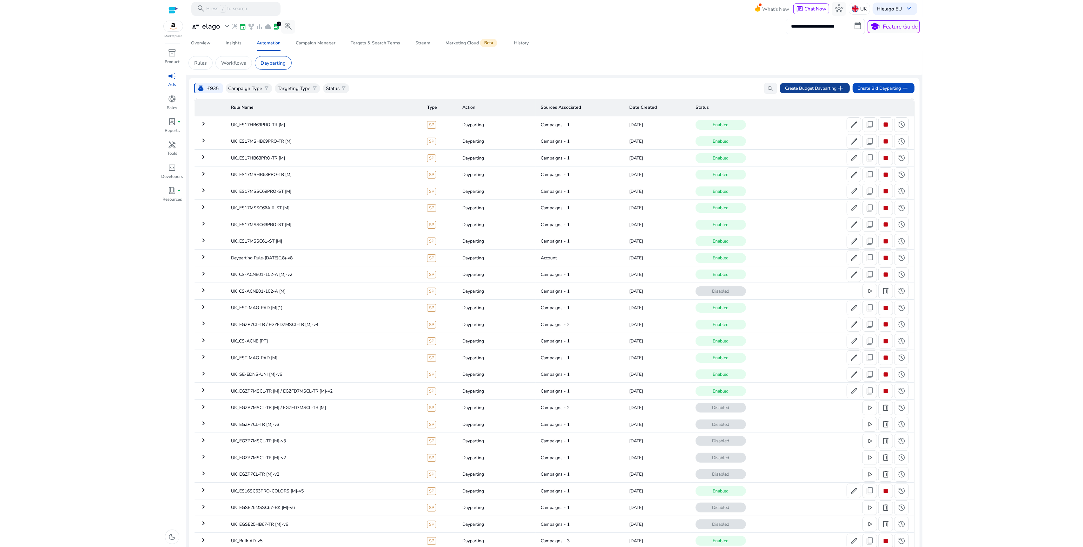
click at [820, 95] on span at bounding box center [815, 88] width 70 height 15
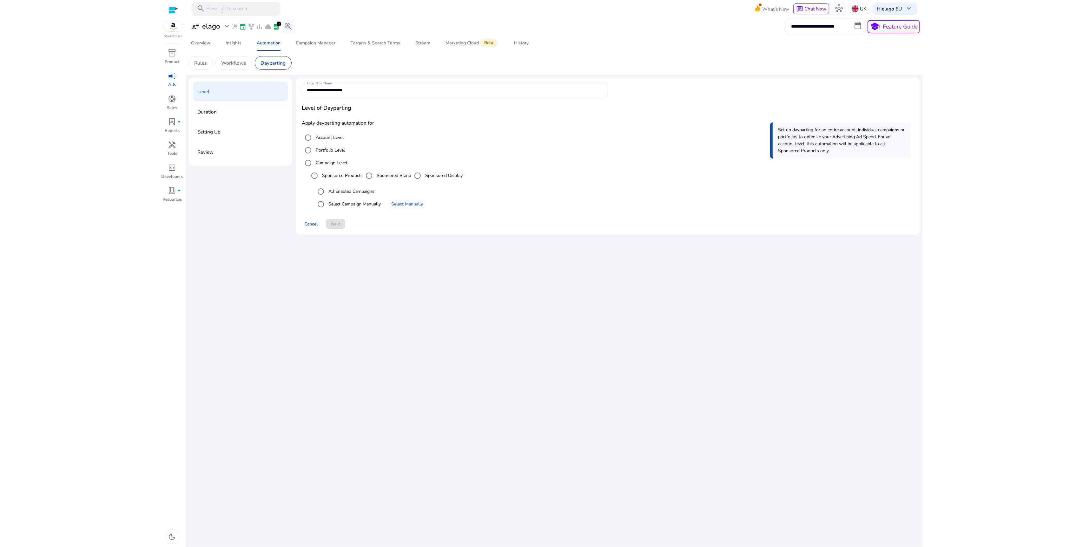
click at [392, 176] on label "Sponsored Brand" at bounding box center [393, 175] width 36 height 7
click at [361, 100] on div at bounding box center [455, 100] width 306 height 7
click at [366, 87] on input "**********" at bounding box center [455, 90] width 296 height 7
drag, startPoint x: 386, startPoint y: 91, endPoint x: 316, endPoint y: 89, distance: 69.8
click at [316, 89] on input "**********" at bounding box center [455, 90] width 296 height 7
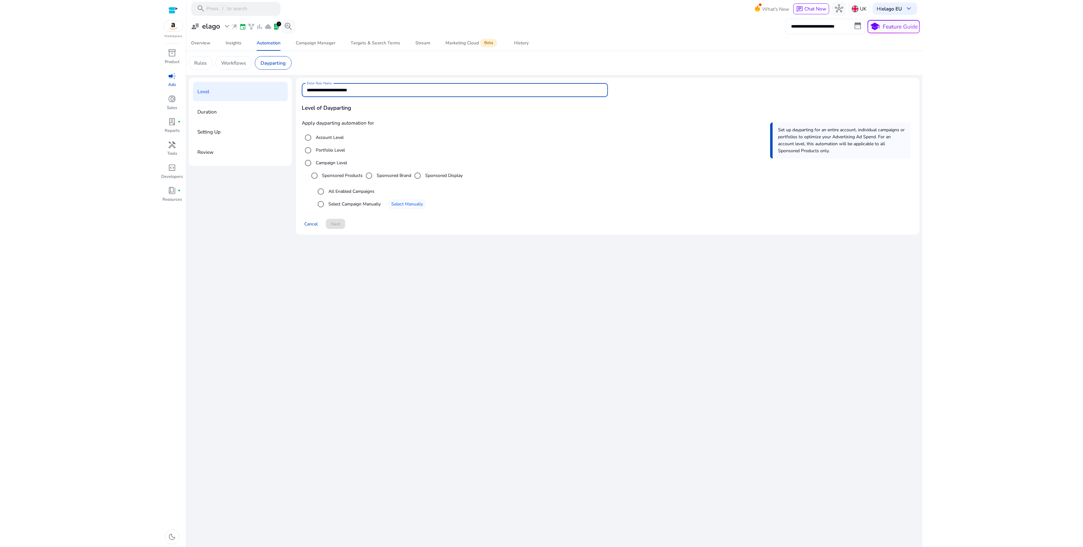
click at [319, 89] on input "**********" at bounding box center [455, 90] width 296 height 7
drag, startPoint x: 316, startPoint y: 91, endPoint x: 364, endPoint y: 88, distance: 47.7
click at [364, 88] on input "**********" at bounding box center [455, 90] width 296 height 7
type input "**********"
click at [372, 203] on label "Select Campaign Manually" at bounding box center [354, 204] width 54 height 7
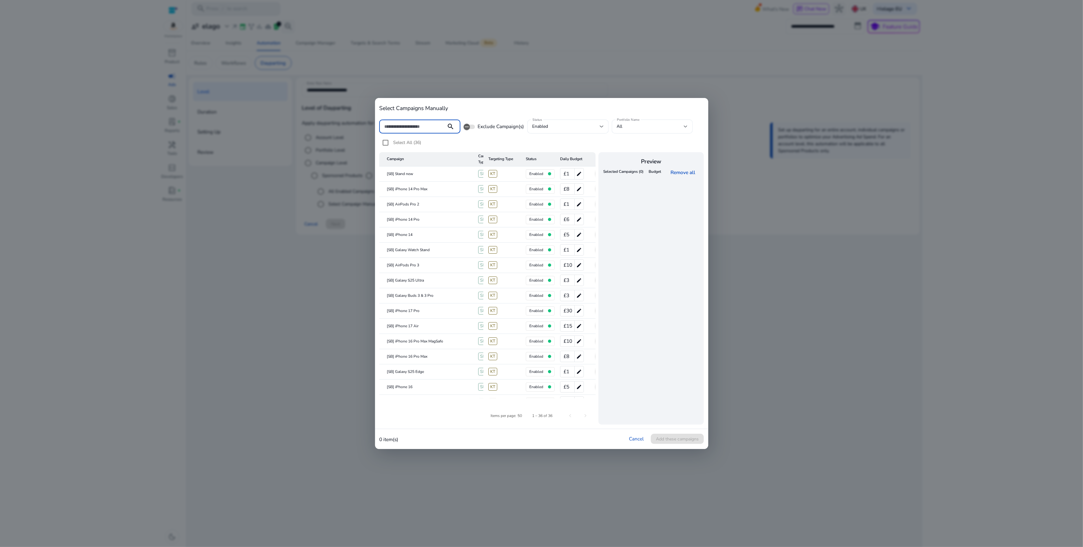
paste input "**********"
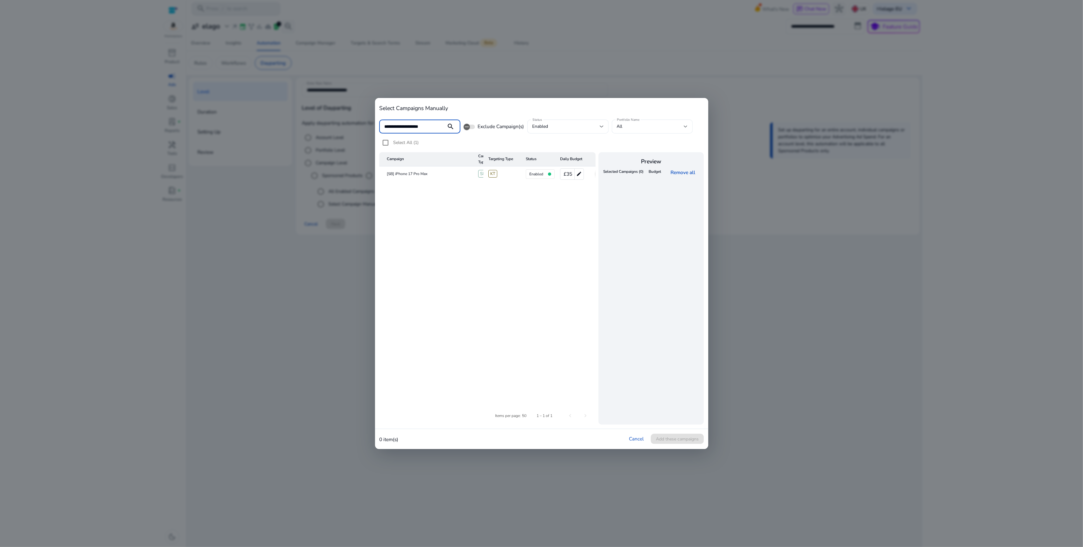
scroll to position [0, 18]
type input "**********"
click at [582, 172] on mat-icon "add" at bounding box center [583, 174] width 8 height 8
click at [692, 441] on span "Add these campaigns" at bounding box center [677, 439] width 43 height 7
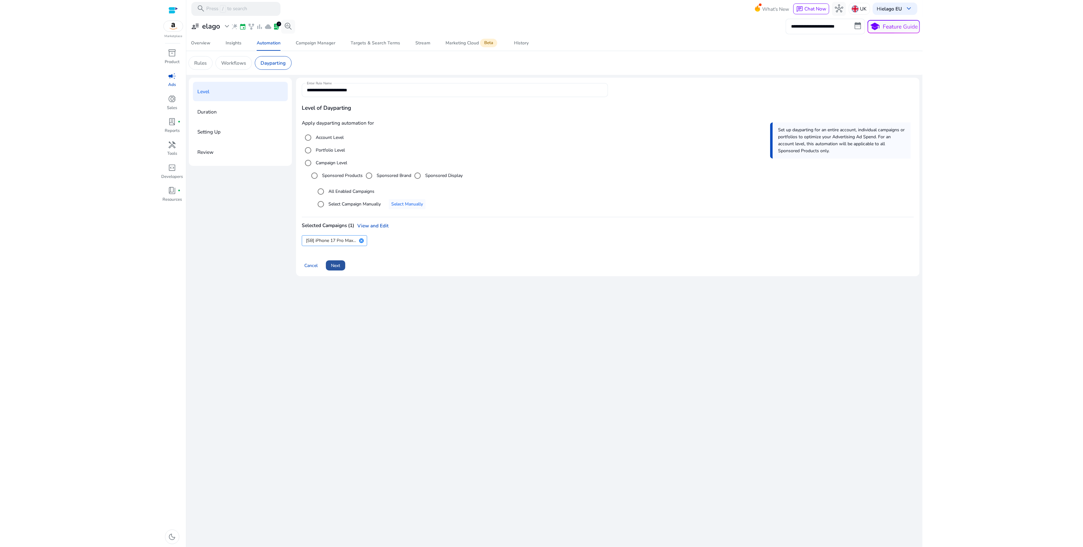
click at [340, 266] on span "Next" at bounding box center [335, 265] width 9 height 7
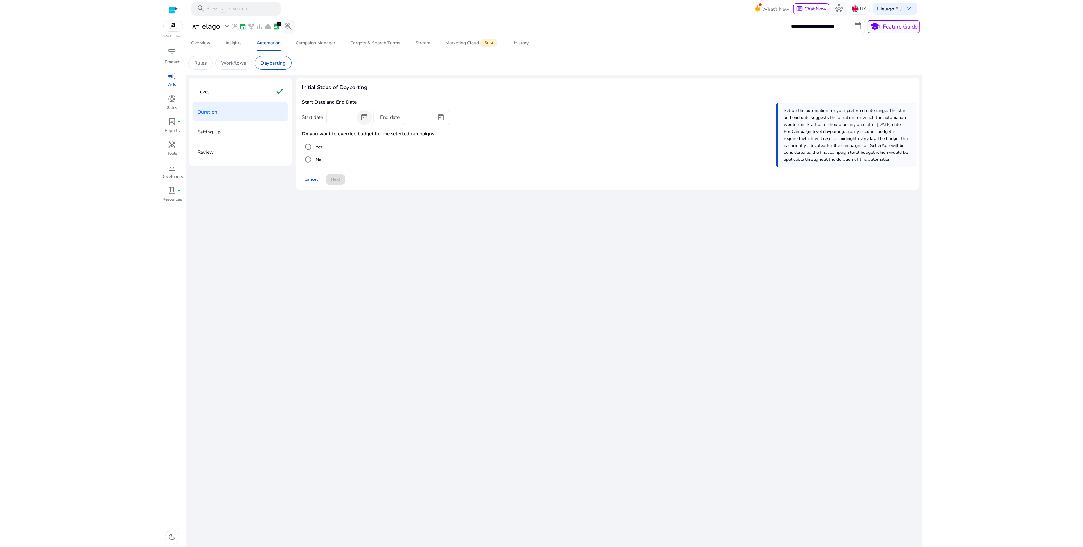
click at [363, 120] on span "Open calendar" at bounding box center [364, 117] width 15 height 15
drag, startPoint x: 388, startPoint y: 191, endPoint x: 398, endPoint y: 175, distance: 18.8
click at [388, 190] on span "11" at bounding box center [386, 193] width 11 height 11
type input "*********"
click at [443, 116] on span "Open calendar" at bounding box center [440, 117] width 15 height 15
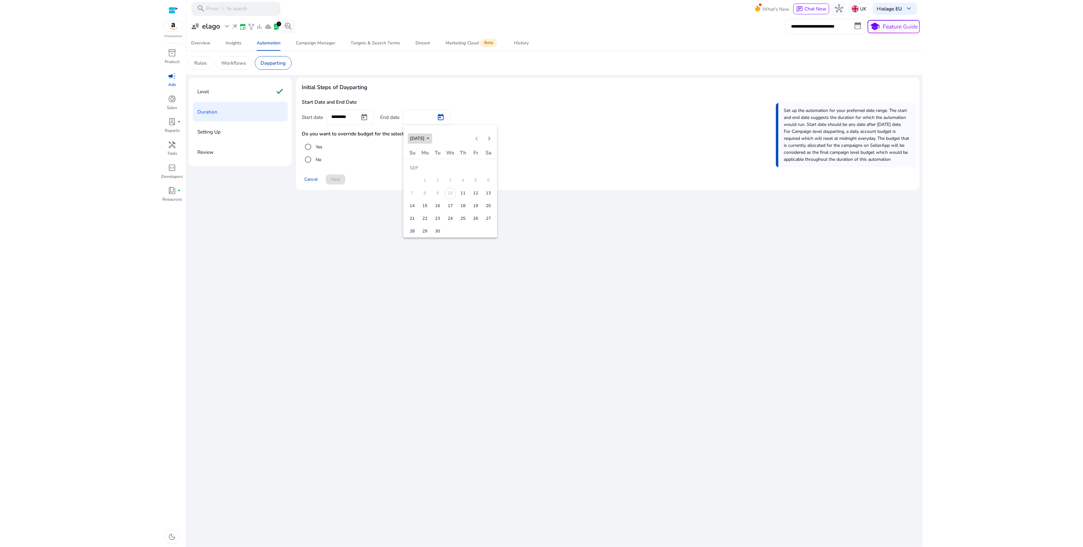
drag, startPoint x: 433, startPoint y: 136, endPoint x: 439, endPoint y: 145, distance: 10.5
click at [430, 136] on span "[DATE]" at bounding box center [419, 138] width 19 height 6
click at [487, 224] on span "2048" at bounding box center [484, 221] width 20 height 11
click at [485, 198] on span "DEC" at bounding box center [484, 196] width 20 height 11
click at [468, 234] on span "31" at bounding box center [462, 231] width 11 height 11
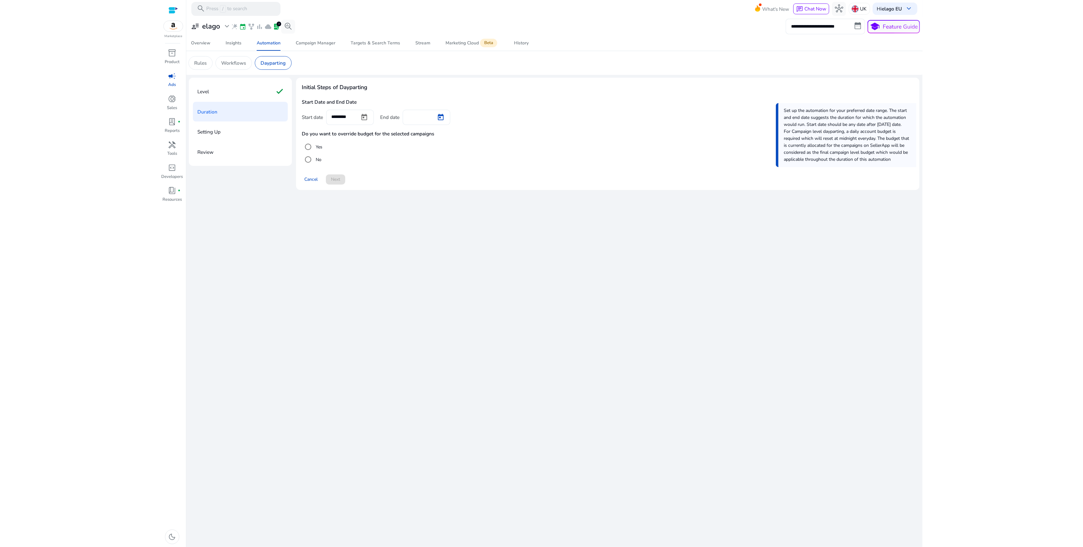
type input "**********"
click at [319, 143] on div "Yes" at bounding box center [312, 147] width 21 height 13
drag, startPoint x: 319, startPoint y: 144, endPoint x: 320, endPoint y: 158, distance: 14.0
click at [319, 145] on label "Yes" at bounding box center [318, 147] width 8 height 7
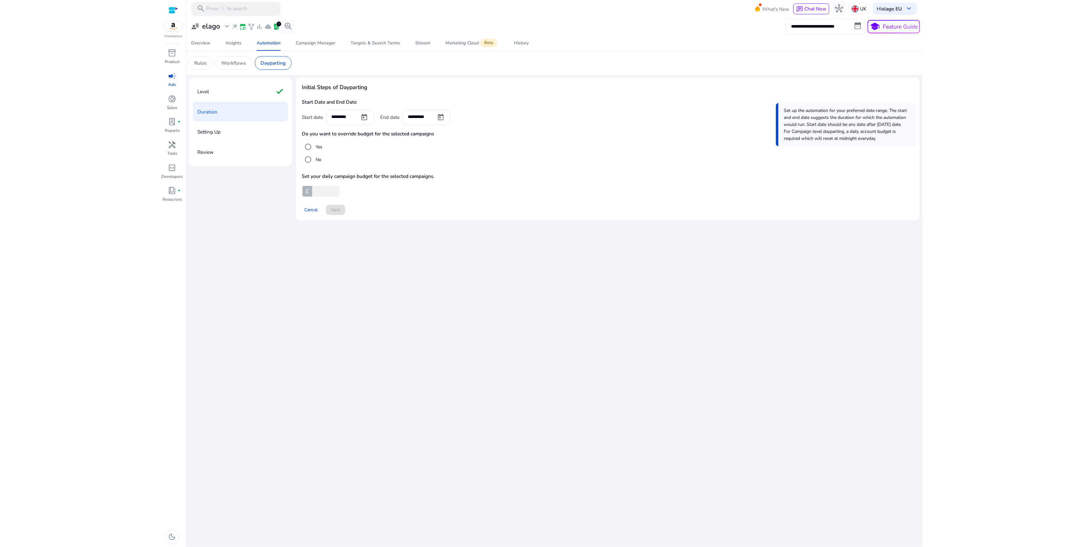
click at [321, 192] on input "number" at bounding box center [325, 191] width 28 height 10
type input "**"
click at [334, 206] on span at bounding box center [335, 209] width 19 height 15
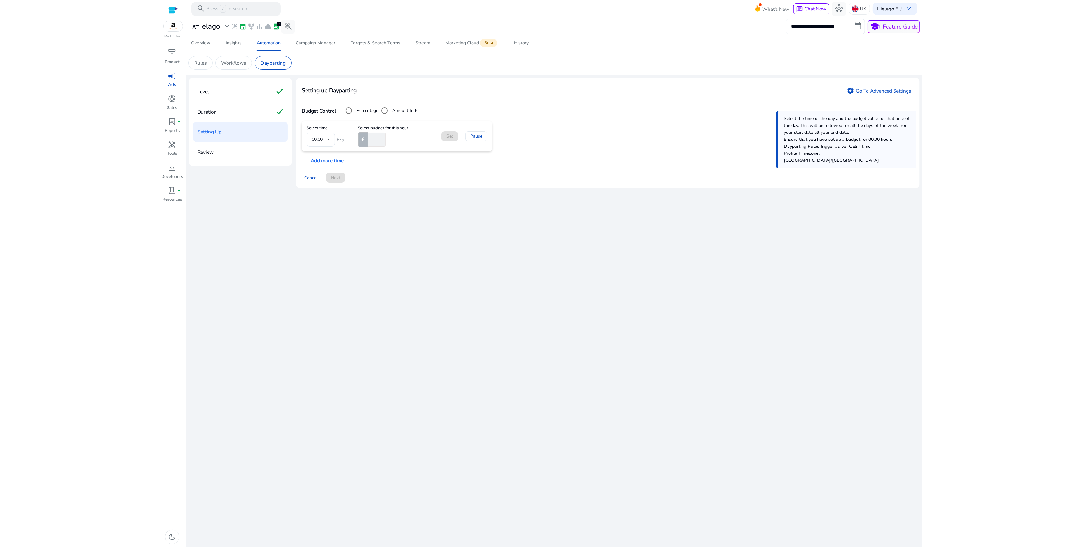
click at [371, 140] on input "number" at bounding box center [376, 140] width 19 height 14
type input "*"
click at [325, 159] on p "+ Add more time" at bounding box center [323, 159] width 42 height 10
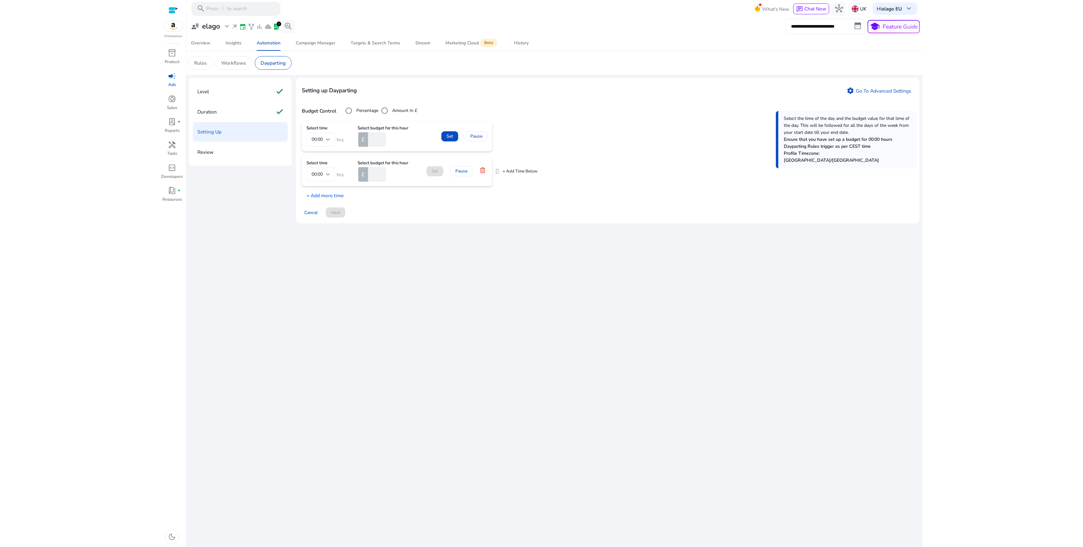
click at [326, 175] on div at bounding box center [328, 174] width 4 height 3
click at [320, 218] on mat-option "10:00" at bounding box center [320, 212] width 29 height 15
click at [320, 218] on span at bounding box center [311, 212] width 18 height 15
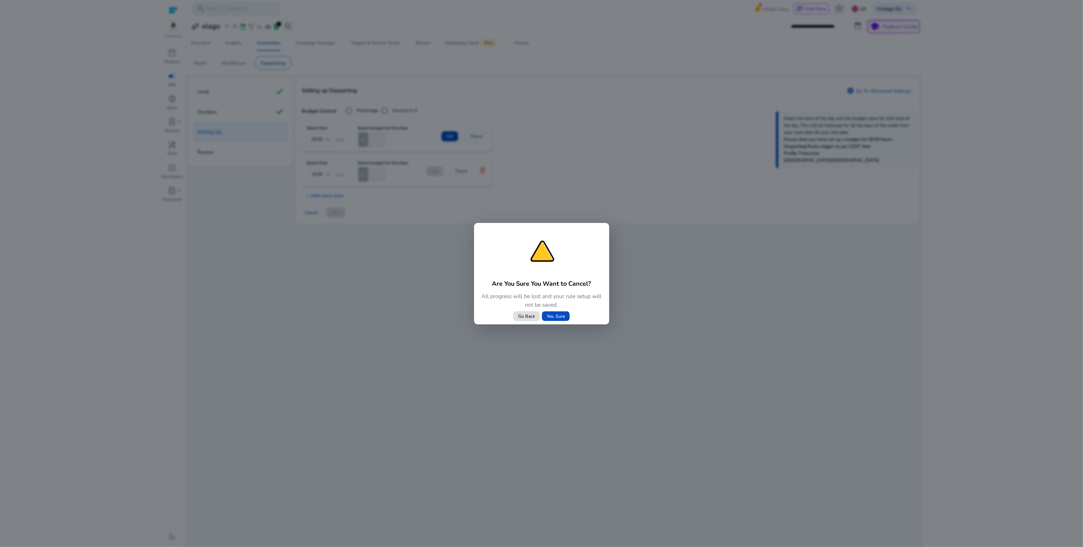
click at [347, 183] on div at bounding box center [541, 273] width 1083 height 547
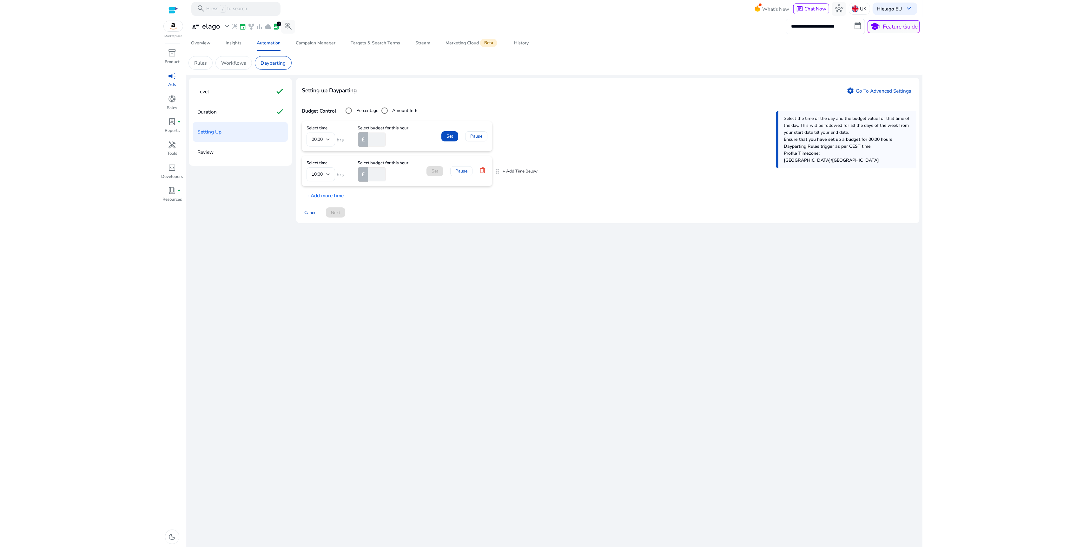
click at [330, 177] on div at bounding box center [328, 175] width 4 height 8
click at [320, 225] on span "13:00" at bounding box center [321, 222] width 18 height 7
click at [372, 175] on input "**" at bounding box center [376, 175] width 19 height 14
type input "**"
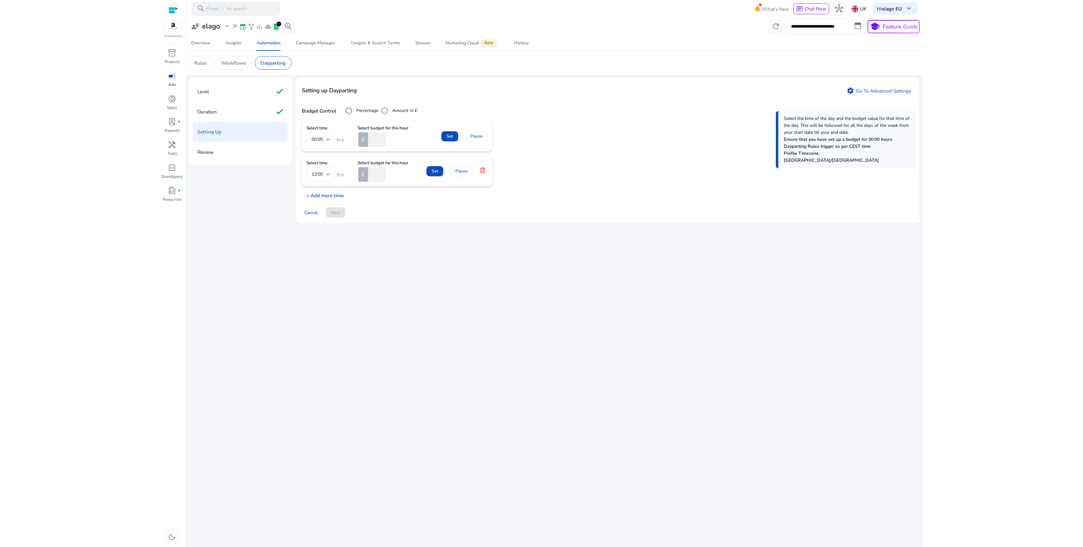
click at [340, 197] on p "+ Add more time" at bounding box center [323, 194] width 42 height 10
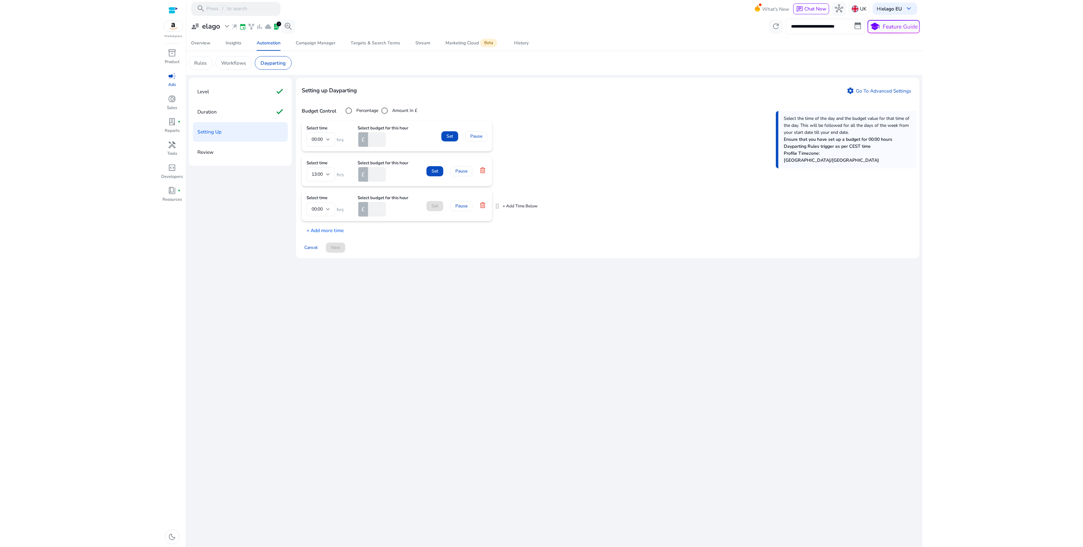
click at [323, 209] on span "00:00" at bounding box center [317, 209] width 11 height 6
click at [319, 270] on mat-option "17:00" at bounding box center [320, 274] width 29 height 15
click at [375, 210] on input "number" at bounding box center [376, 209] width 19 height 14
type input "**"
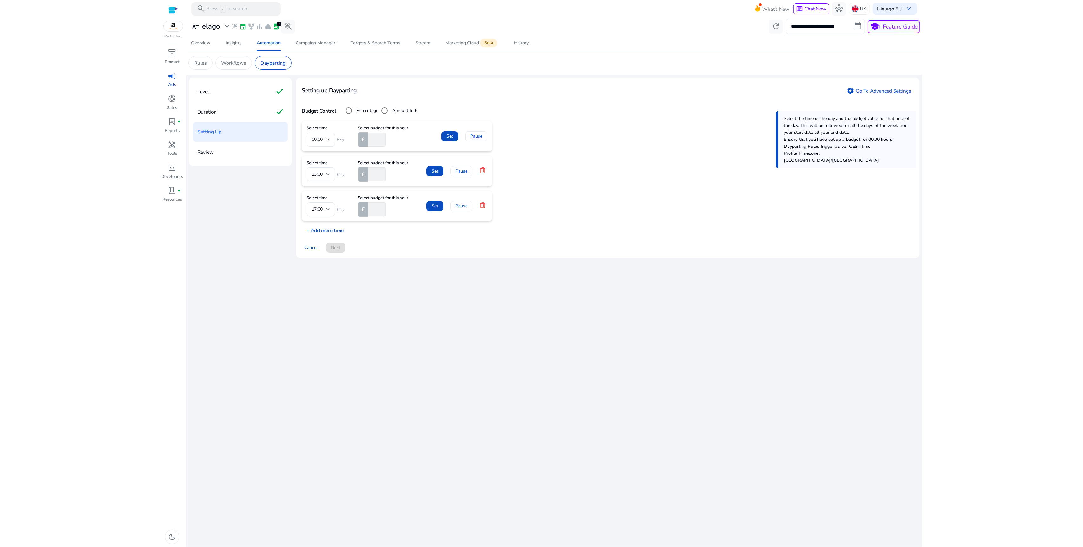
click at [328, 228] on p "+ Add more time" at bounding box center [323, 229] width 42 height 10
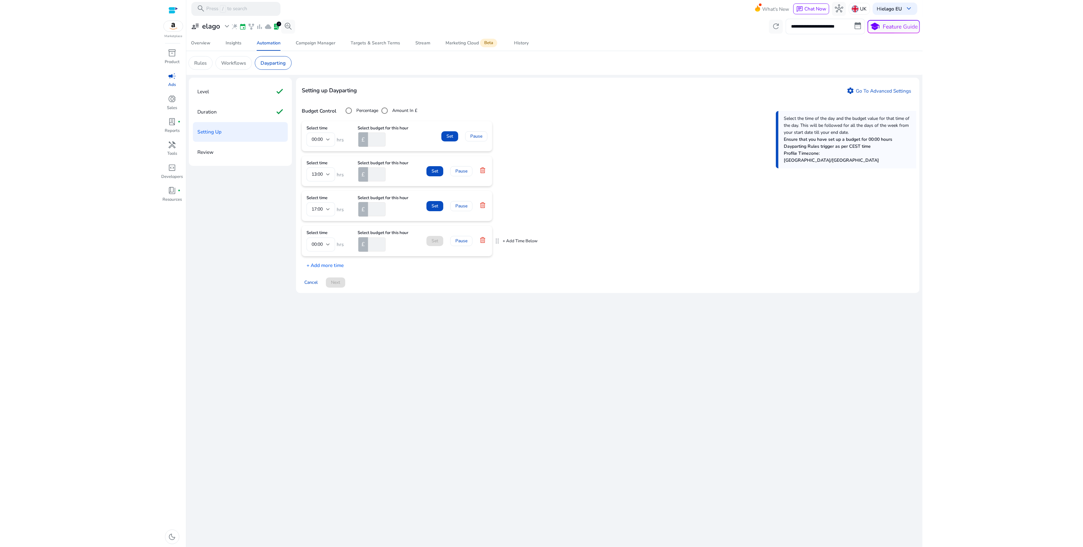
click at [323, 247] on div "00:00" at bounding box center [319, 244] width 15 height 7
drag, startPoint x: 319, startPoint y: 318, endPoint x: 320, endPoint y: 288, distance: 29.9
click at [320, 288] on div "00:00 01:00 02:00 03:00 04:00 05:00 06:00 07:00 08:00 09:00 10:00 11:00 12:00 1…" at bounding box center [320, 295] width 29 height 87
click at [323, 285] on mat-option "20:00" at bounding box center [320, 289] width 29 height 15
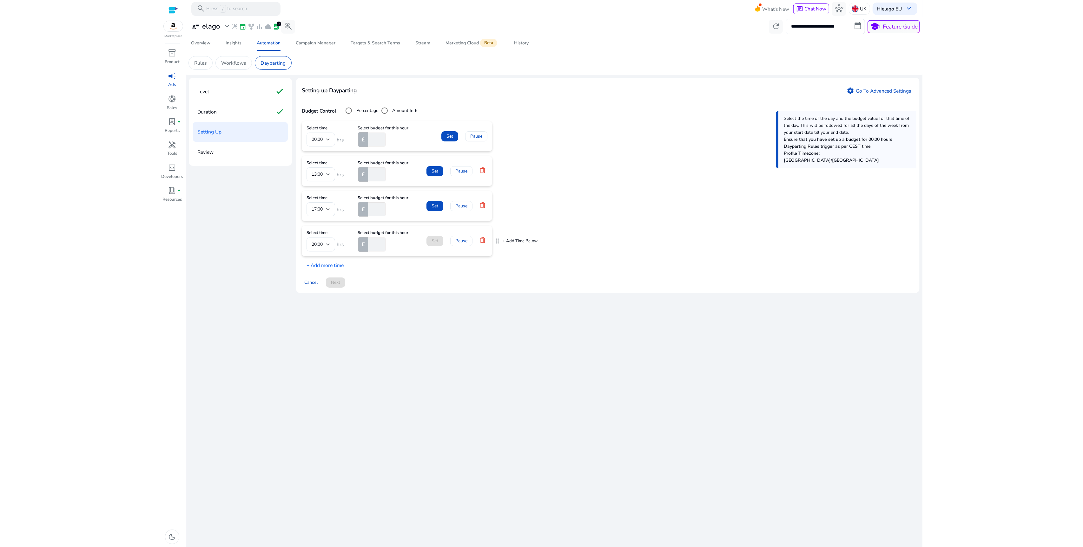
click at [373, 245] on input "number" at bounding box center [376, 245] width 19 height 14
type input "**"
drag, startPoint x: 378, startPoint y: 177, endPoint x: 359, endPoint y: 175, distance: 18.6
click at [359, 175] on div "£ **" at bounding box center [377, 175] width 38 height 14
type input "*"
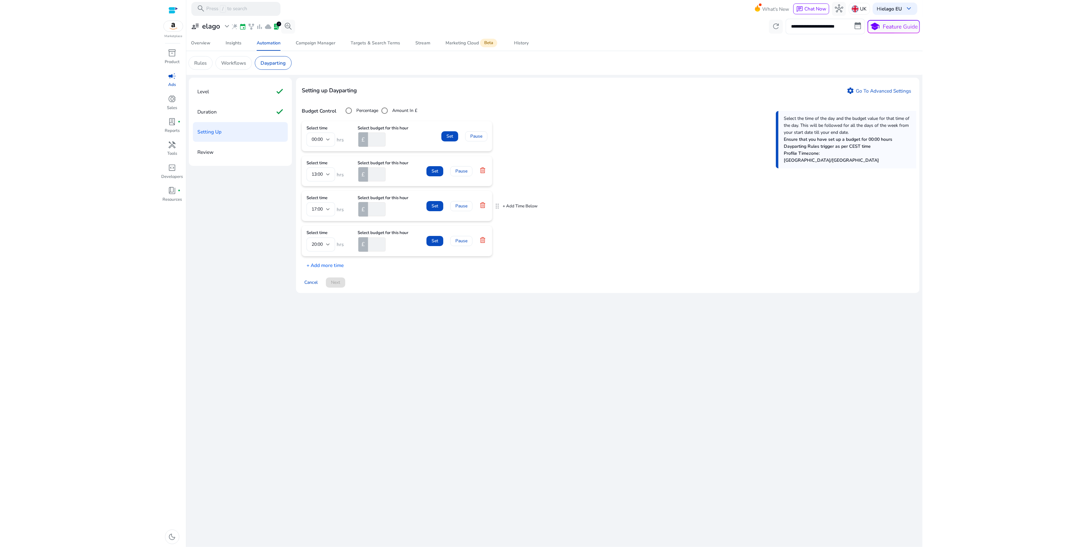
drag, startPoint x: 380, startPoint y: 208, endPoint x: 356, endPoint y: 207, distance: 23.8
type input "**"
click at [367, 207] on input "**" at bounding box center [376, 209] width 19 height 14
drag, startPoint x: 374, startPoint y: 174, endPoint x: 360, endPoint y: 172, distance: 14.1
click at [360, 172] on div "£ *" at bounding box center [377, 175] width 38 height 14
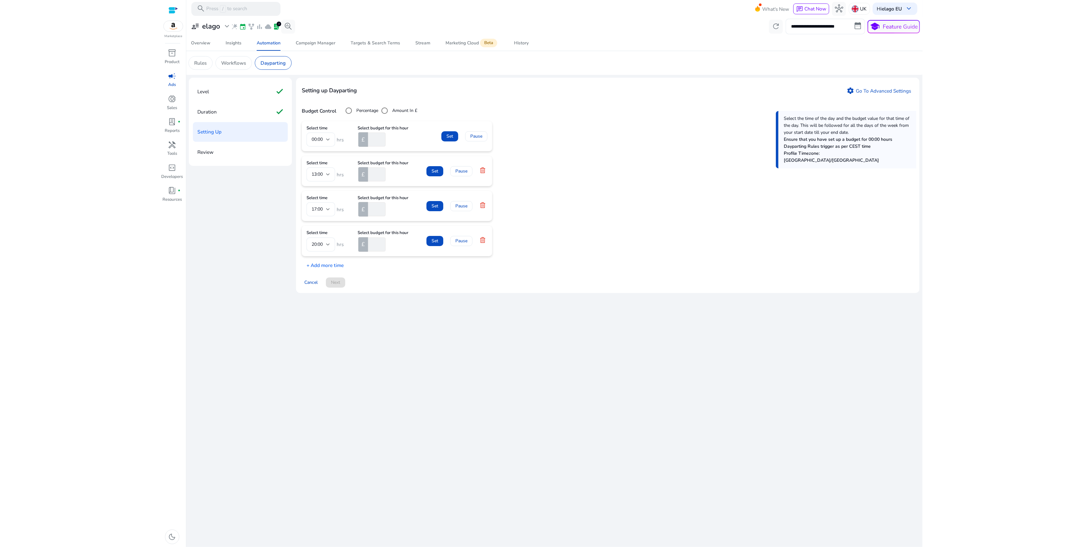
type input "**"
click at [326, 272] on div "Setting up Dayparting settings Go To Advanced Settings Budget Control Percentag…" at bounding box center [607, 186] width 623 height 216
click at [332, 267] on p "+ Add more time" at bounding box center [323, 264] width 42 height 10
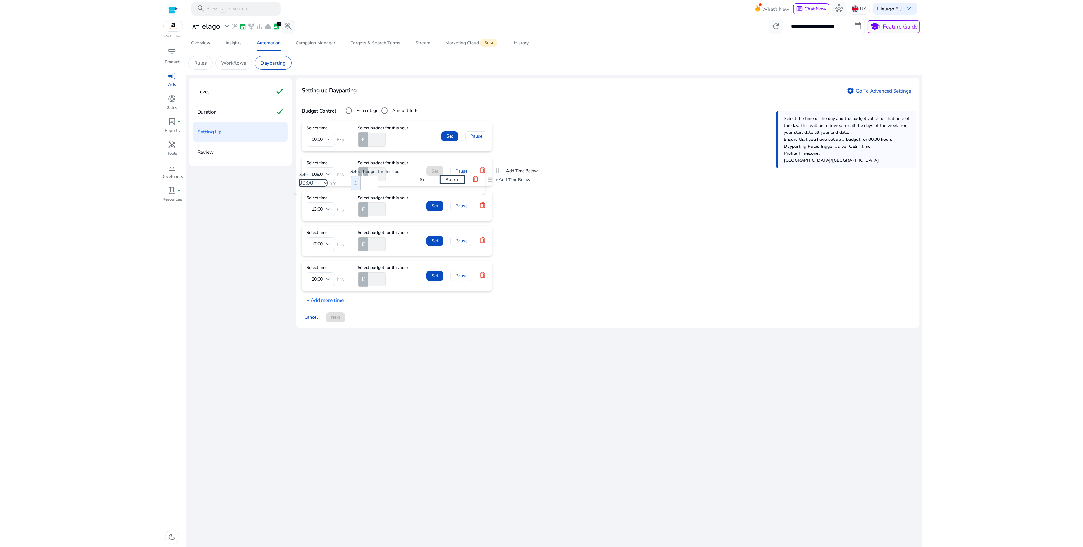
drag, startPoint x: 498, startPoint y: 276, endPoint x: 491, endPoint y: 174, distance: 102.4
click at [322, 175] on span "00:00" at bounding box center [317, 174] width 11 height 6
click at [323, 202] on span "10:00" at bounding box center [321, 200] width 18 height 7
click at [372, 177] on input "number" at bounding box center [376, 175] width 19 height 14
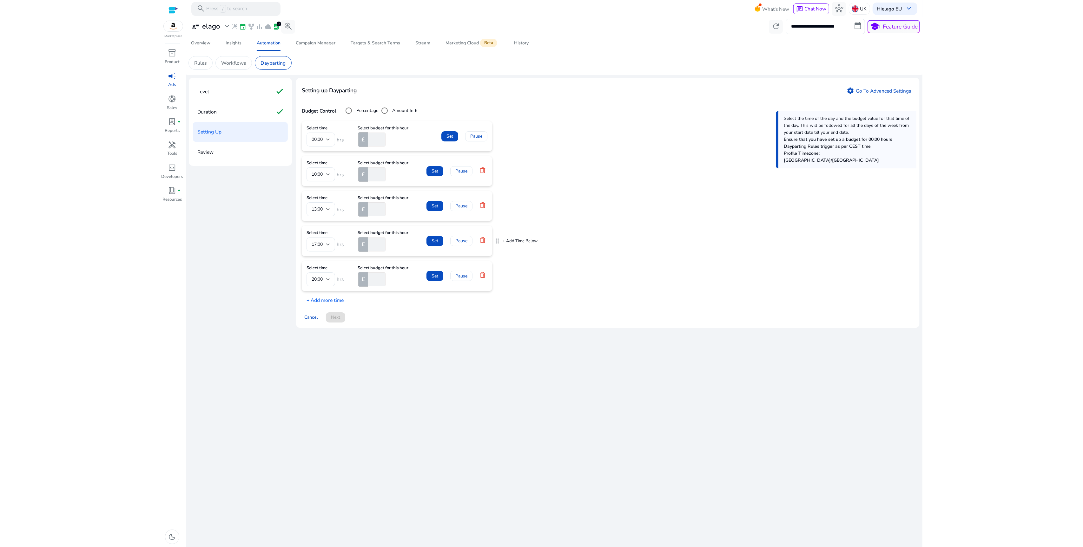
type input "*"
click at [377, 241] on input "**" at bounding box center [376, 245] width 19 height 14
type input "**"
drag, startPoint x: 375, startPoint y: 176, endPoint x: 345, endPoint y: 170, distance: 31.2
click at [345, 170] on div "Select time 10:00 hrs Select budget for this hour £ *" at bounding box center [357, 171] width 102 height 21
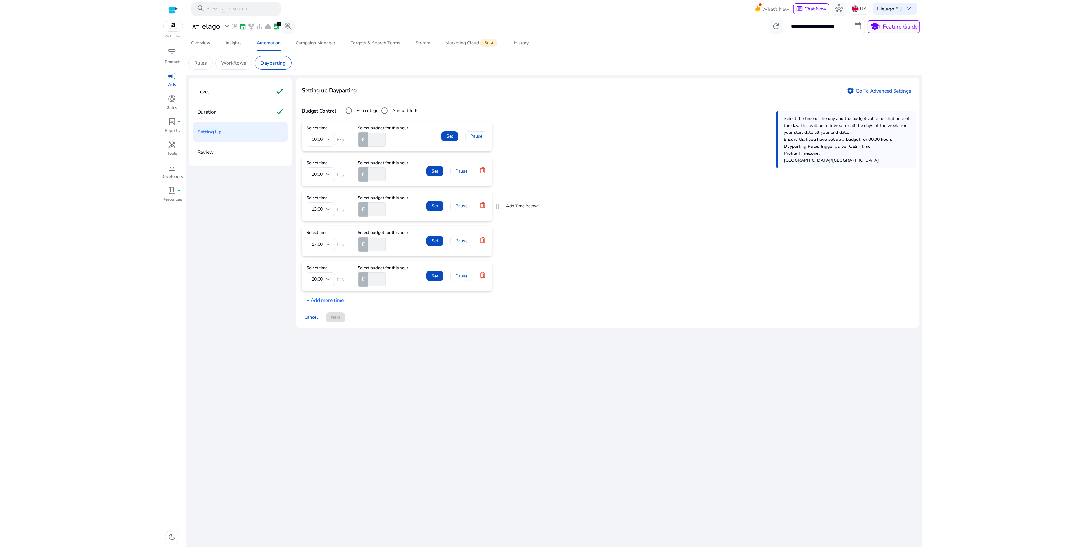
type input "*"
click at [380, 214] on input "**" at bounding box center [376, 209] width 19 height 14
type input "**"
click at [376, 246] on input "**" at bounding box center [376, 245] width 19 height 14
type input "**"
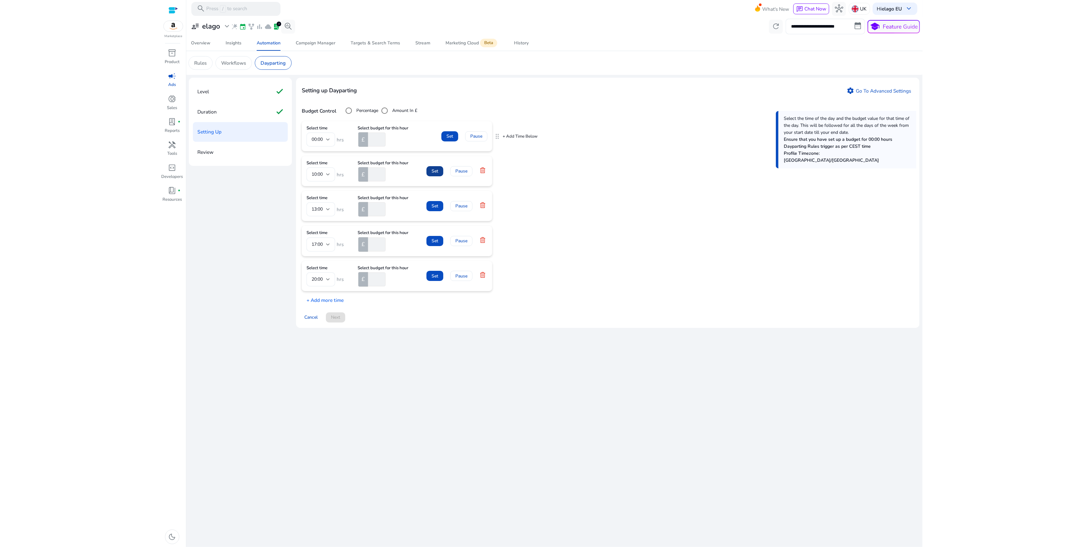
drag, startPoint x: 446, startPoint y: 137, endPoint x: 442, endPoint y: 159, distance: 21.7
click at [446, 139] on span "Set" at bounding box center [449, 136] width 7 height 7
click at [438, 165] on span at bounding box center [434, 164] width 17 height 15
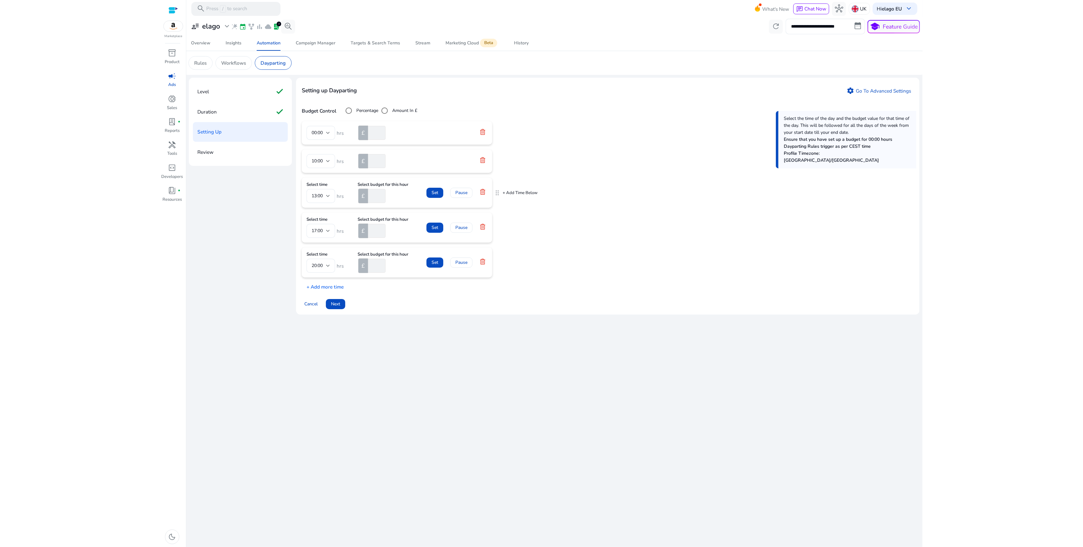
click at [436, 185] on form "Select time 13:00 hrs Select budget for this hour £ ** Set Pause" at bounding box center [396, 192] width 181 height 21
click at [434, 191] on span "Set" at bounding box center [435, 192] width 7 height 7
drag, startPoint x: 434, startPoint y: 219, endPoint x: 433, endPoint y: 222, distance: 3.5
click at [434, 220] on button "Set" at bounding box center [434, 221] width 17 height 10
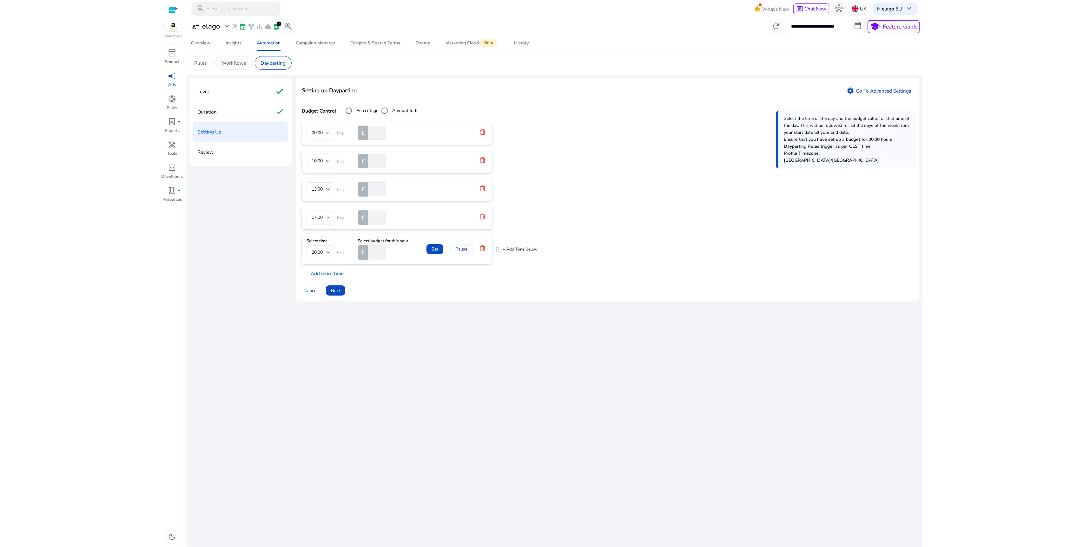
drag, startPoint x: 433, startPoint y: 249, endPoint x: 415, endPoint y: 264, distance: 22.8
click at [433, 249] on span "Set" at bounding box center [435, 249] width 7 height 7
click at [336, 279] on span at bounding box center [335, 283] width 19 height 15
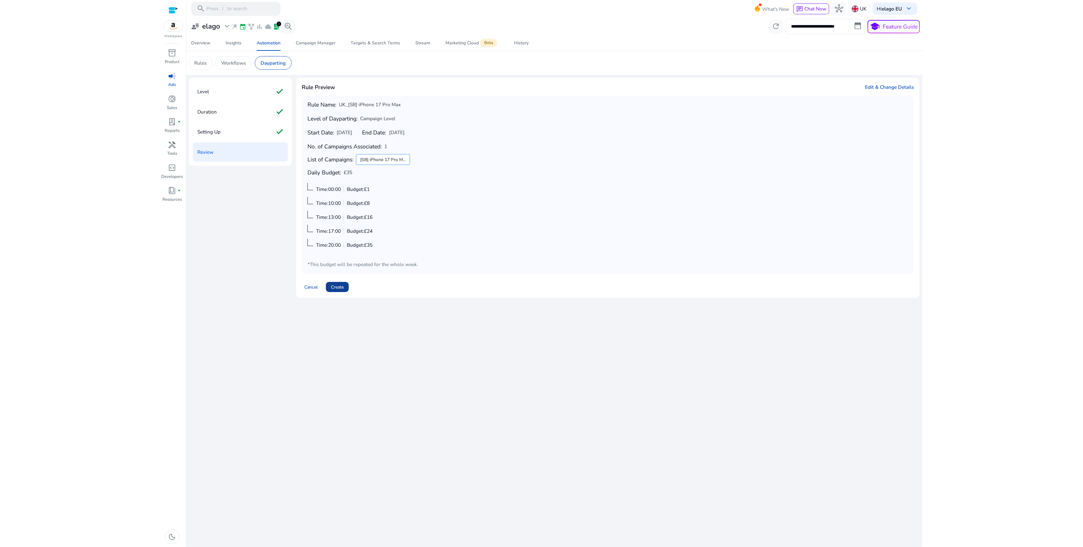
click at [331, 284] on span "Create" at bounding box center [337, 287] width 13 height 7
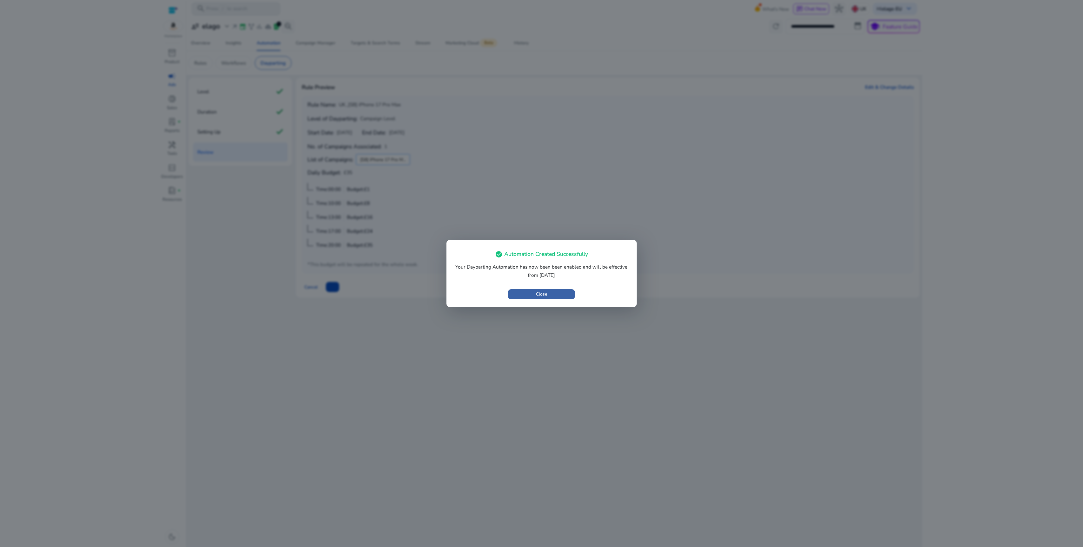
click at [548, 294] on span "button" at bounding box center [541, 294] width 67 height 15
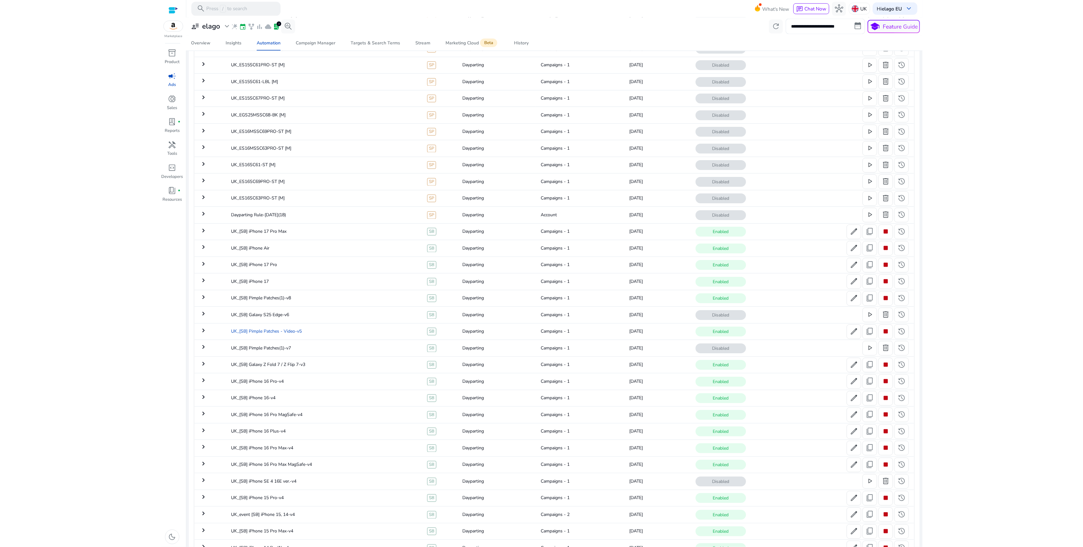
scroll to position [1618, 0]
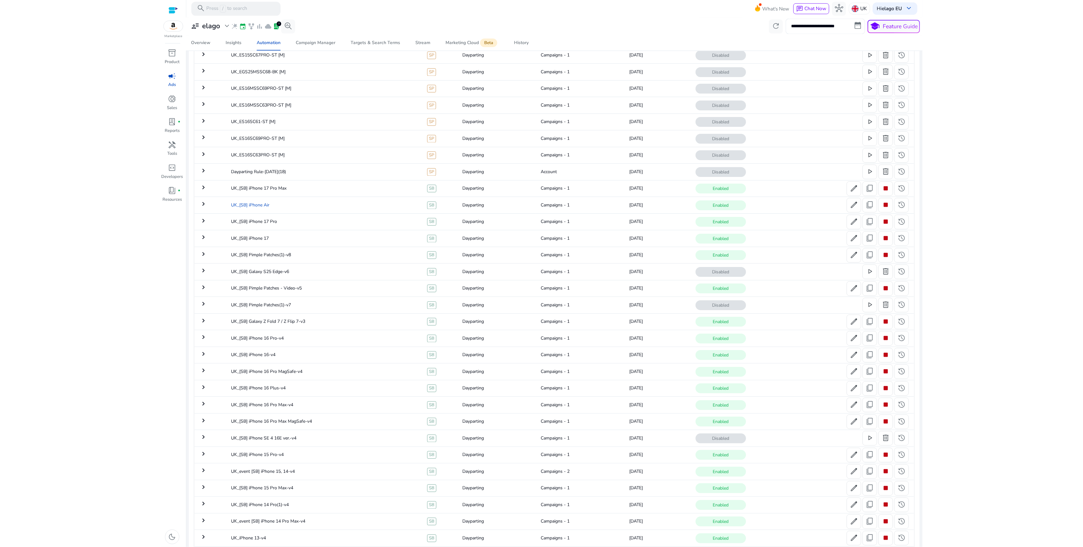
click at [292, 209] on td "UK_[SB] iPhone Air" at bounding box center [324, 205] width 196 height 16
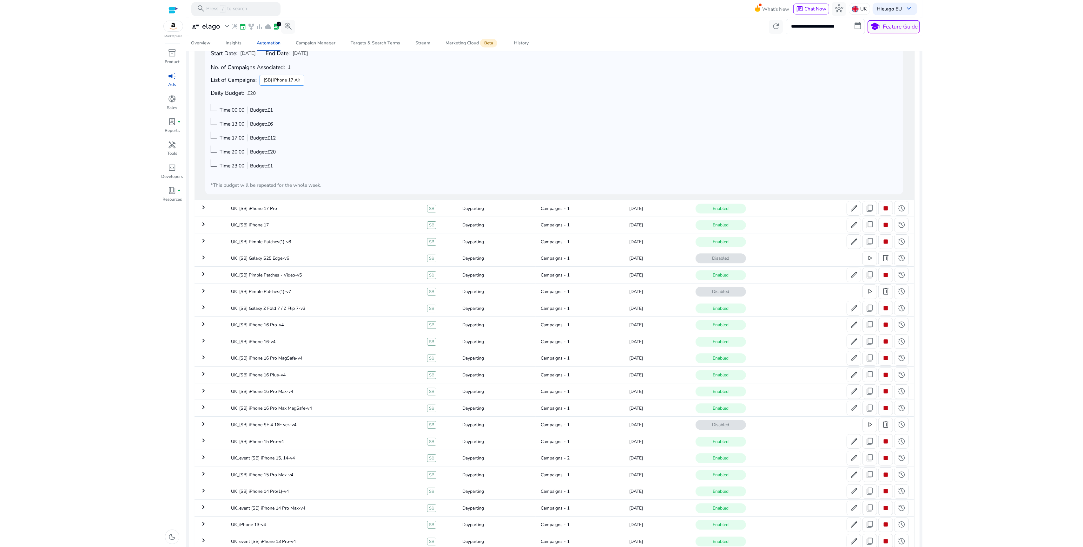
scroll to position [1725, 0]
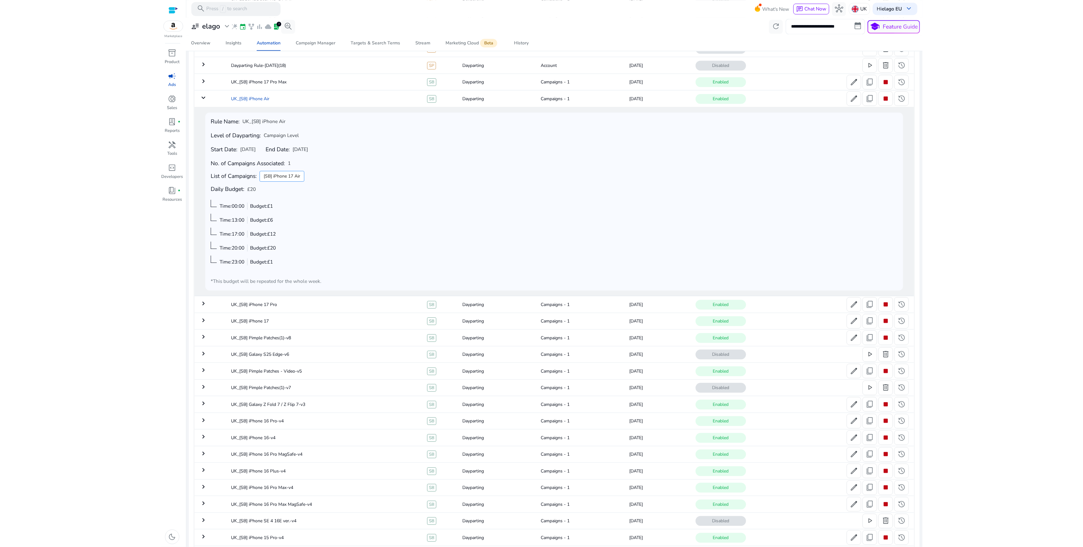
click at [254, 101] on td "UK_[SB] iPhone Air" at bounding box center [324, 98] width 196 height 16
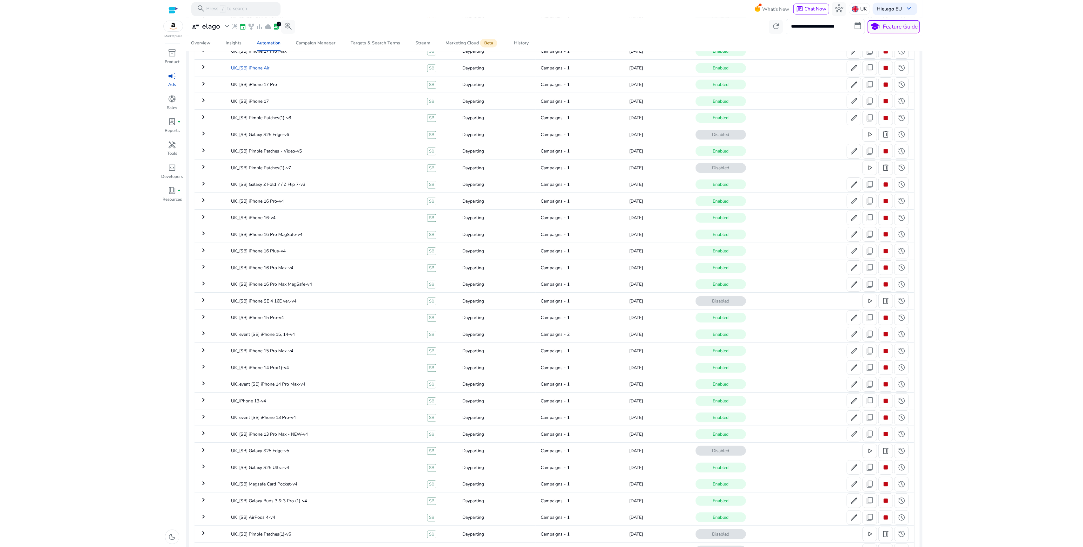
scroll to position [1741, 0]
click at [282, 71] on td "UK_[SB] iPhone 17 Pro Max" at bounding box center [324, 65] width 196 height 16
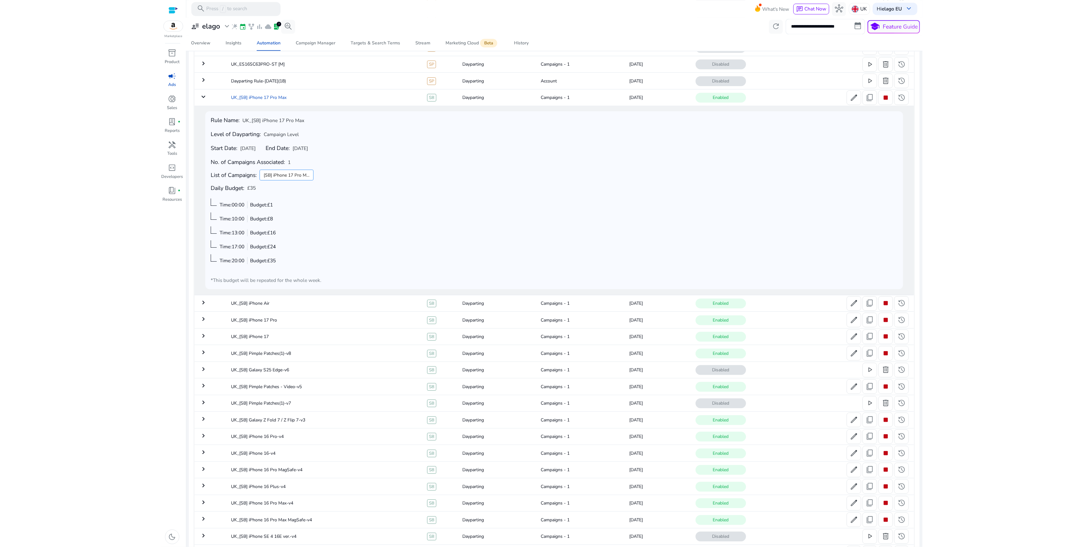
scroll to position [1674, 0]
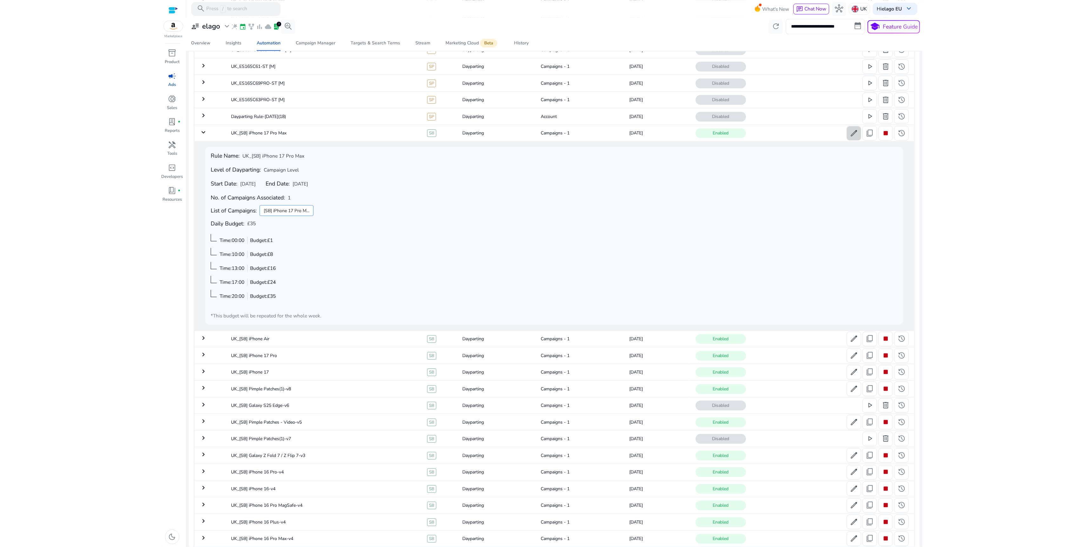
click at [850, 137] on span "edit" at bounding box center [854, 133] width 8 height 8
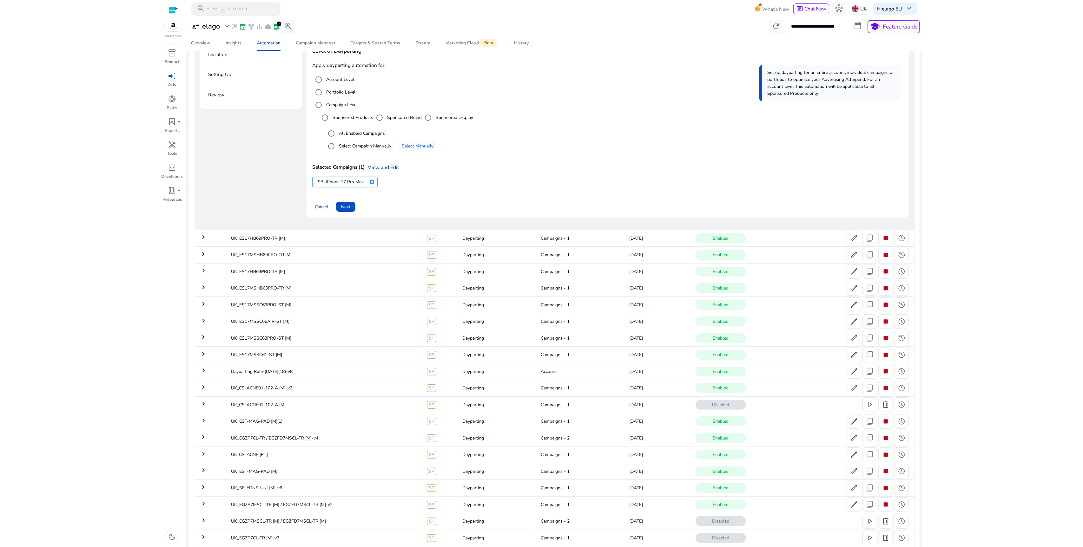
scroll to position [117, 0]
click at [348, 207] on span "Next" at bounding box center [345, 209] width 9 height 7
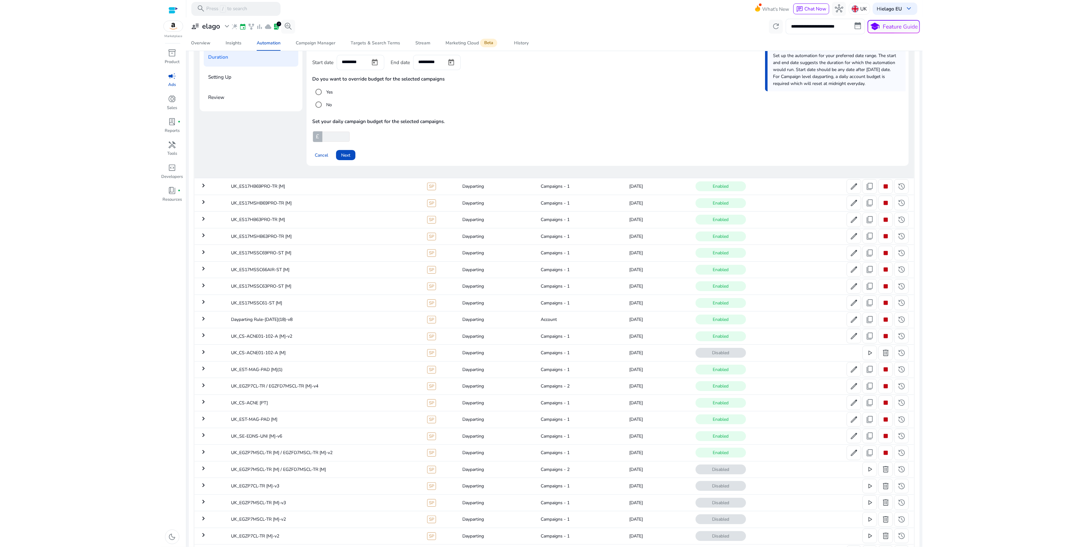
scroll to position [102, 0]
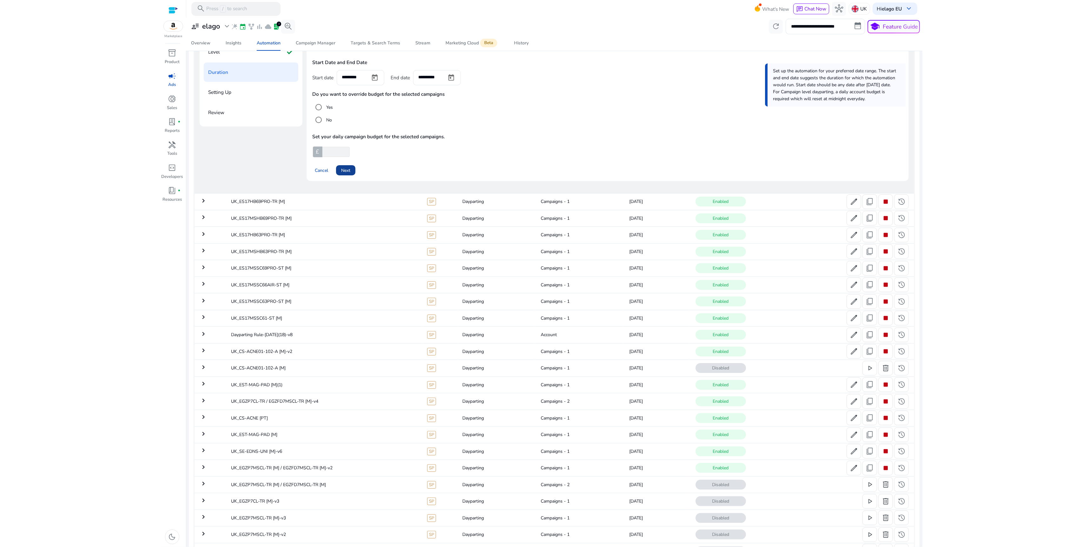
click at [346, 168] on button "Next" at bounding box center [345, 170] width 19 height 10
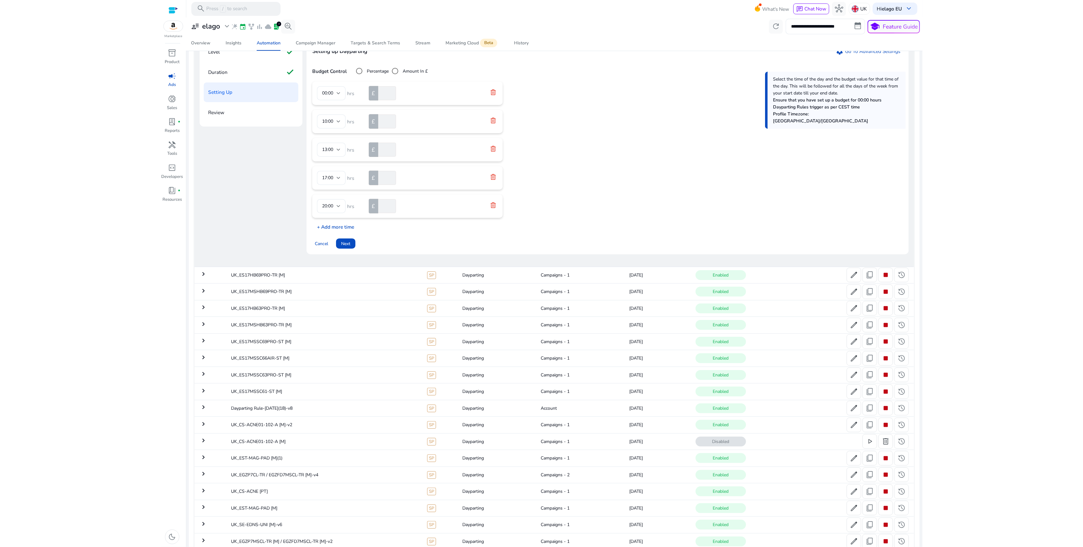
click at [339, 228] on p "+ Add more time" at bounding box center [333, 226] width 42 height 10
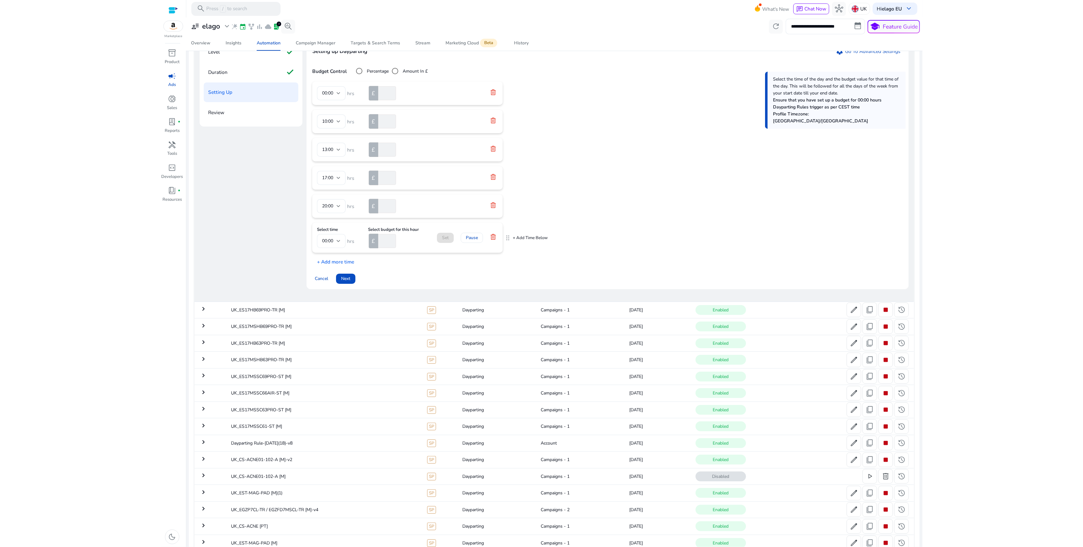
click at [335, 237] on div "00:00" at bounding box center [331, 241] width 18 height 14
click at [331, 323] on span "23:00" at bounding box center [331, 326] width 18 height 7
click at [378, 244] on div "£" at bounding box center [374, 241] width 10 height 15
click at [382, 241] on input "number" at bounding box center [386, 241] width 19 height 14
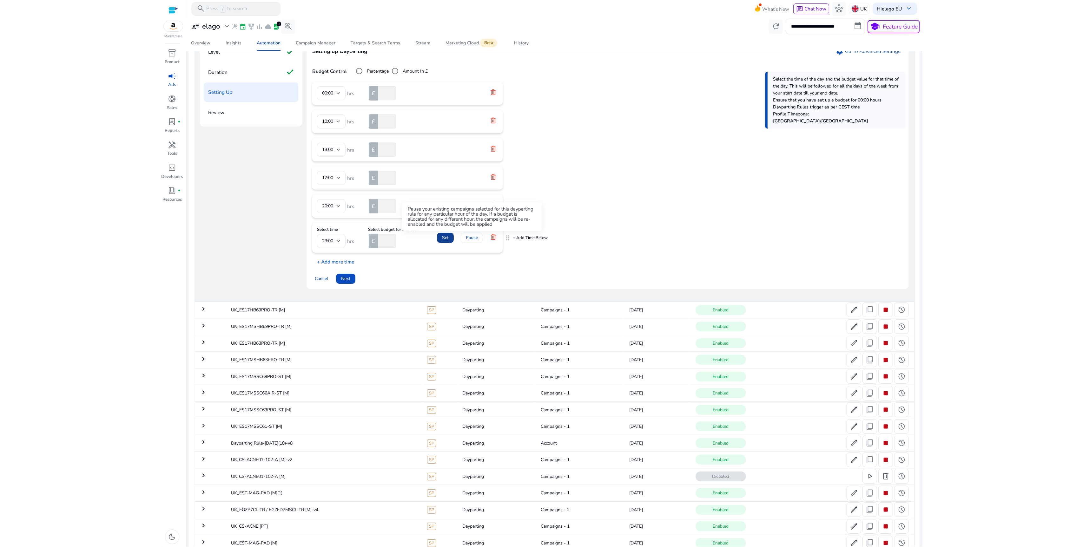
type input "*"
click at [438, 241] on span at bounding box center [445, 237] width 17 height 15
drag, startPoint x: 349, startPoint y: 274, endPoint x: 410, endPoint y: 211, distance: 87.3
click at [410, 211] on div "Setting up Dayparting settings Go To Advanced Settings Budget Control Percentag…" at bounding box center [607, 160] width 602 height 245
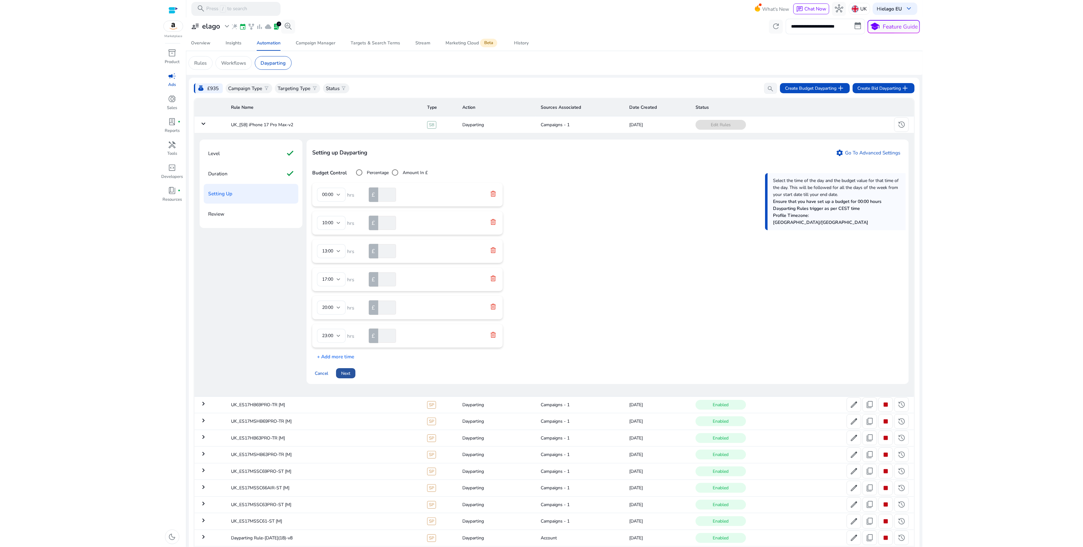
click at [353, 376] on span at bounding box center [345, 373] width 19 height 15
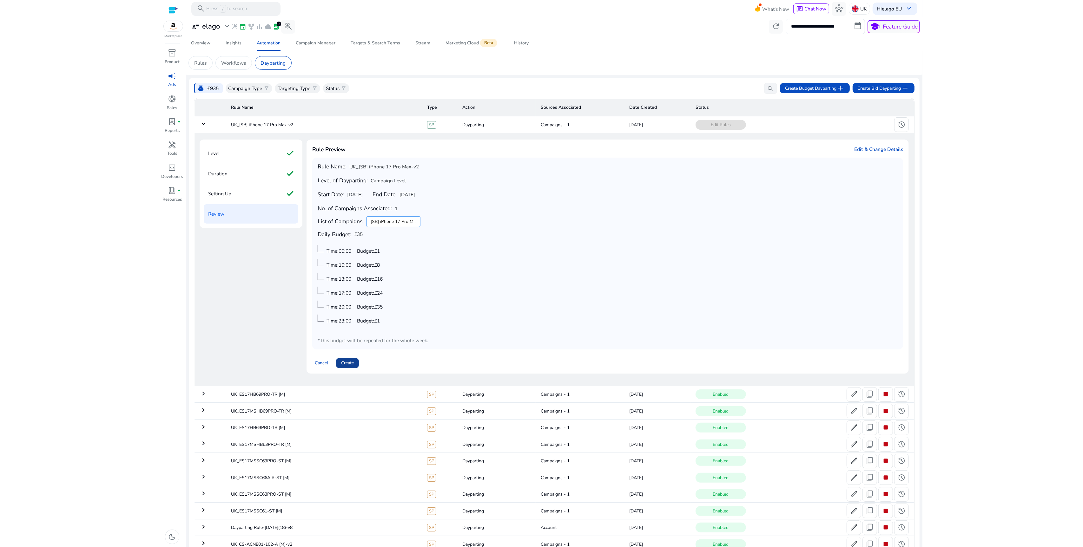
click at [349, 363] on span "Create" at bounding box center [347, 363] width 13 height 7
